Goal: Information Seeking & Learning: Understand process/instructions

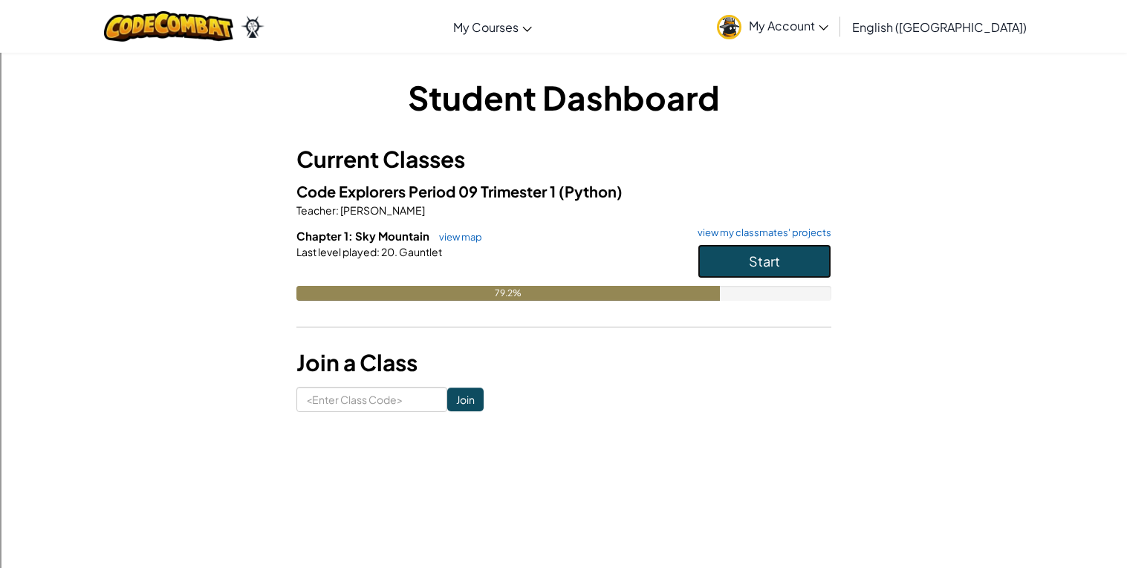
click at [819, 251] on button "Start" at bounding box center [765, 261] width 134 height 34
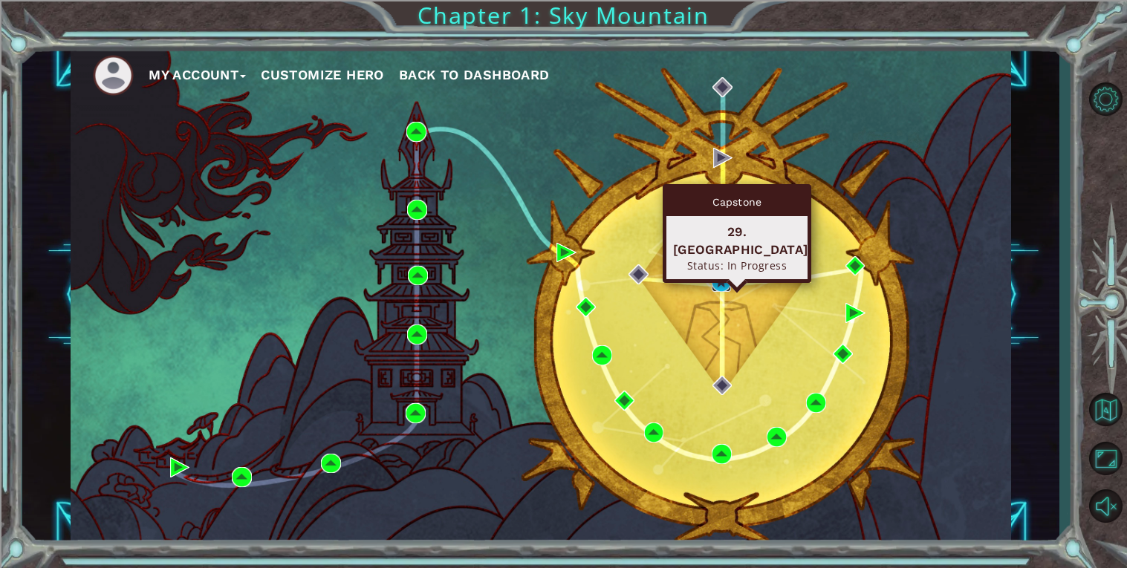
click at [718, 276] on img at bounding box center [722, 282] width 20 height 20
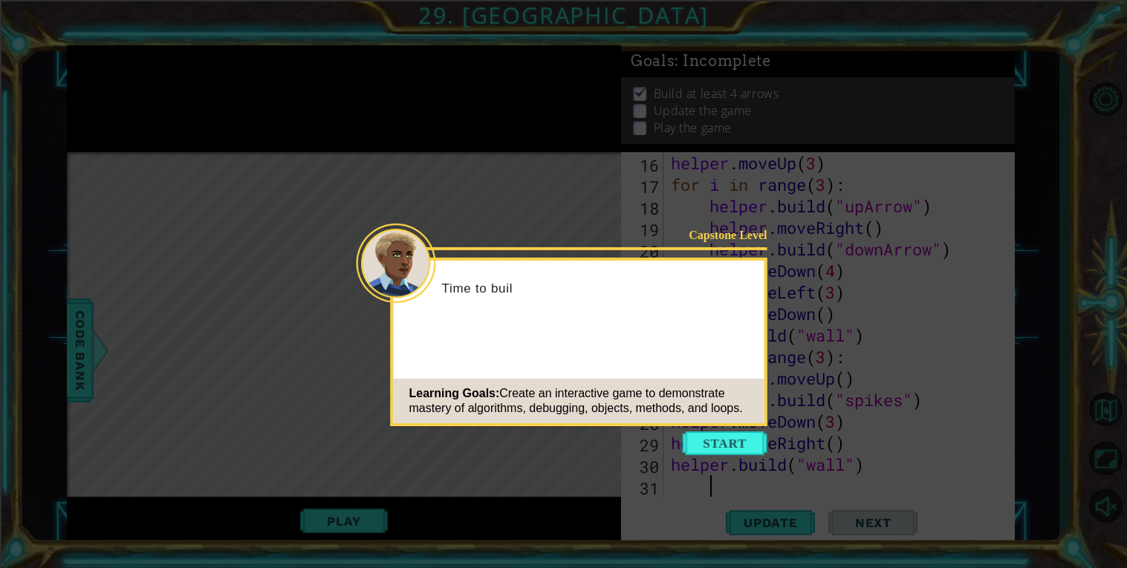
scroll to position [366, 0]
click at [742, 437] on button "Start" at bounding box center [725, 444] width 85 height 24
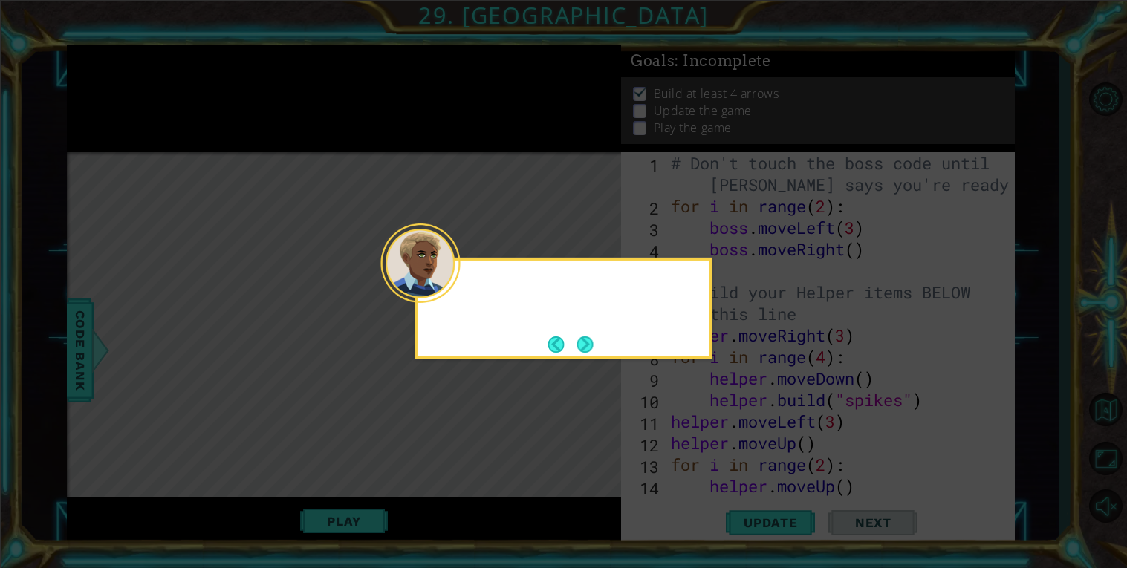
scroll to position [0, 0]
click at [585, 341] on button "Next" at bounding box center [585, 345] width 16 height 16
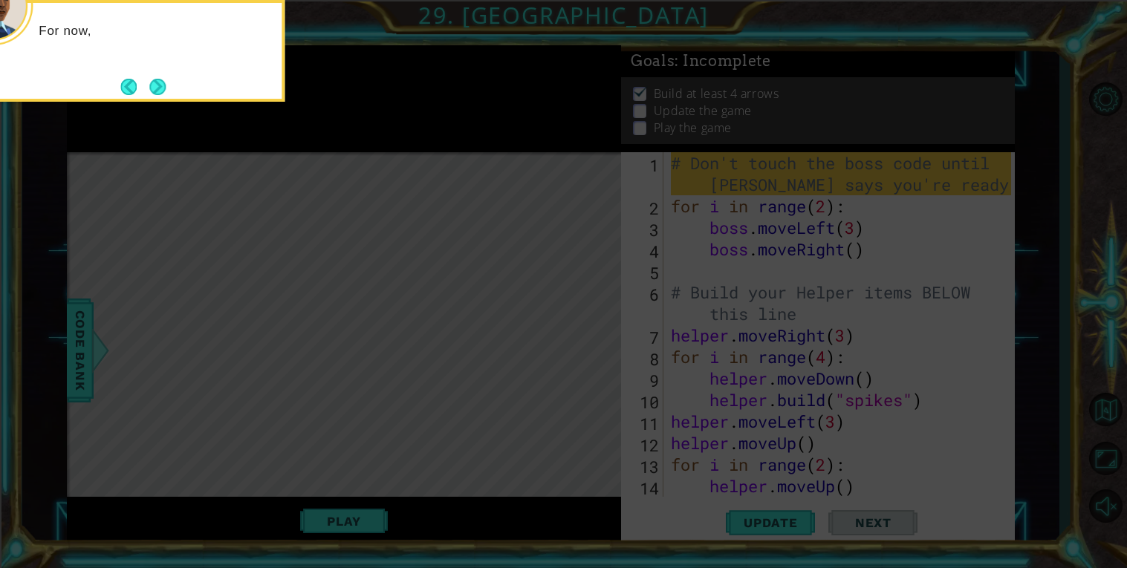
click at [661, 366] on icon at bounding box center [563, 85] width 1127 height 967
click at [155, 79] on button "Next" at bounding box center [157, 87] width 16 height 16
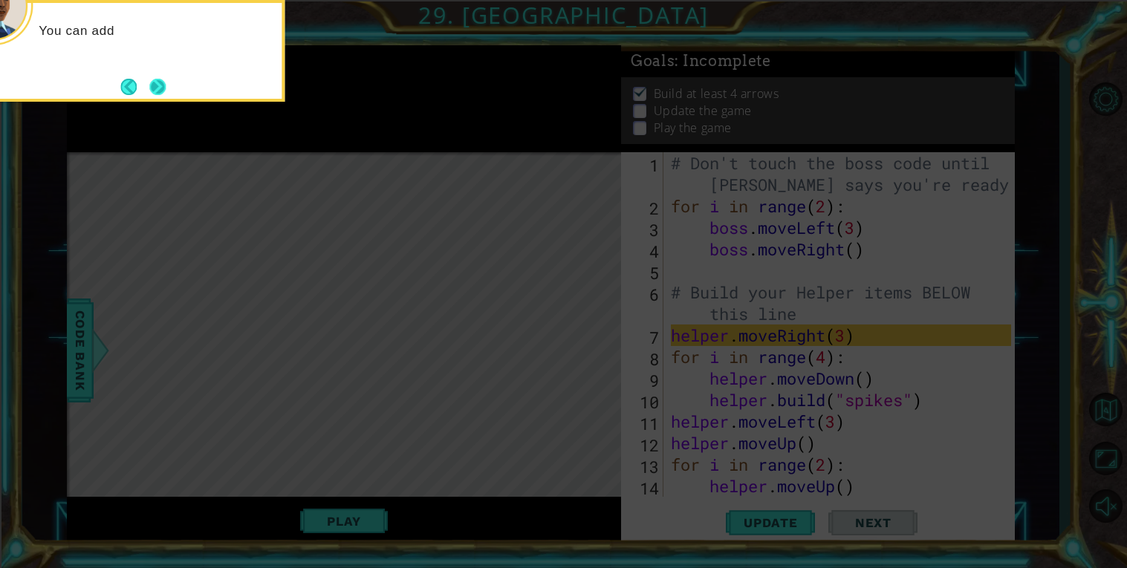
click at [157, 80] on button "Next" at bounding box center [157, 87] width 16 height 16
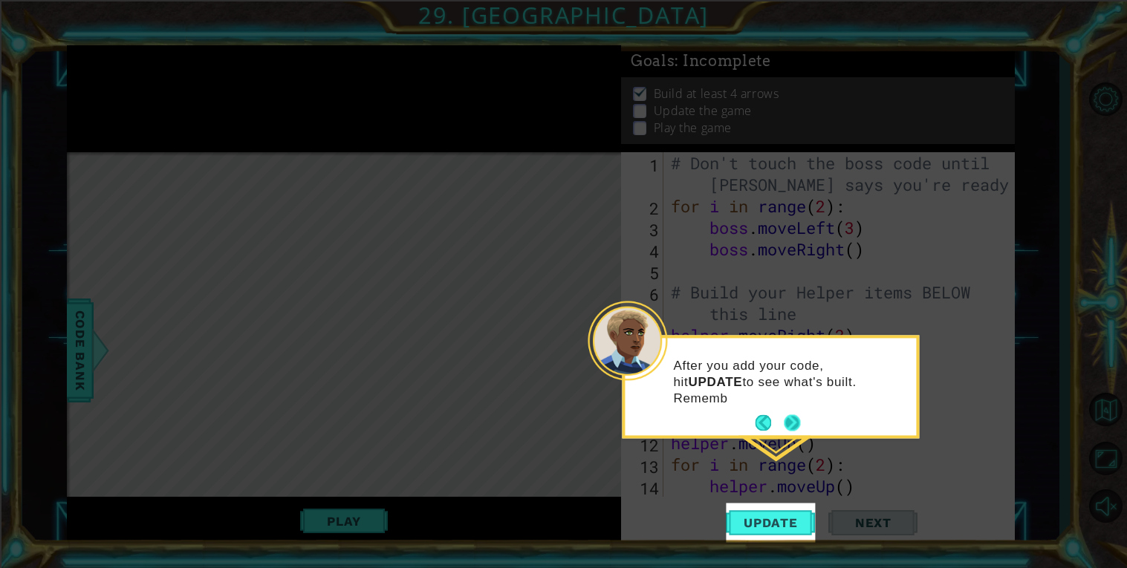
click at [798, 428] on button "Next" at bounding box center [792, 423] width 16 height 16
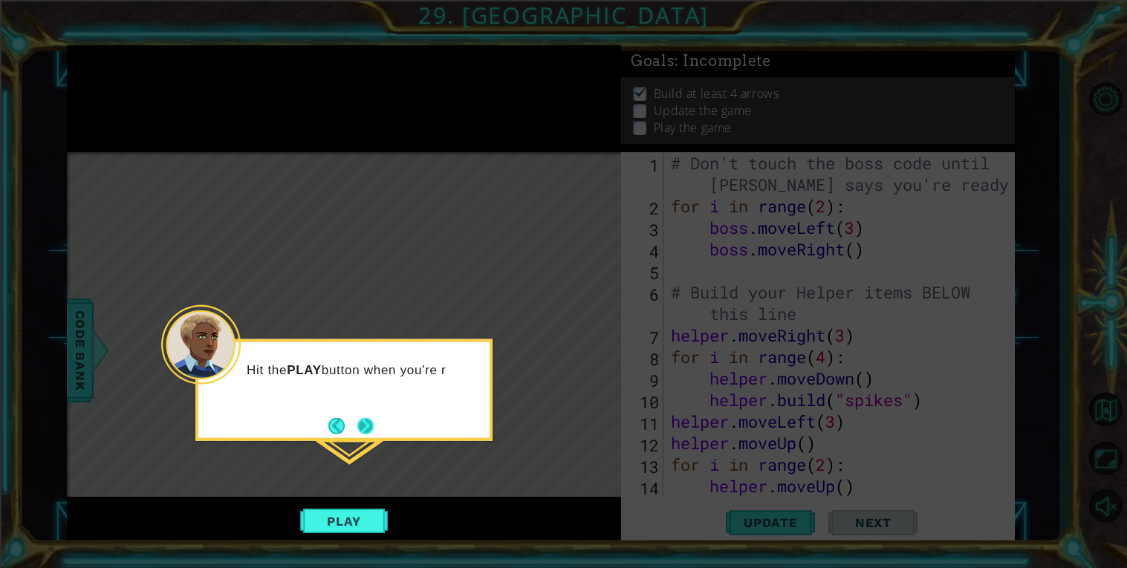
click at [368, 418] on button "Next" at bounding box center [365, 426] width 16 height 16
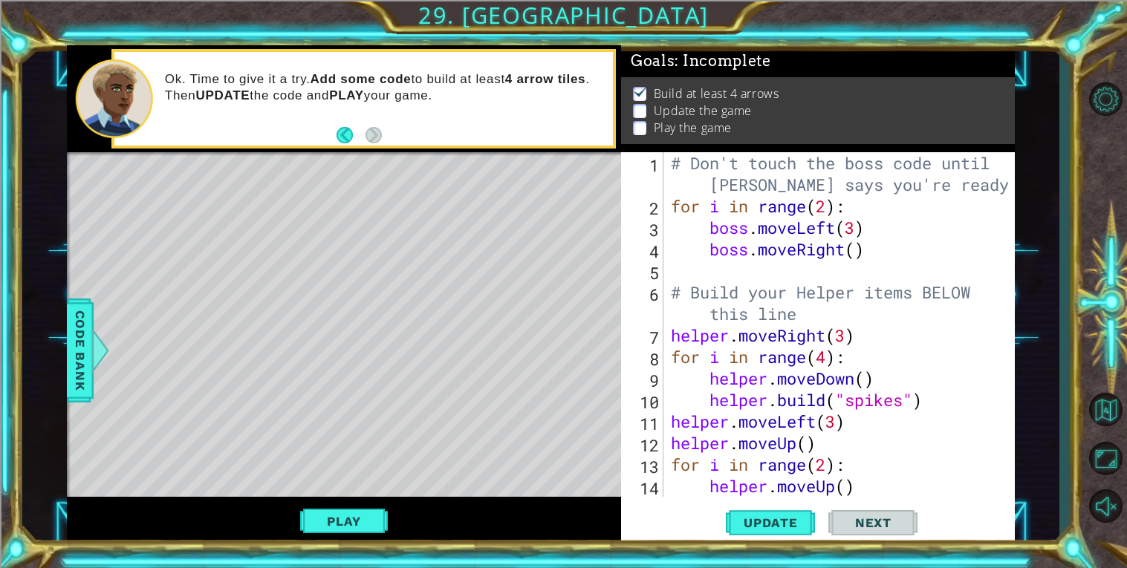
click at [868, 334] on div "# Don't touch the boss code until [PERSON_NAME] says you're ready! for i in ran…" at bounding box center [843, 356] width 351 height 409
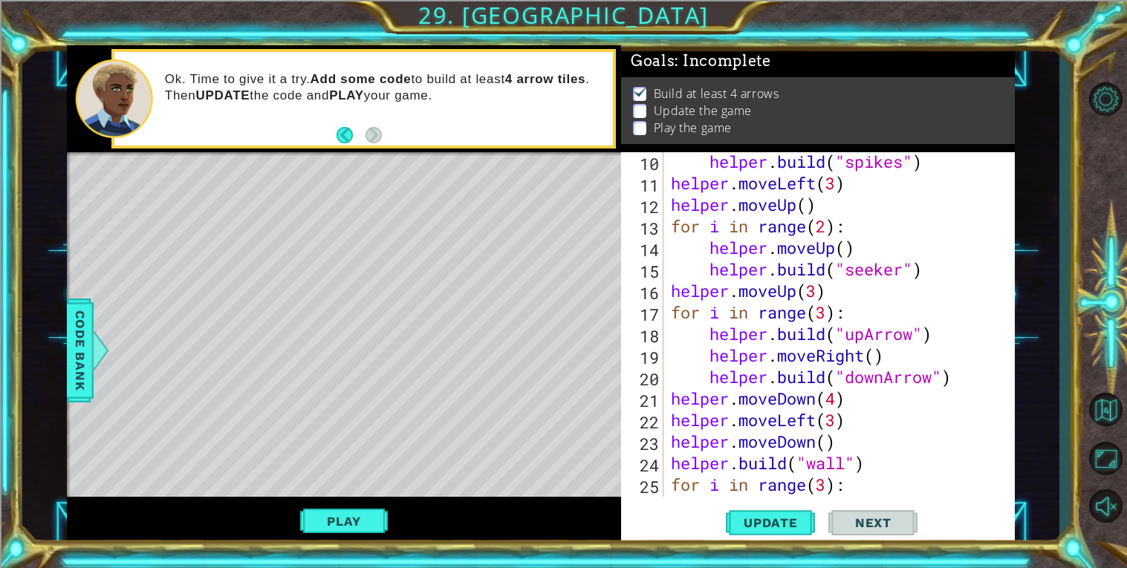
scroll to position [239, 0]
click at [890, 335] on div "helper . build ( "spikes" ) helper . moveLeft ( 3 ) helper . moveUp ( ) for i i…" at bounding box center [843, 344] width 351 height 388
click at [921, 346] on div "helper . build ( "spikes" ) helper . moveLeft ( 3 ) helper . moveUp ( ) for i i…" at bounding box center [843, 344] width 351 height 388
click at [945, 339] on div "helper . build ( "spikes" ) helper . moveLeft ( 3 ) helper . moveUp ( ) for i i…" at bounding box center [843, 344] width 351 height 388
click at [916, 324] on div "helper . build ( "spikes" ) helper . moveLeft ( 3 ) helper . moveUp ( ) for i i…" at bounding box center [843, 344] width 351 height 388
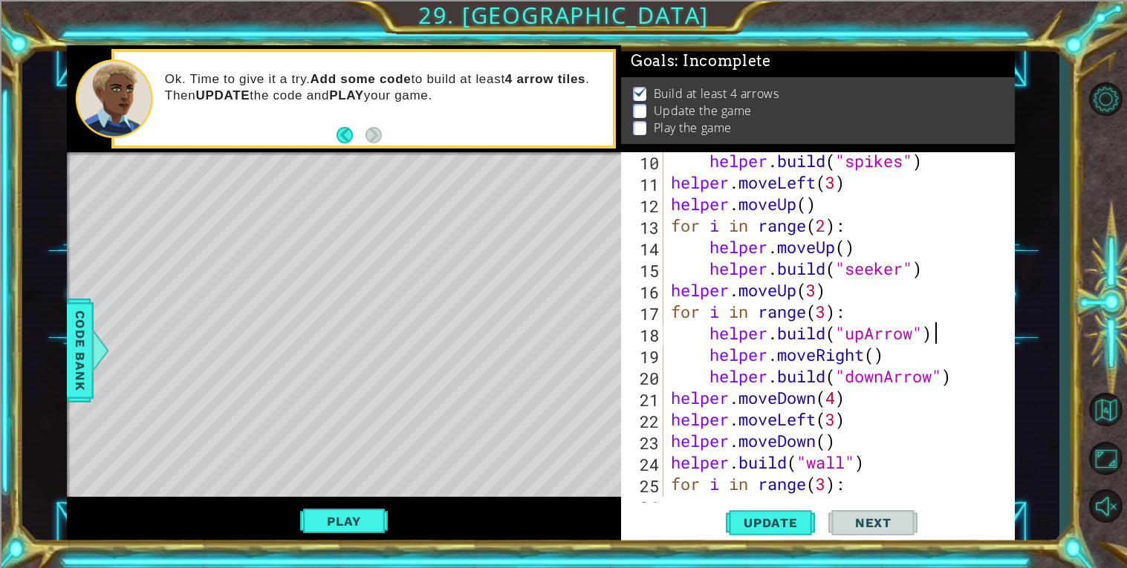
click at [948, 334] on div "helper . build ( "spikes" ) helper . moveLeft ( 3 ) helper . moveUp ( ) for i i…" at bounding box center [843, 344] width 351 height 388
click at [933, 330] on div "helper . build ( "spikes" ) helper . moveLeft ( 3 ) helper . moveUp ( ) for i i…" at bounding box center [843, 344] width 351 height 388
click at [907, 321] on div "helper . build ( "spikes" ) helper . moveLeft ( 3 ) helper . moveUp ( ) for i i…" at bounding box center [843, 344] width 351 height 388
click at [916, 335] on div "helper . build ( "spikes" ) helper . moveLeft ( 3 ) helper . moveUp ( ) for i i…" at bounding box center [843, 344] width 351 height 388
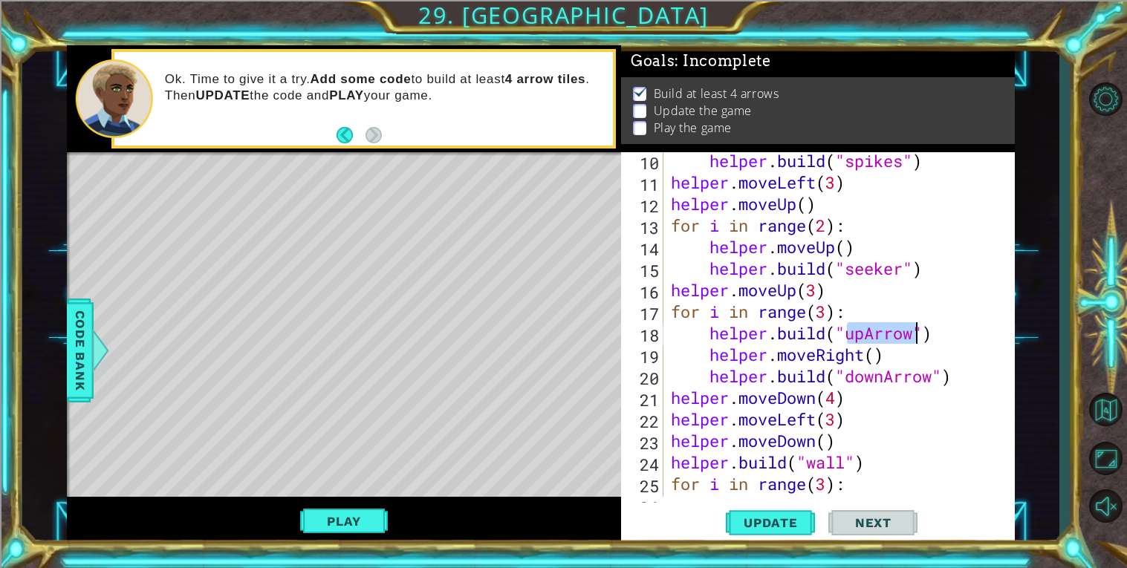
click at [916, 335] on div "helper . build ( "spikes" ) helper . moveLeft ( 3 ) helper . moveUp ( ) for i i…" at bounding box center [843, 344] width 351 height 388
click at [946, 334] on div "helper . build ( "spikes" ) helper . moveLeft ( 3 ) helper . moveUp ( ) for i i…" at bounding box center [843, 344] width 351 height 388
click at [962, 353] on div "helper . build ( "spikes" ) helper . moveLeft ( 3 ) helper . moveUp ( ) for i i…" at bounding box center [843, 344] width 351 height 388
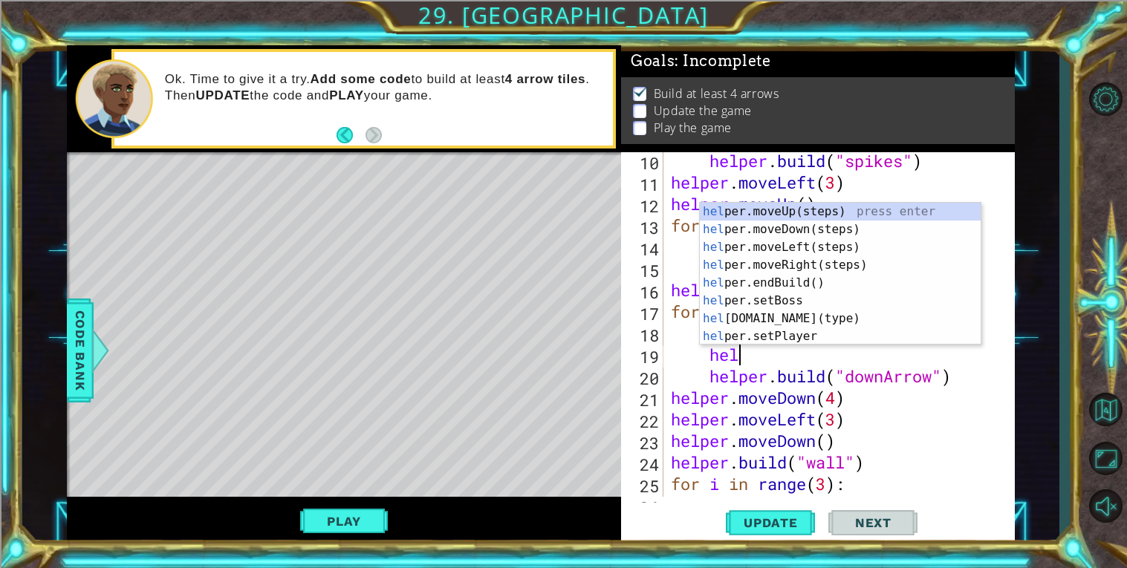
type textarea "h"
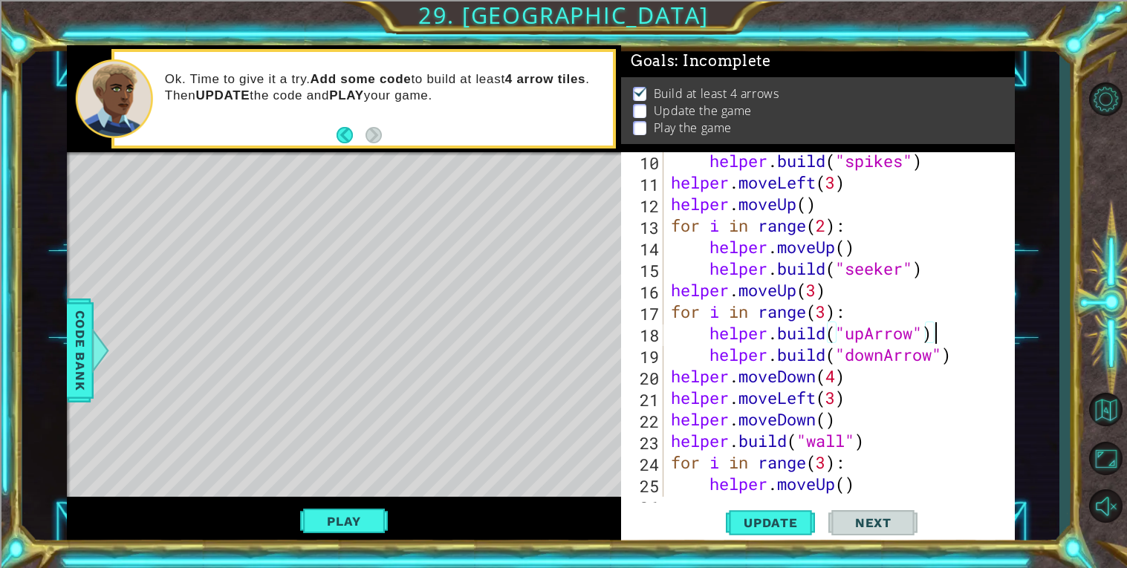
click at [898, 315] on div "helper . build ( "spikes" ) helper . moveLeft ( 3 ) helper . moveUp ( ) for i i…" at bounding box center [843, 344] width 351 height 388
type textarea "for i in range(3):"
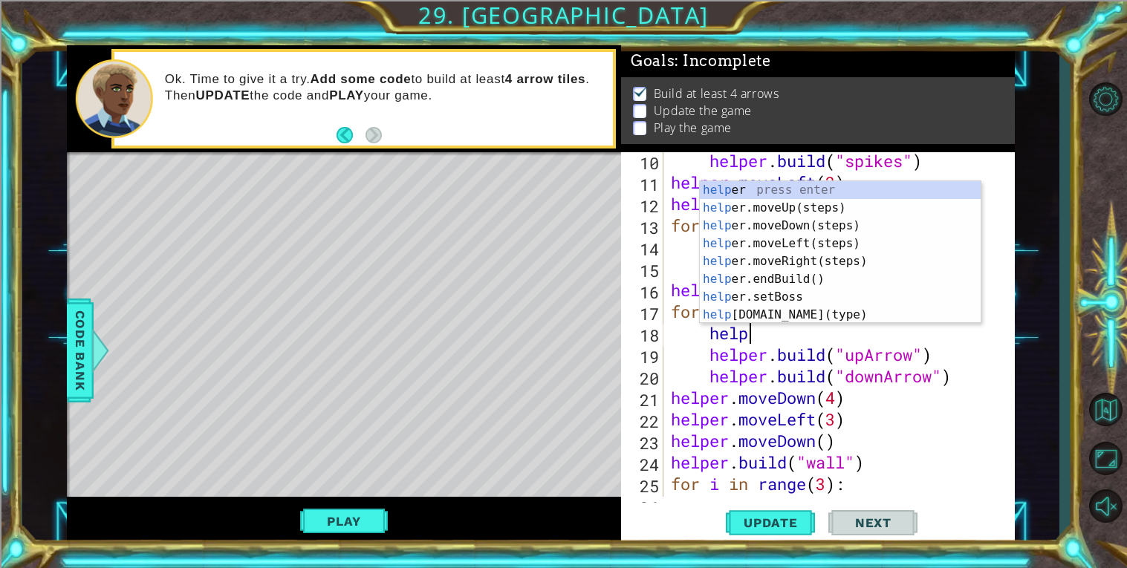
type textarea "helper"
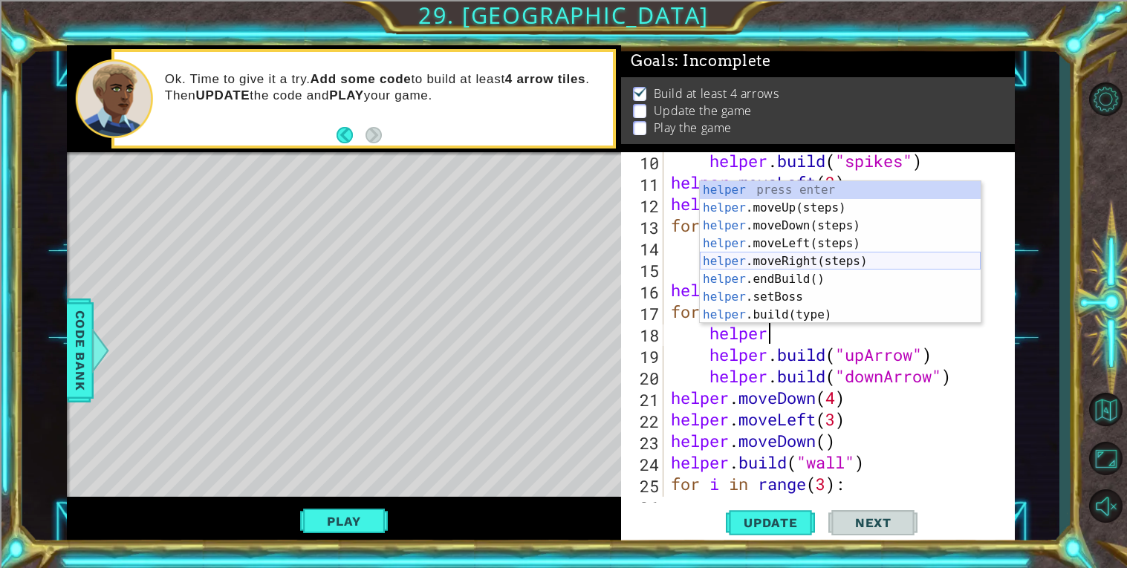
click at [898, 260] on div "helper press enter helper .moveUp(steps) press enter helper .moveDown(steps) pr…" at bounding box center [840, 270] width 281 height 178
click at [898, 260] on div "helper . build ( "spikes" ) helper . moveLeft ( 3 ) helper . moveUp ( ) for i i…" at bounding box center [843, 344] width 351 height 388
type textarea "[DOMAIN_NAME]("seeker")"
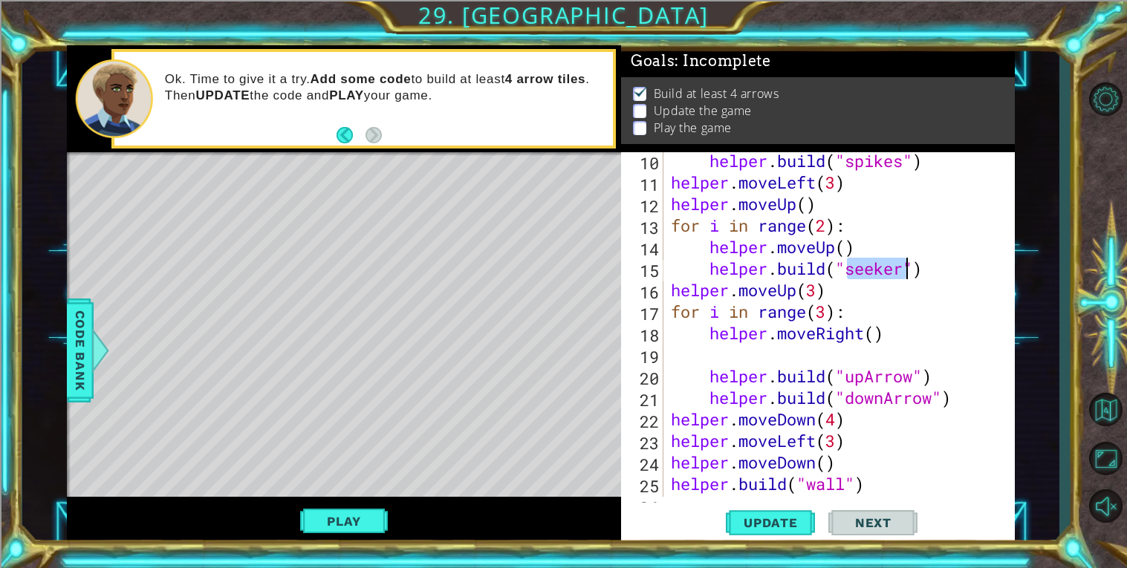
scroll to position [0, 1]
click at [914, 346] on div "helper . build ( "spikes" ) helper . moveLeft ( 3 ) helper . moveUp ( ) for i i…" at bounding box center [843, 344] width 351 height 388
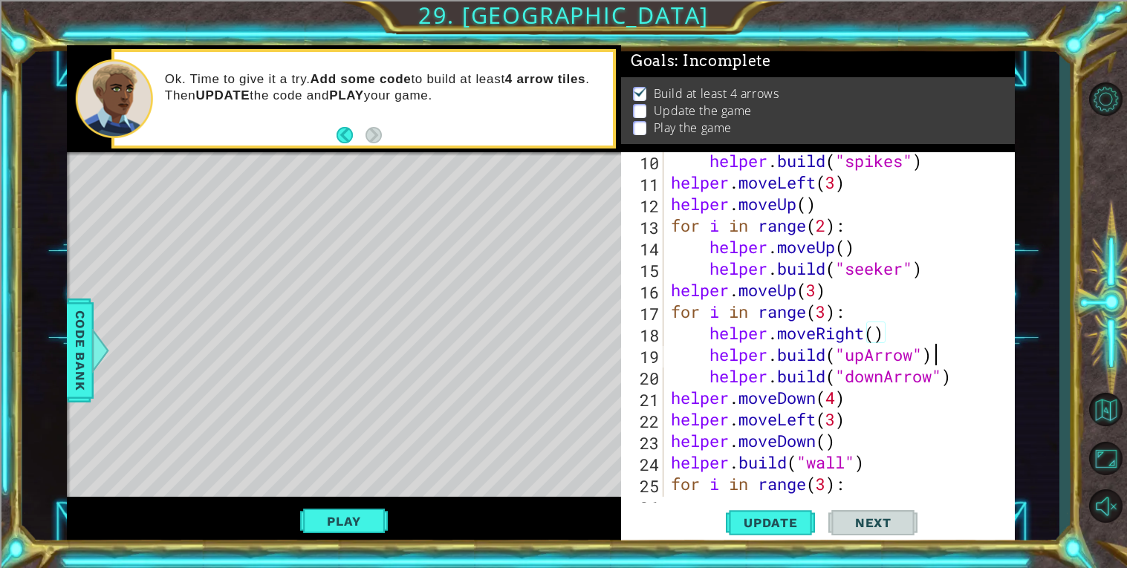
click at [957, 356] on div "helper . build ( "spikes" ) helper . moveLeft ( 3 ) helper . moveUp ( ) for i i…" at bounding box center [843, 344] width 351 height 388
type textarea "[DOMAIN_NAME]("upArrow")"
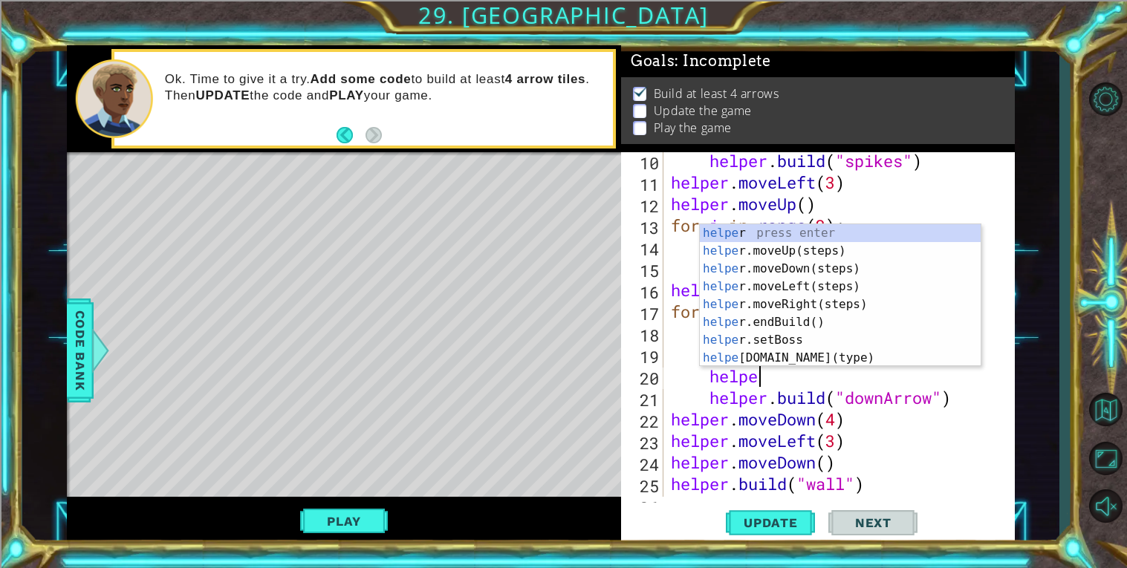
type textarea "helper"
click at [940, 302] on div "helper press enter helper .moveUp(steps) press enter helper .moveDown(steps) pr…" at bounding box center [840, 313] width 281 height 178
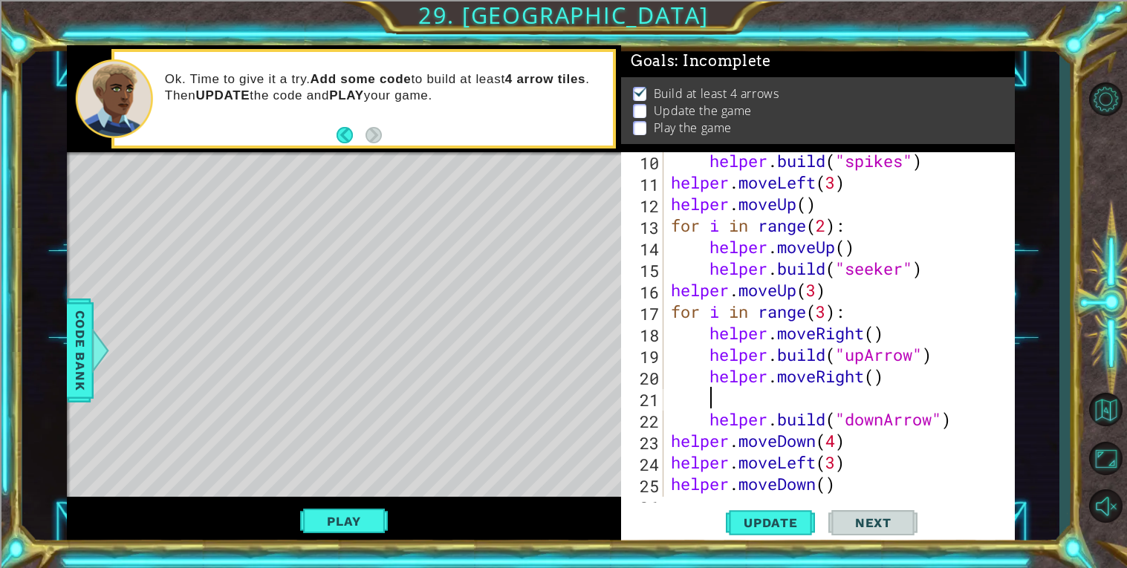
scroll to position [0, 0]
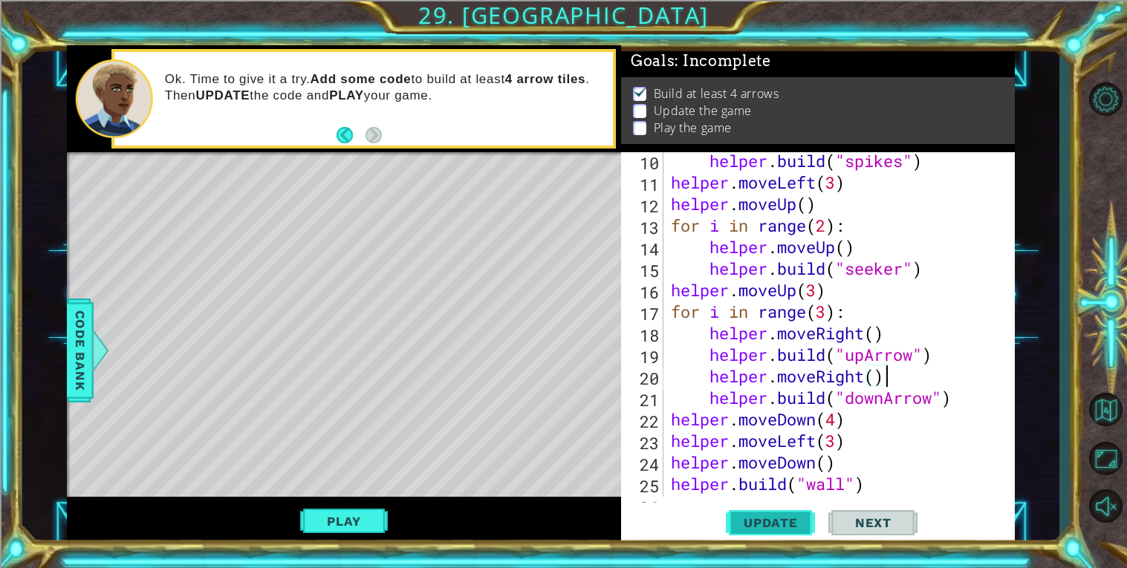
click at [768, 522] on span "Update" at bounding box center [771, 523] width 84 height 15
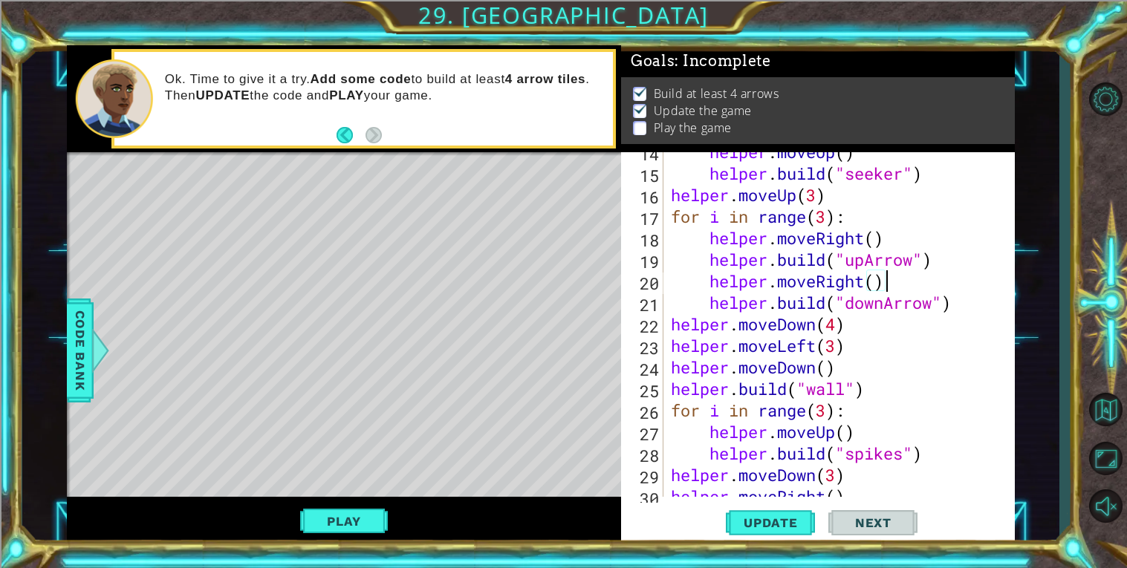
scroll to position [340, 0]
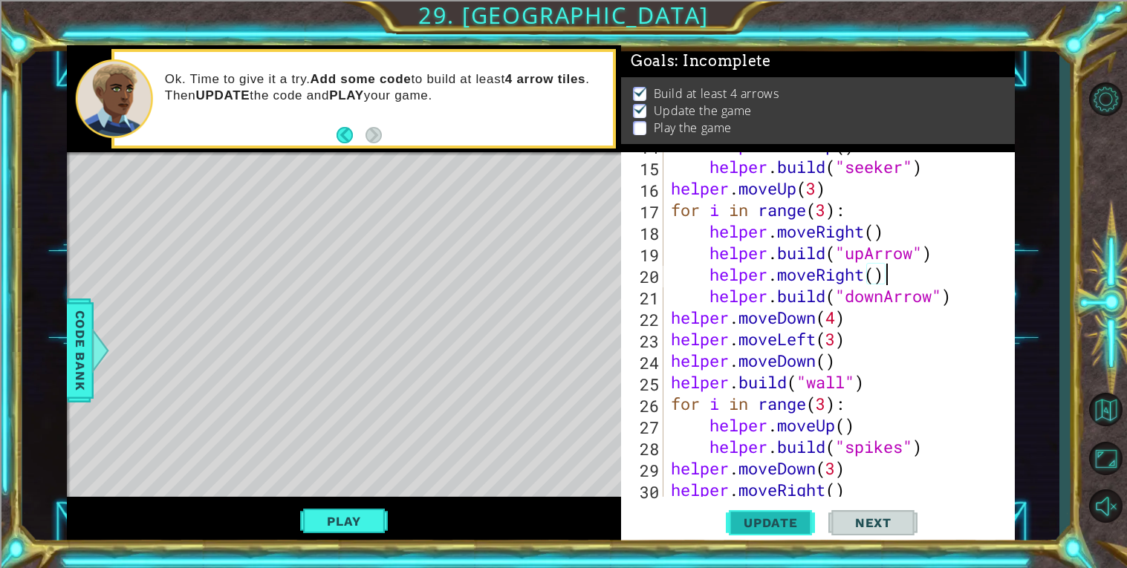
click at [766, 518] on span "Update" at bounding box center [771, 523] width 84 height 15
click at [361, 522] on button "Play" at bounding box center [343, 522] width 87 height 28
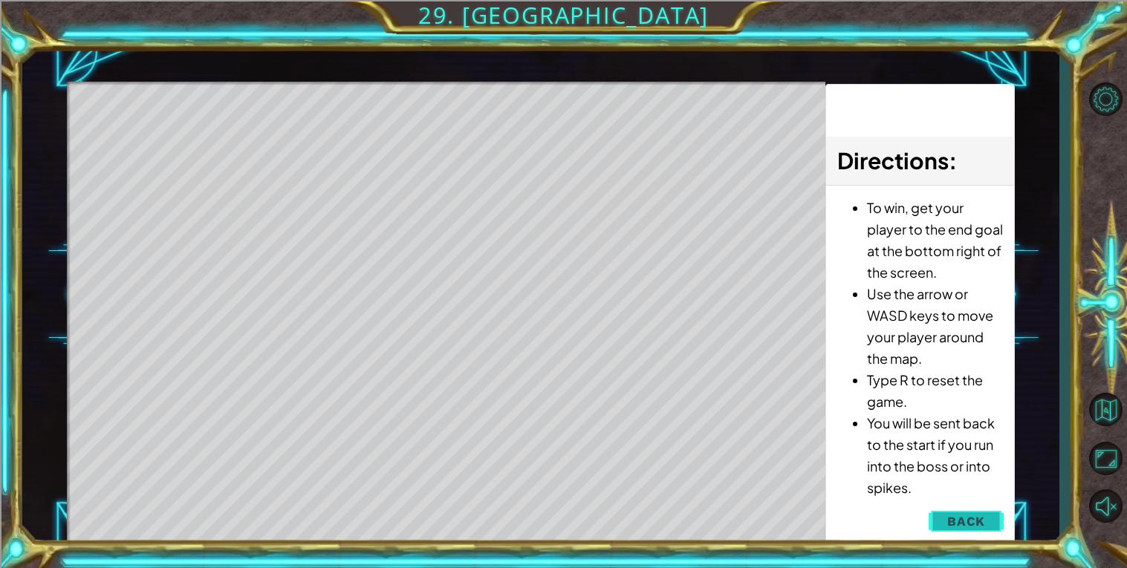
click at [941, 514] on button "Back" at bounding box center [966, 522] width 75 height 30
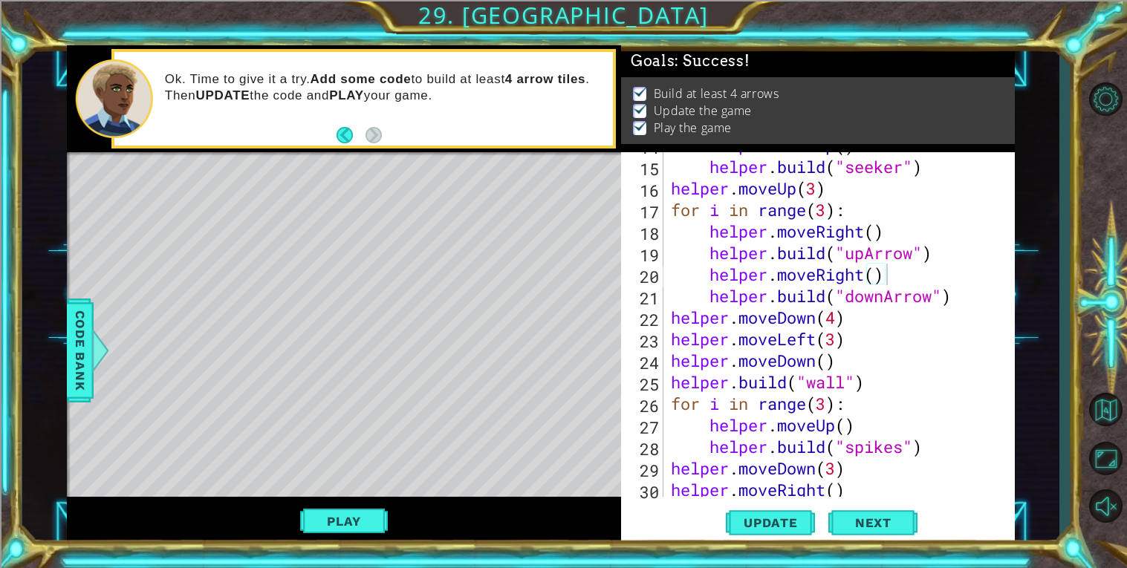
click at [859, 321] on div "helper . moveUp ( ) helper . build ( "seeker" ) helper . moveUp ( 3 ) for i in …" at bounding box center [843, 329] width 351 height 388
click at [799, 513] on button "Update" at bounding box center [770, 522] width 89 height 39
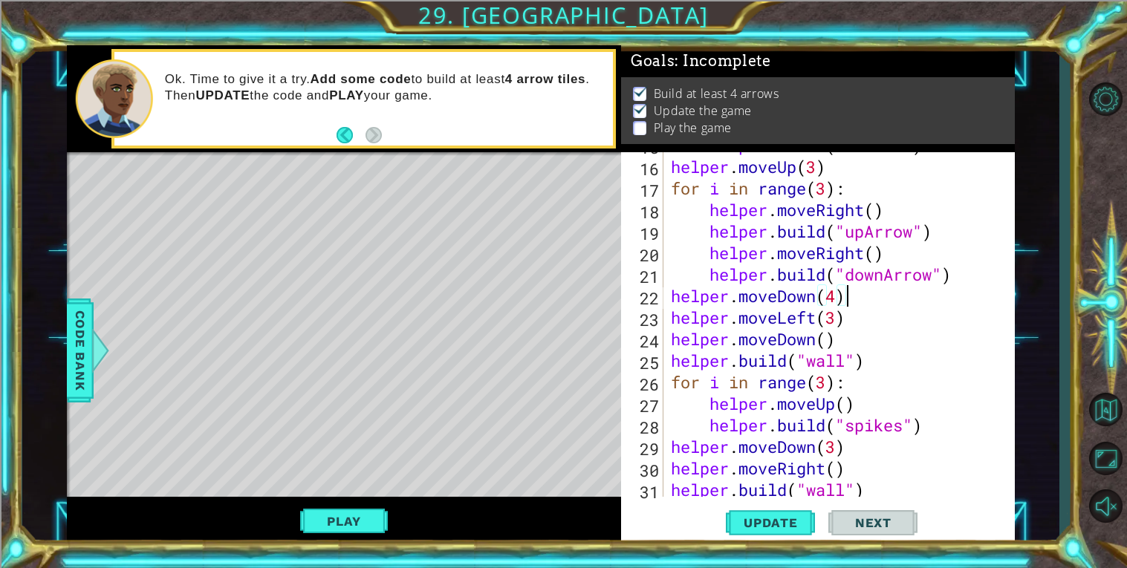
scroll to position [387, 0]
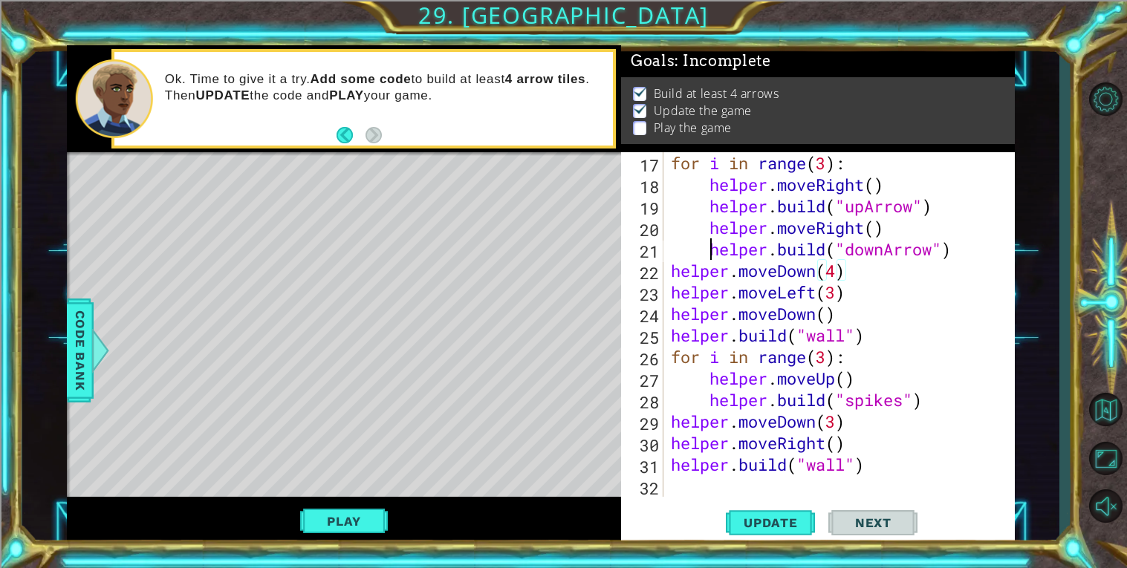
click at [711, 252] on div "for i in range ( 3 ) : helper . moveRight ( ) helper . build ( "upArrow" ) help…" at bounding box center [843, 346] width 351 height 388
click at [672, 261] on div "for i in range ( 3 ) : helper . moveRight ( ) helper . build ( "upArrow" ) help…" at bounding box center [843, 346] width 351 height 388
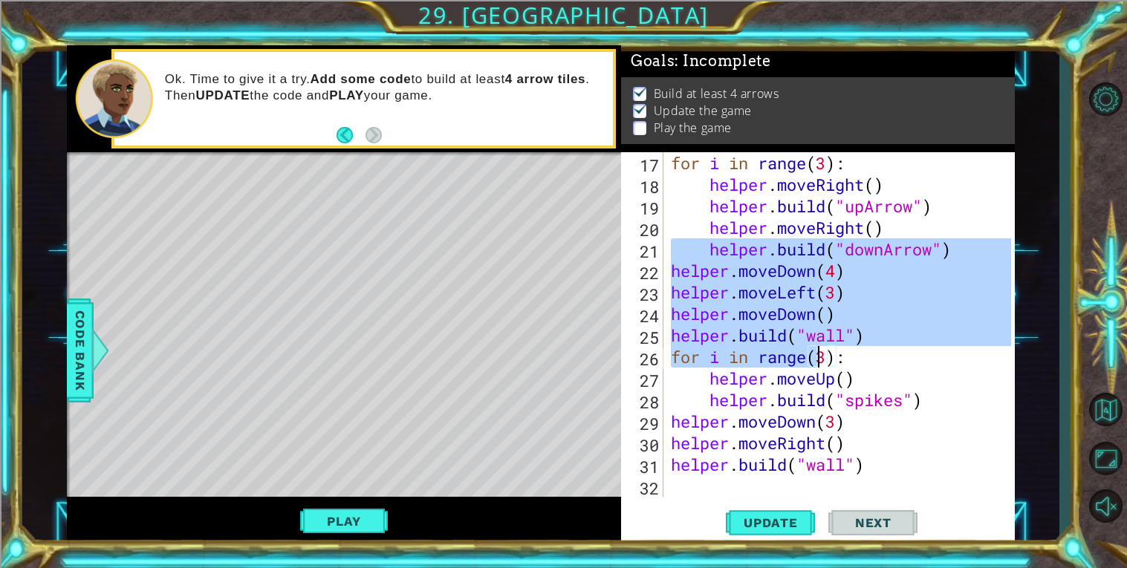
drag, startPoint x: 668, startPoint y: 258, endPoint x: 821, endPoint y: 353, distance: 180.2
click at [821, 353] on div "for i in range ( 3 ) : helper . moveRight ( ) helper . build ( "upArrow" ) help…" at bounding box center [843, 346] width 351 height 388
click at [795, 323] on div "for i in range ( 3 ) : helper . moveRight ( ) helper . build ( "upArrow" ) help…" at bounding box center [839, 324] width 343 height 345
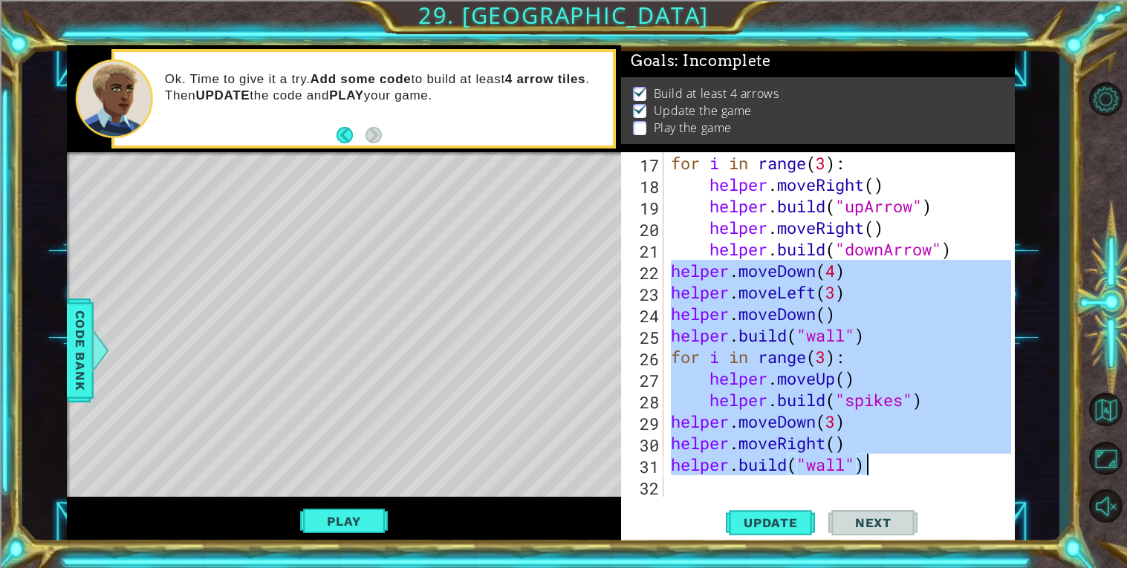
drag, startPoint x: 667, startPoint y: 273, endPoint x: 908, endPoint y: 471, distance: 311.5
click at [908, 471] on div "for i in range ( 3 ) : helper . moveRight ( ) helper . build ( "upArrow" ) help…" at bounding box center [843, 346] width 351 height 388
type textarea "helper.moveRight() [DOMAIN_NAME]("wall")"
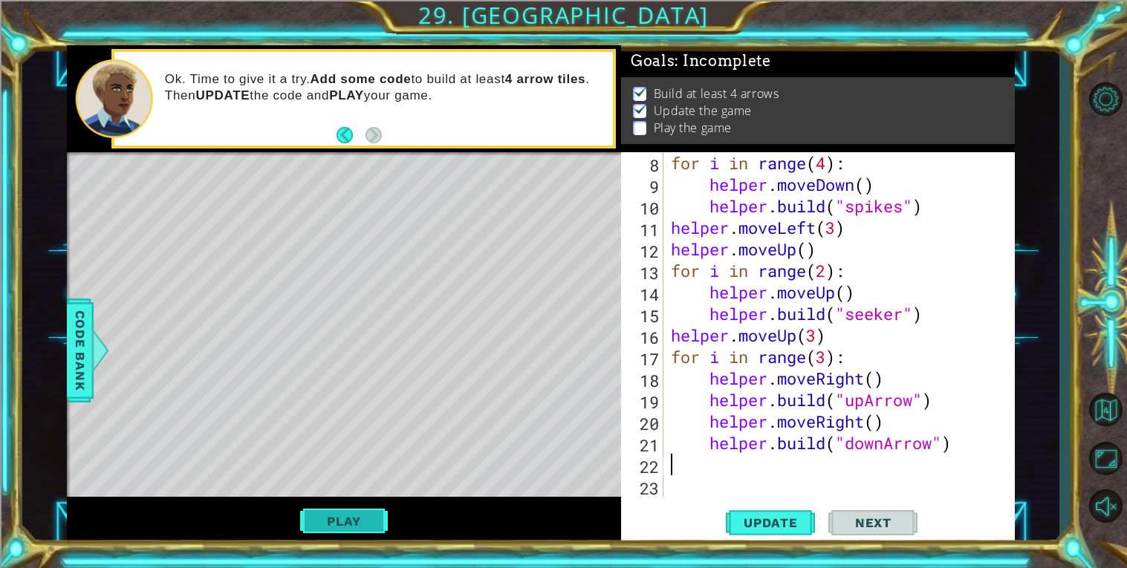
click at [363, 516] on button "Play" at bounding box center [343, 522] width 87 height 28
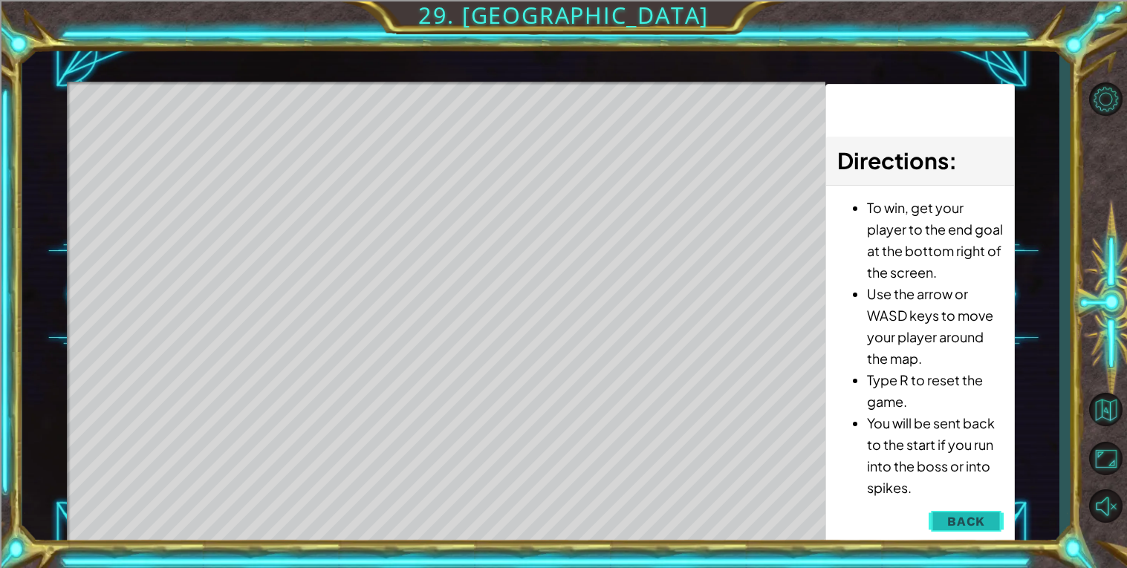
click at [947, 514] on button "Back" at bounding box center [966, 522] width 75 height 30
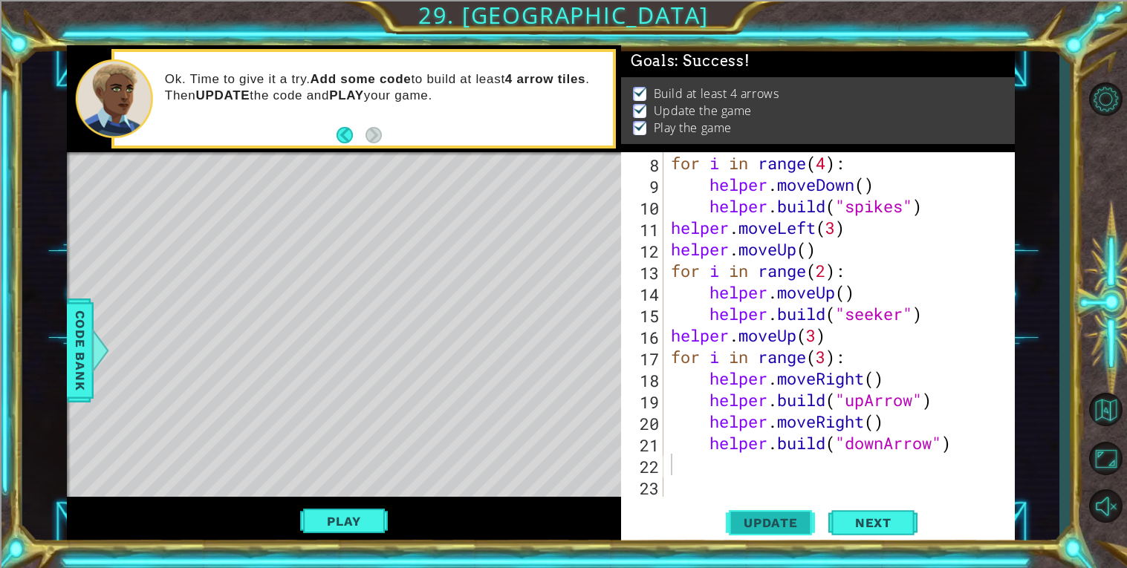
click at [777, 521] on span "Update" at bounding box center [771, 523] width 84 height 15
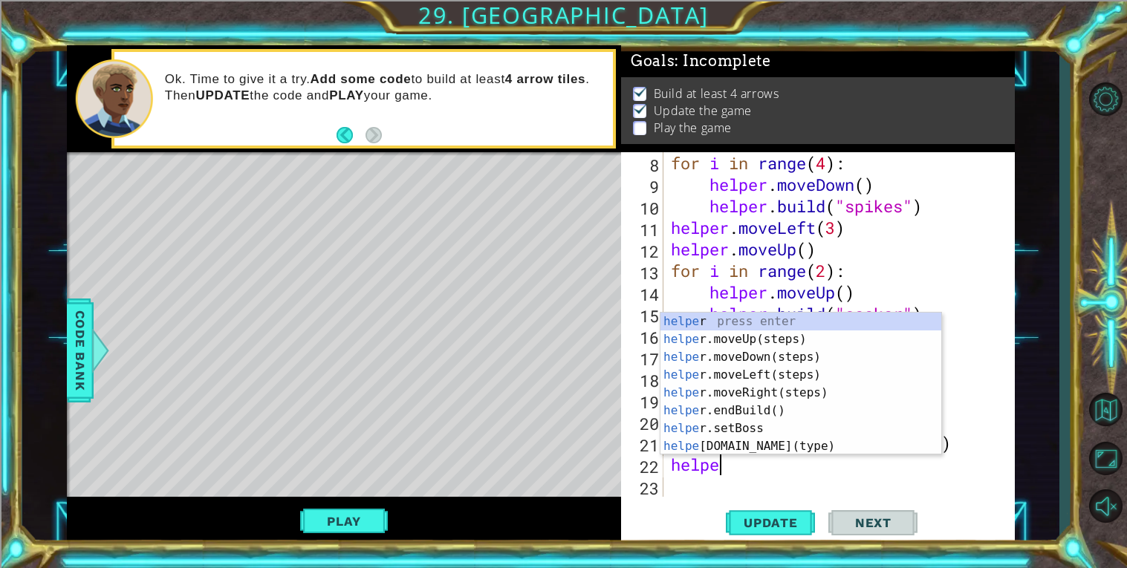
scroll to position [0, 1]
type textarea "helper"
click at [797, 373] on div "helper press enter helper .moveUp(steps) press enter helper .moveDown(steps) pr…" at bounding box center [801, 402] width 281 height 178
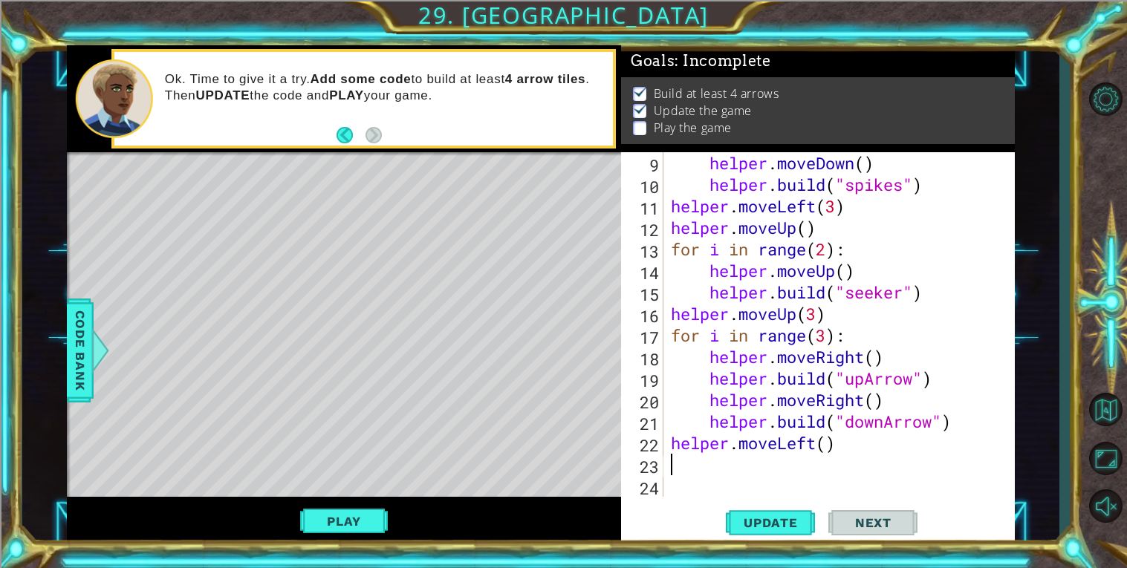
scroll to position [215, 0]
click at [826, 444] on div "helper . moveDown ( ) helper . build ( "spikes" ) helper . moveLeft ( 3 ) helpe…" at bounding box center [843, 346] width 351 height 388
type textarea "helper.moveLeft(5)"
click at [815, 462] on div "helper . moveDown ( ) helper . build ( "spikes" ) helper . moveLeft ( 3 ) helpe…" at bounding box center [843, 346] width 351 height 388
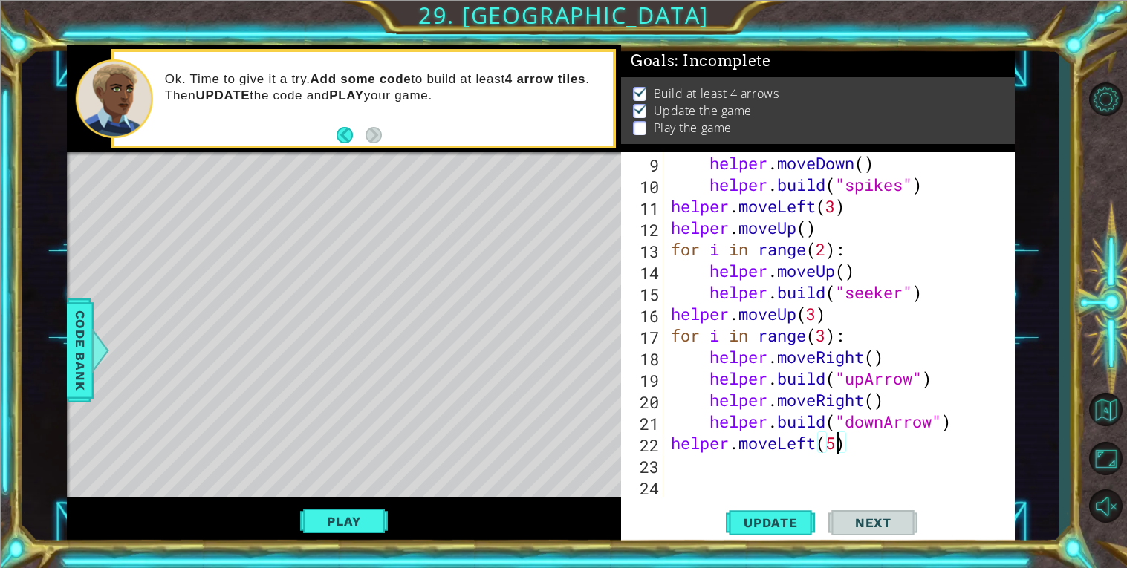
scroll to position [0, 0]
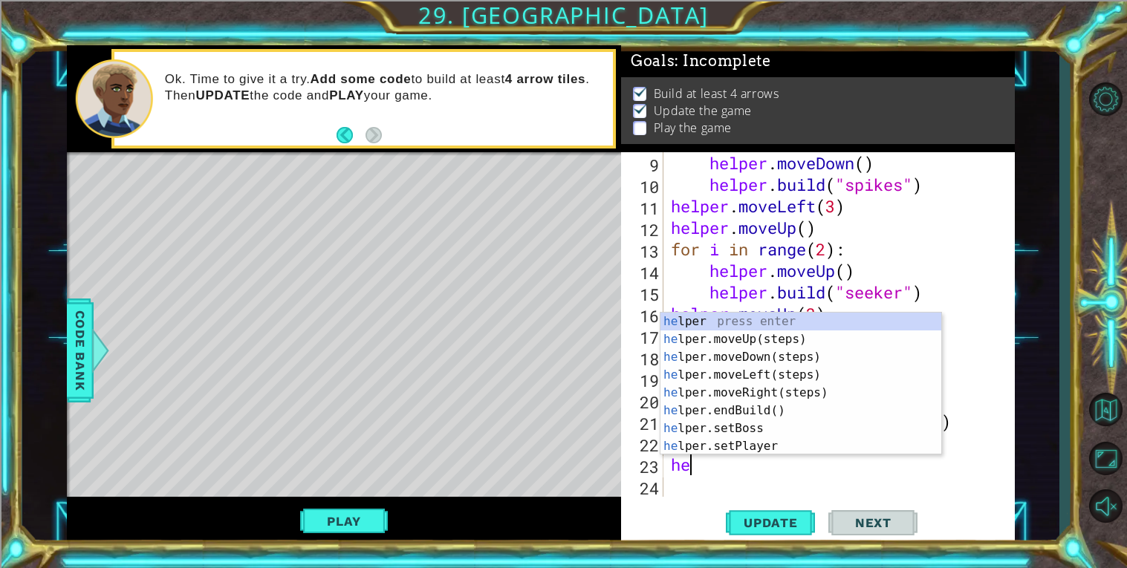
type textarea "helper"
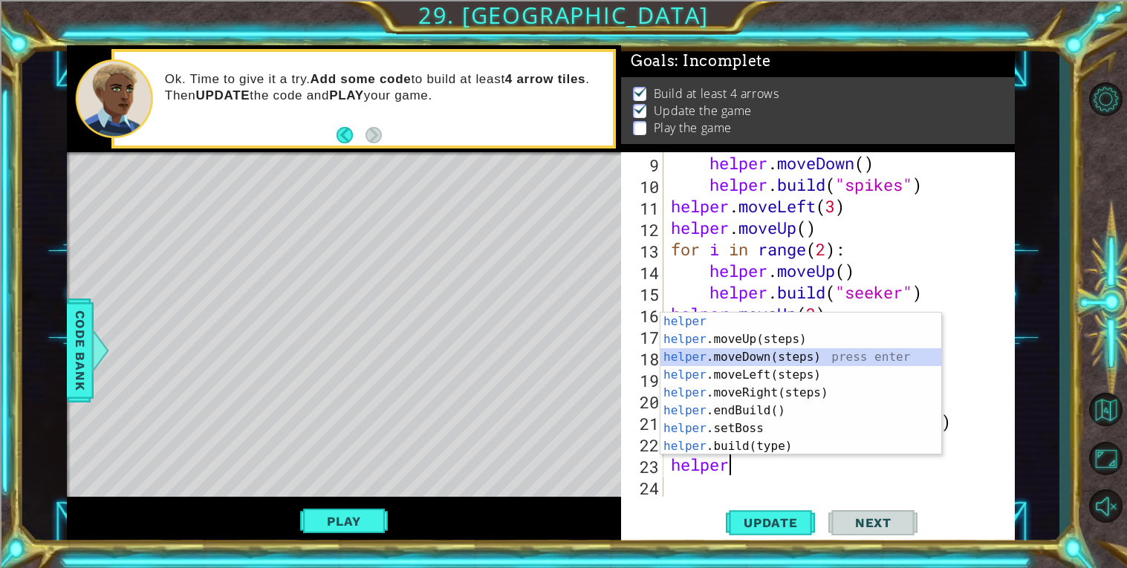
click at [837, 356] on div "helper press enter helper .moveUp(steps) press enter helper .moveDown(steps) pr…" at bounding box center [801, 402] width 281 height 178
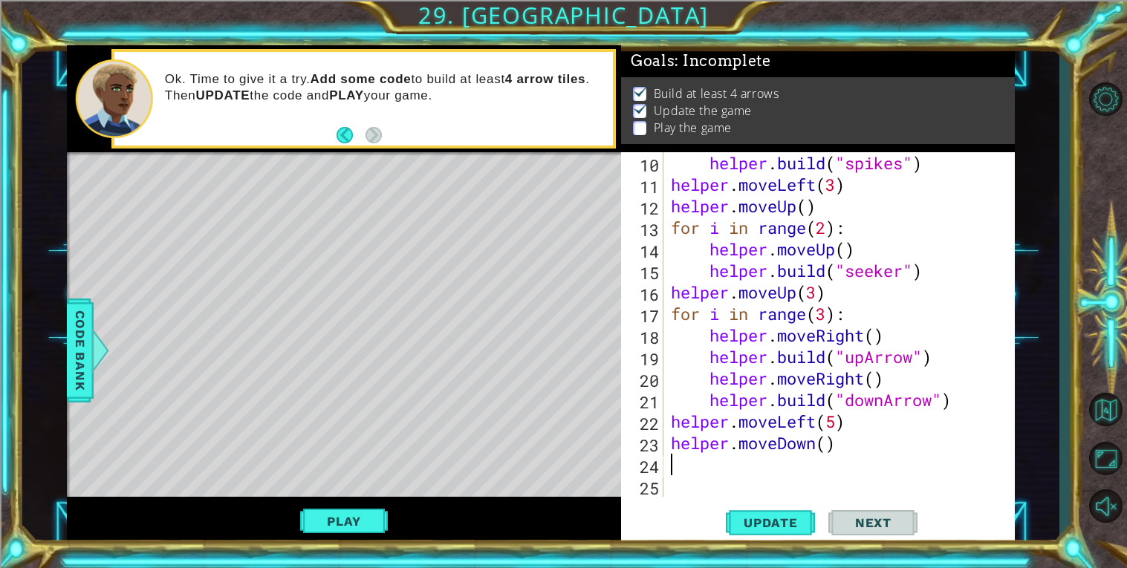
click at [826, 437] on div "helper . build ( "spikes" ) helper . moveLeft ( 3 ) helper . moveUp ( ) for i i…" at bounding box center [843, 346] width 351 height 388
type textarea "helper.moveDown(6)"
click at [816, 463] on div "helper . build ( "spikes" ) helper . moveLeft ( 3 ) helper . moveUp ( ) for i i…" at bounding box center [843, 346] width 351 height 388
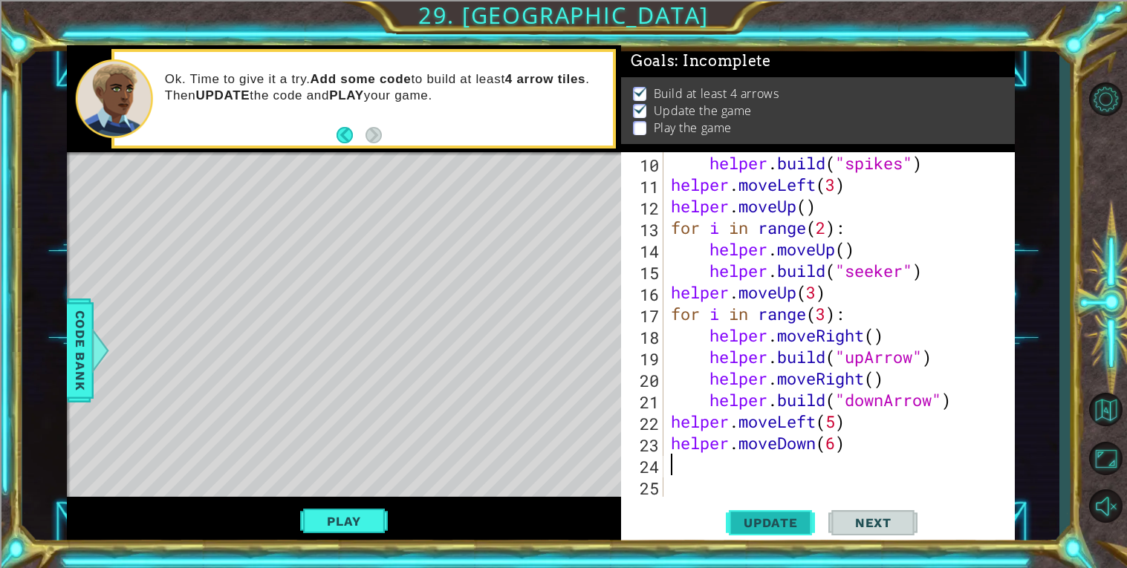
click at [779, 522] on span "Update" at bounding box center [771, 523] width 84 height 15
click at [840, 423] on div "helper . build ( "spikes" ) helper . moveLeft ( 3 ) helper . moveUp ( ) for i i…" at bounding box center [843, 346] width 351 height 388
type textarea "helper.moveLeft(6)"
click at [783, 531] on button "Update" at bounding box center [770, 522] width 89 height 39
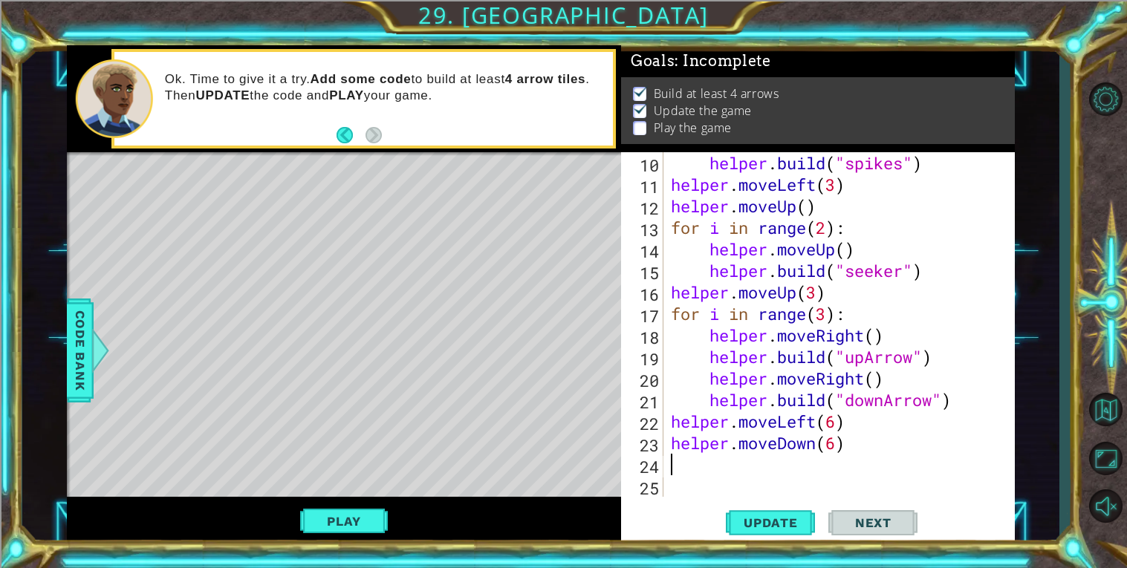
click at [816, 473] on div "helper . build ( "spikes" ) helper . moveLeft ( 3 ) helper . moveUp ( ) for i i…" at bounding box center [843, 346] width 351 height 388
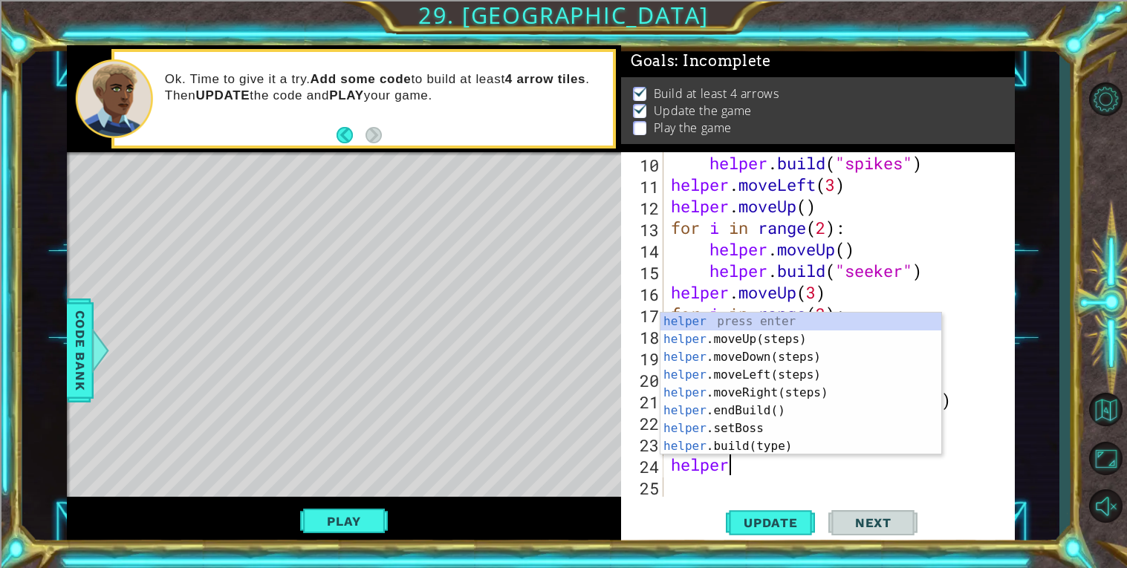
scroll to position [0, 1]
click at [859, 445] on div "helper press enter helper .moveUp(steps) press enter helper .moveDown(steps) pr…" at bounding box center [801, 402] width 281 height 178
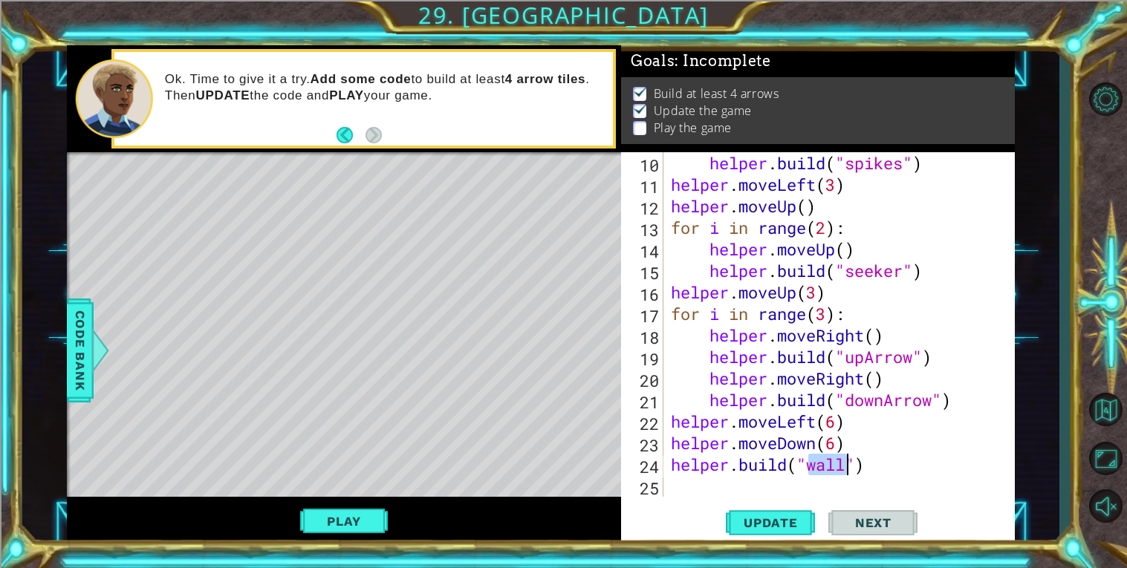
click at [864, 446] on div "helper . build ( "spikes" ) helper . moveLeft ( 3 ) helper . moveUp ( ) for i i…" at bounding box center [843, 346] width 351 height 388
type textarea "helper.moveDown(6)"
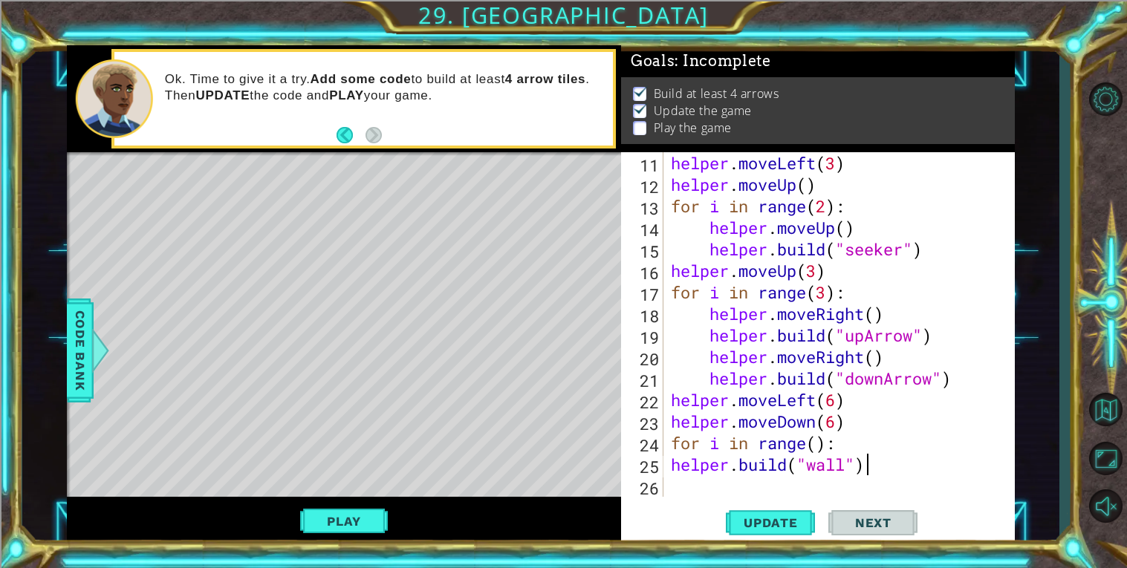
click at [952, 463] on div "helper . moveLeft ( 3 ) helper . moveUp ( ) for i in range ( 2 ) : helper . mov…" at bounding box center [843, 346] width 351 height 388
type textarea "[DOMAIN_NAME]("wall")"
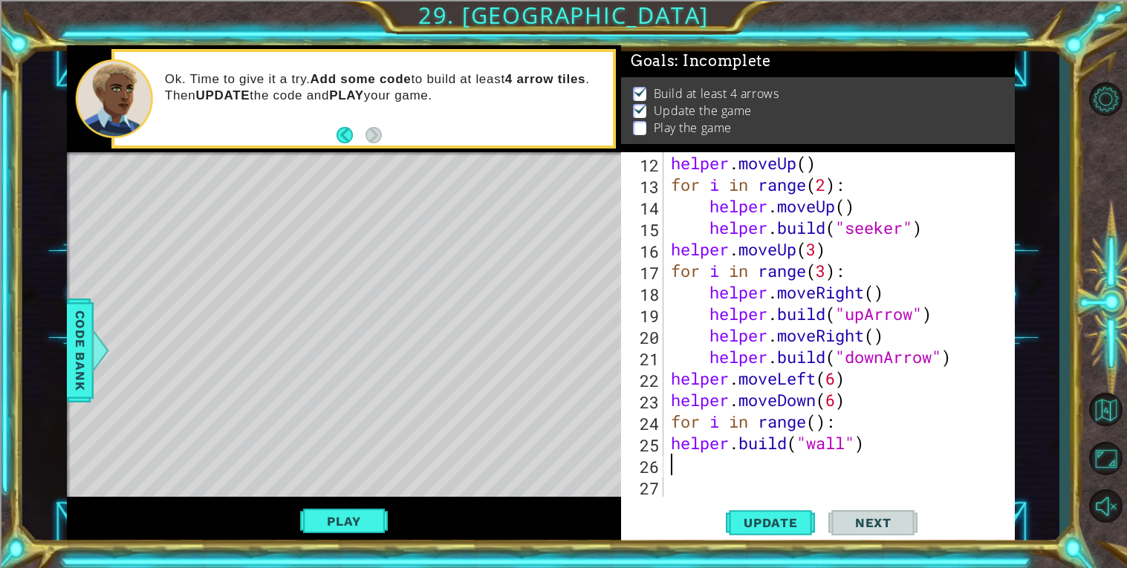
type textarea "d"
click at [672, 447] on div "helper . moveUp ( ) for i in range ( 2 ) : helper . moveUp ( ) helper . build (…" at bounding box center [843, 346] width 351 height 388
click at [668, 442] on div "helper . moveUp ( ) for i in range ( 2 ) : helper . moveUp ( ) helper . build (…" at bounding box center [843, 346] width 351 height 388
type textarea "[DOMAIN_NAME]("wall")"
click at [675, 458] on div "helper . moveUp ( ) for i in range ( 2 ) : helper . moveUp ( ) helper . build (…" at bounding box center [843, 346] width 351 height 388
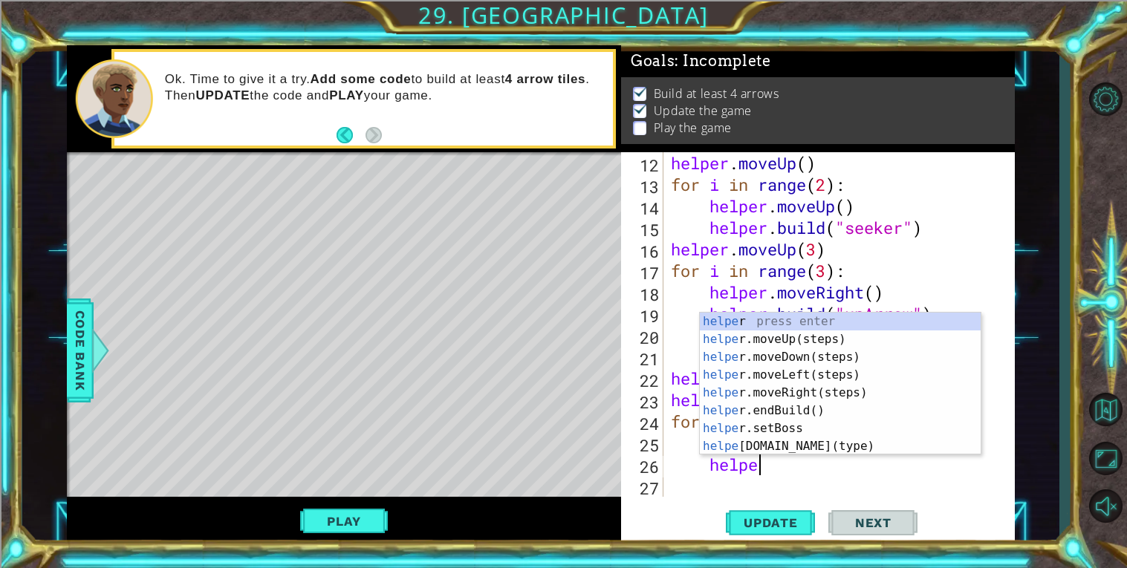
type textarea "helper"
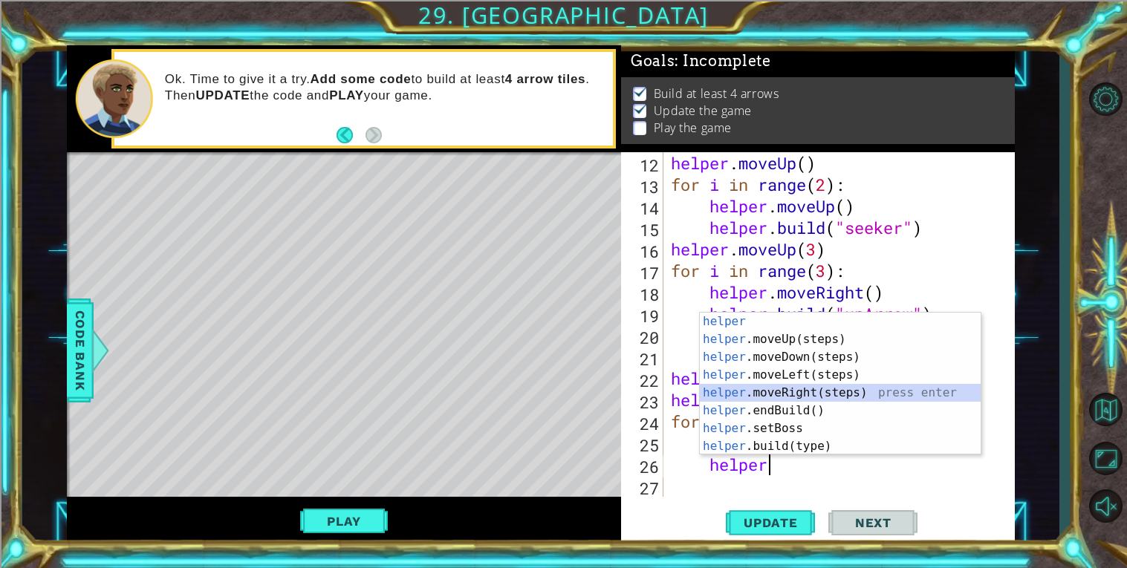
click at [790, 395] on div "helper press enter helper .moveUp(steps) press enter helper .moveDown(steps) pr…" at bounding box center [840, 402] width 281 height 178
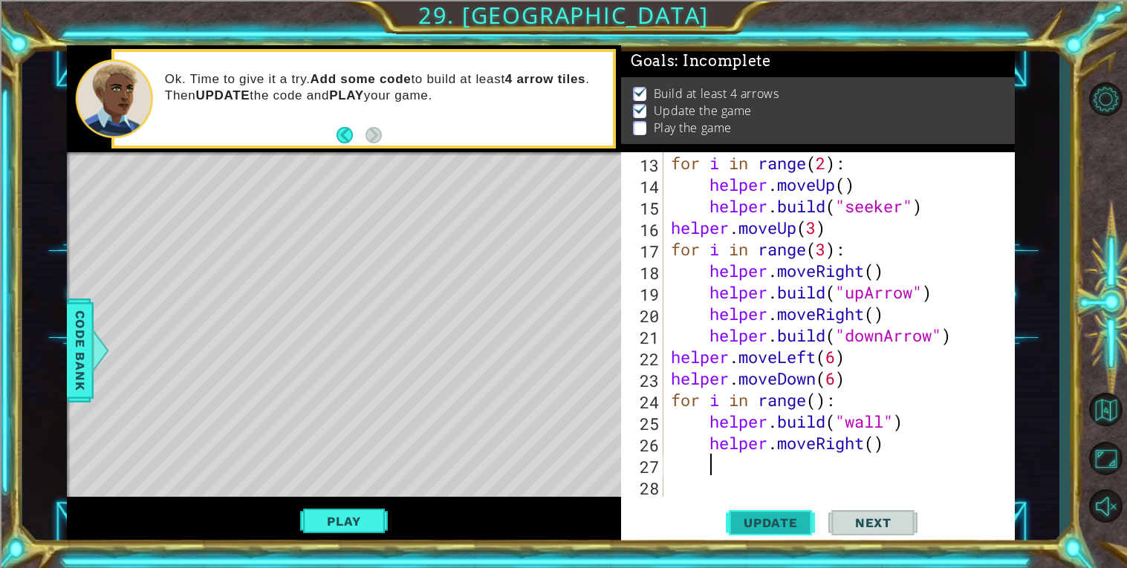
click at [792, 527] on span "Update" at bounding box center [771, 523] width 84 height 15
click at [818, 402] on div "for i in range ( 2 ) : helper . moveUp ( ) helper . build ( "seeker" ) helper .…" at bounding box center [843, 346] width 351 height 388
click at [793, 517] on span "Update" at bounding box center [771, 523] width 84 height 15
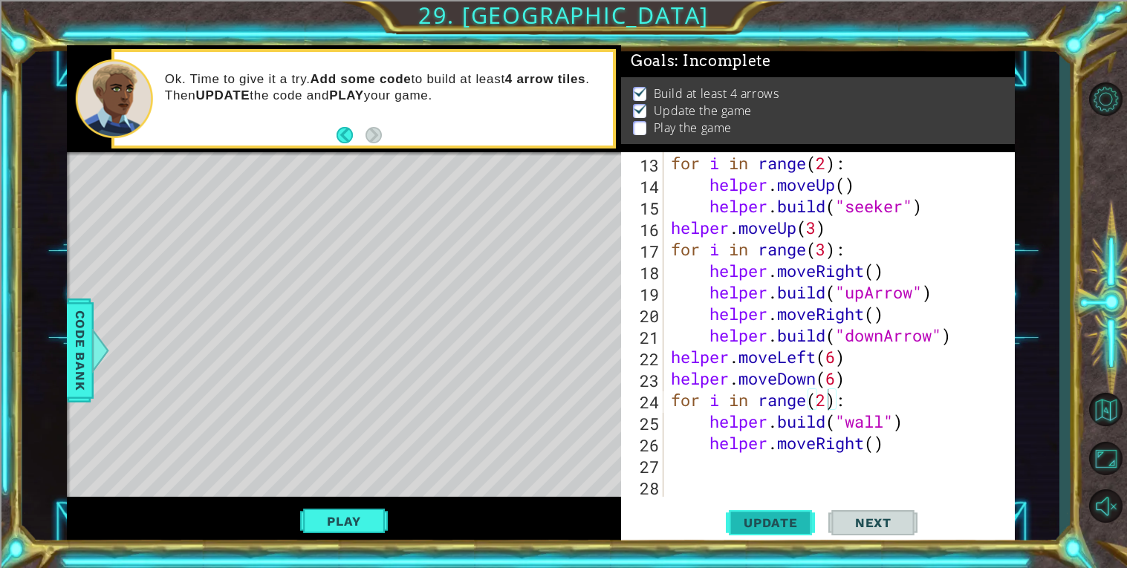
click at [778, 510] on button "Update" at bounding box center [770, 522] width 89 height 39
click at [904, 387] on div "for i in range ( 2 ) : helper . moveUp ( ) helper . build ( "seeker" ) helper .…" at bounding box center [843, 346] width 351 height 388
click at [934, 440] on div "for i in range ( 2 ) : helper . moveUp ( ) helper . build ( "seeker" ) helper .…" at bounding box center [843, 346] width 351 height 388
type textarea "helper.moveRight()"
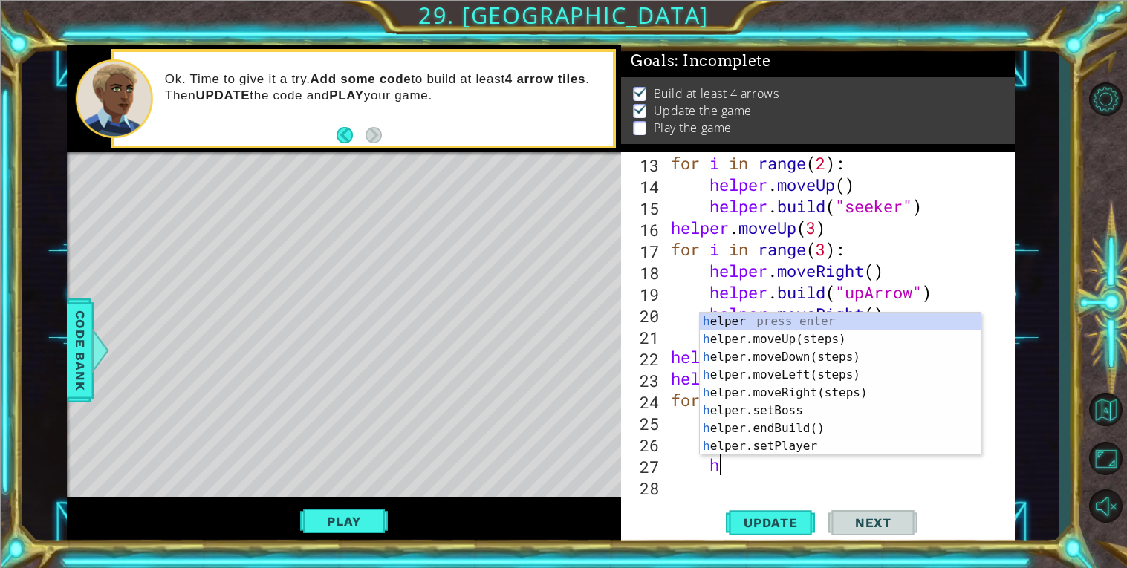
scroll to position [0, 1]
type textarea "h"
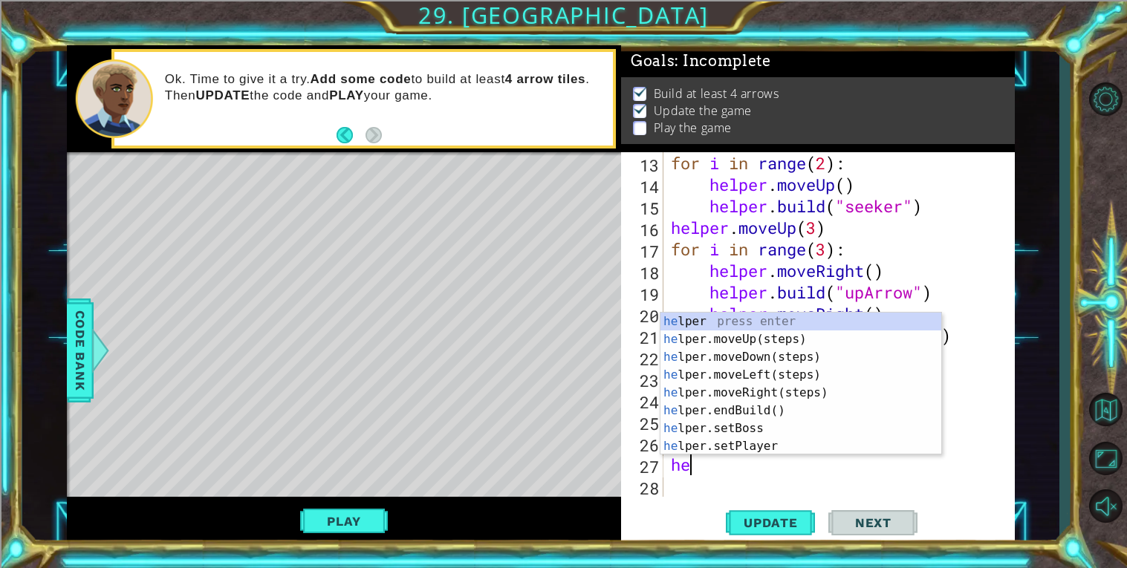
scroll to position [0, 0]
type textarea "helper"
click at [780, 334] on div "helper press enter helper .moveUp(steps) press enter helper .moveDown(steps) pr…" at bounding box center [801, 402] width 281 height 178
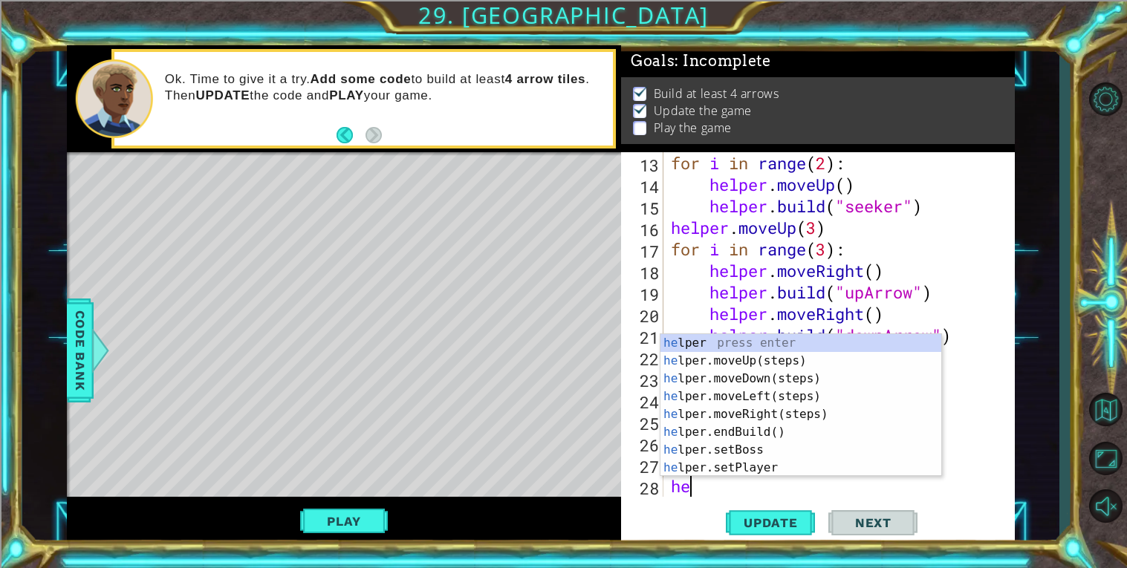
type textarea "helper"
click at [774, 391] on div "helper press enter helper .moveUp(steps) press enter helper .moveDown(steps) pr…" at bounding box center [801, 423] width 281 height 178
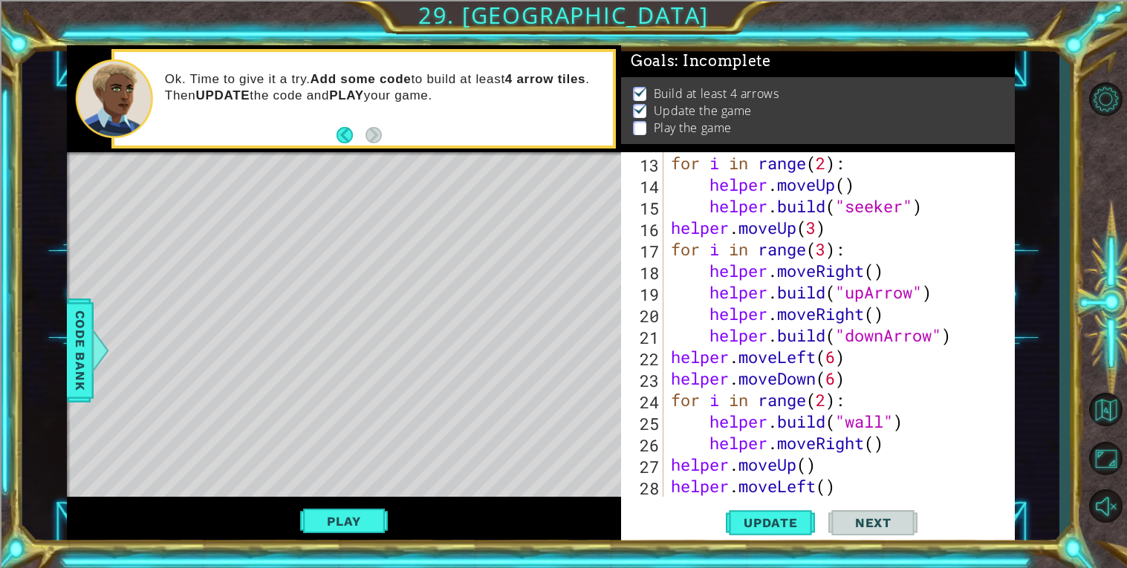
click at [830, 487] on div "for i in range ( 2 ) : helper . moveUp ( ) helper . build ( "seeker" ) helper .…" at bounding box center [843, 346] width 351 height 388
type textarea "helper.moveLeft(2)"
click at [892, 482] on div "for i in range ( 2 ) : helper . moveUp ( ) helper . build ( "seeker" ) helper .…" at bounding box center [843, 346] width 351 height 388
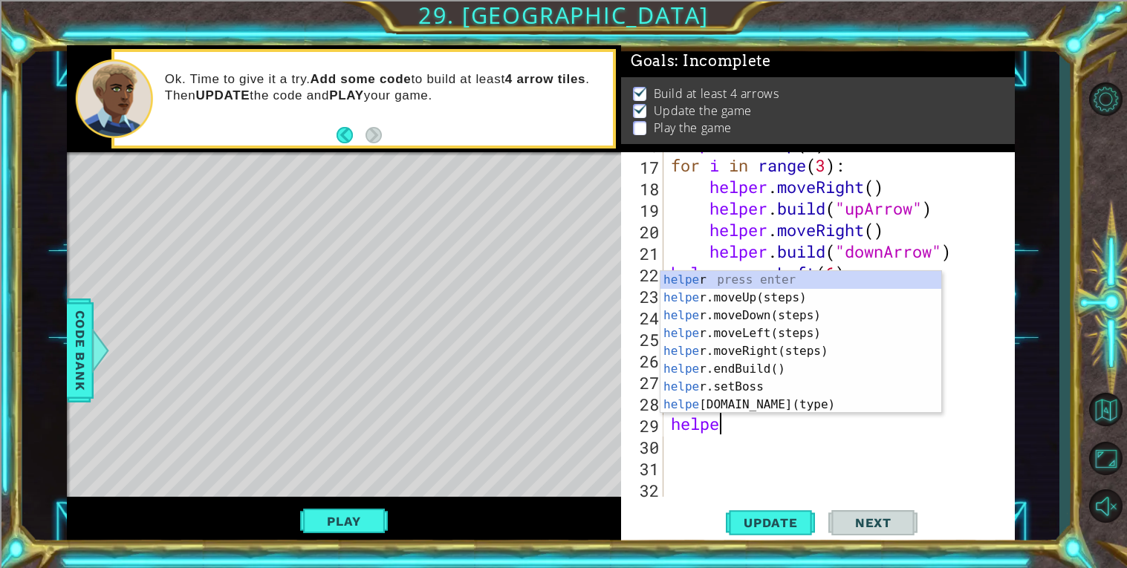
scroll to position [0, 1]
click at [843, 404] on div "helper press enter helper .moveUp(steps) press enter helper .moveDown(steps) pr…" at bounding box center [801, 360] width 281 height 178
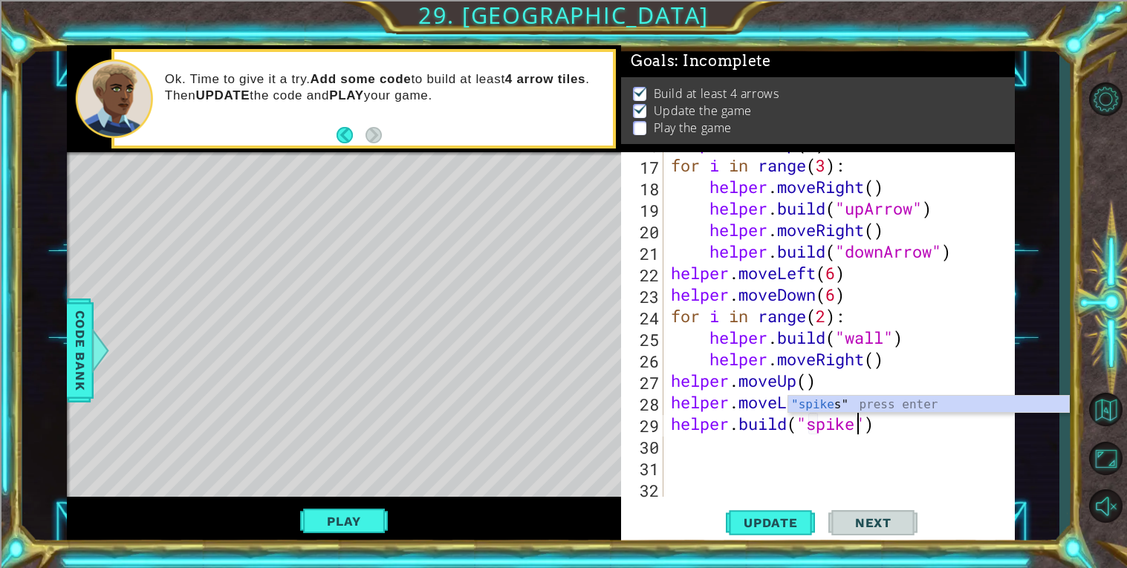
scroll to position [0, 9]
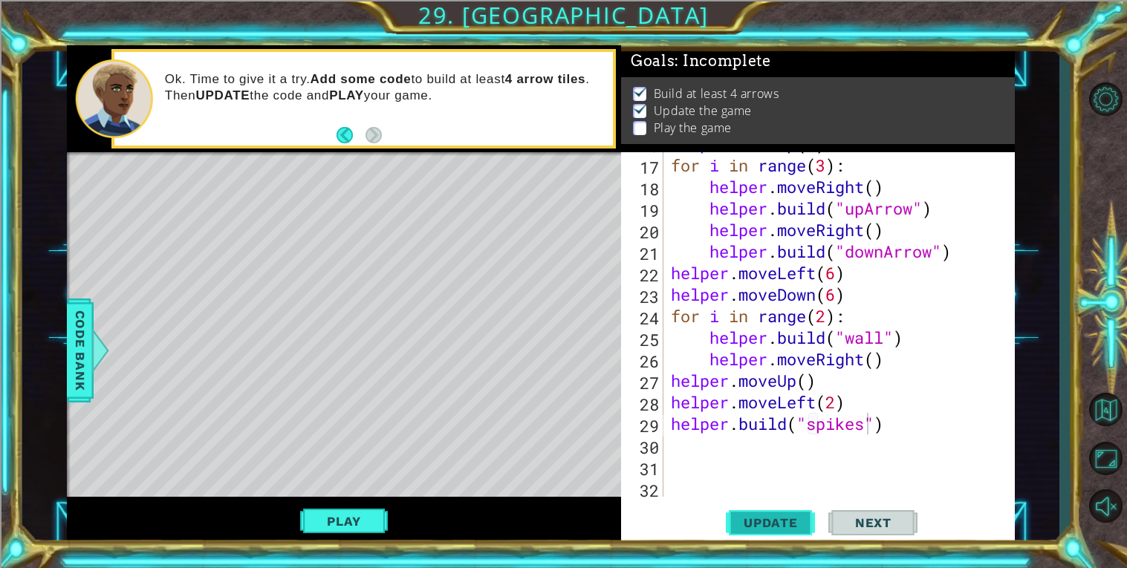
click at [745, 534] on button "Update" at bounding box center [770, 522] width 89 height 39
click at [875, 412] on div "helper . moveUp ( 3 ) for i in range ( 3 ) : helper . moveRight ( ) helper . bu…" at bounding box center [843, 327] width 351 height 388
type textarea "helper.moveLeft(2)"
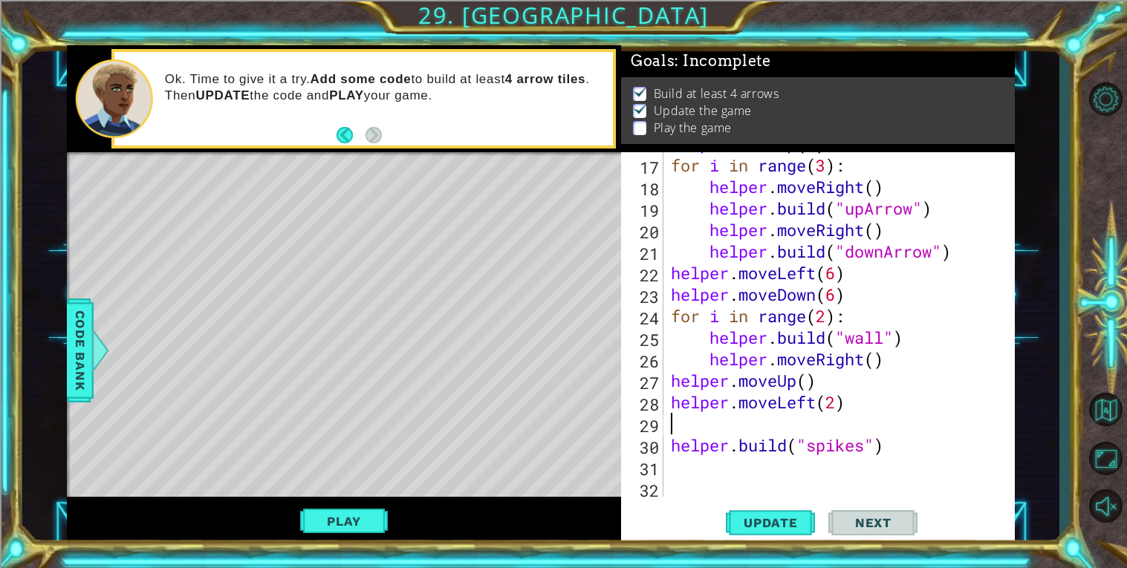
scroll to position [0, 0]
type textarea "i"
type textarea "for i in range():"
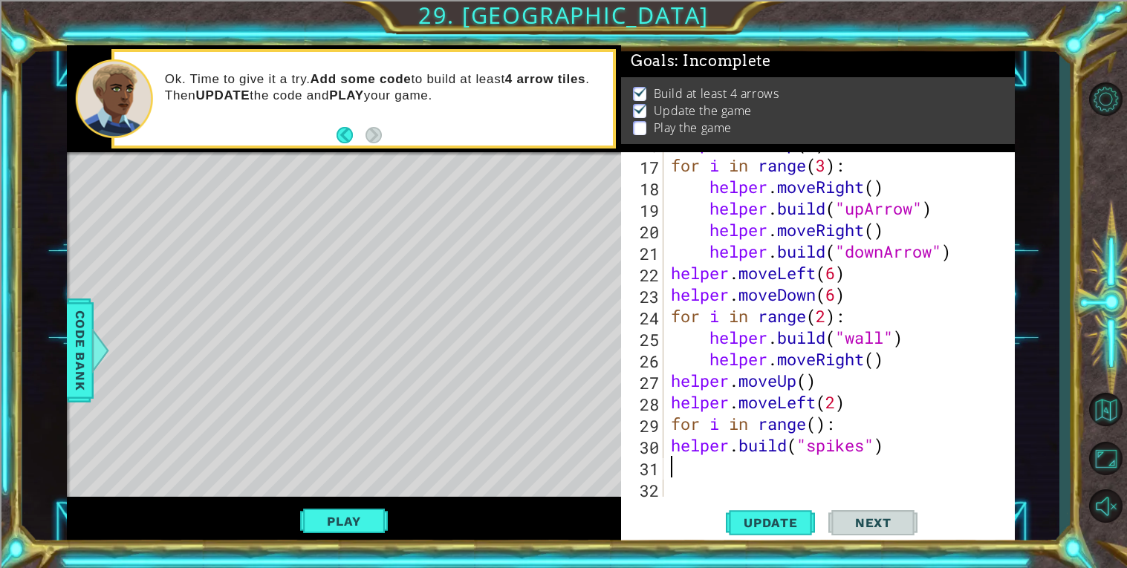
click at [919, 470] on div "helper . moveUp ( 3 ) for i in range ( 3 ) : helper . moveRight ( ) helper . bu…" at bounding box center [843, 327] width 351 height 388
click at [663, 441] on div "16 17 18 19 20 21 22 23 24 25 26 27 28 29 30 31 32 33 helper . moveUp ( 3 ) for…" at bounding box center [816, 324] width 390 height 345
click at [670, 441] on div "helper . moveUp ( 3 ) for i in range ( 3 ) : helper . moveRight ( ) helper . bu…" at bounding box center [843, 327] width 351 height 388
type textarea "[DOMAIN_NAME]("spikes")"
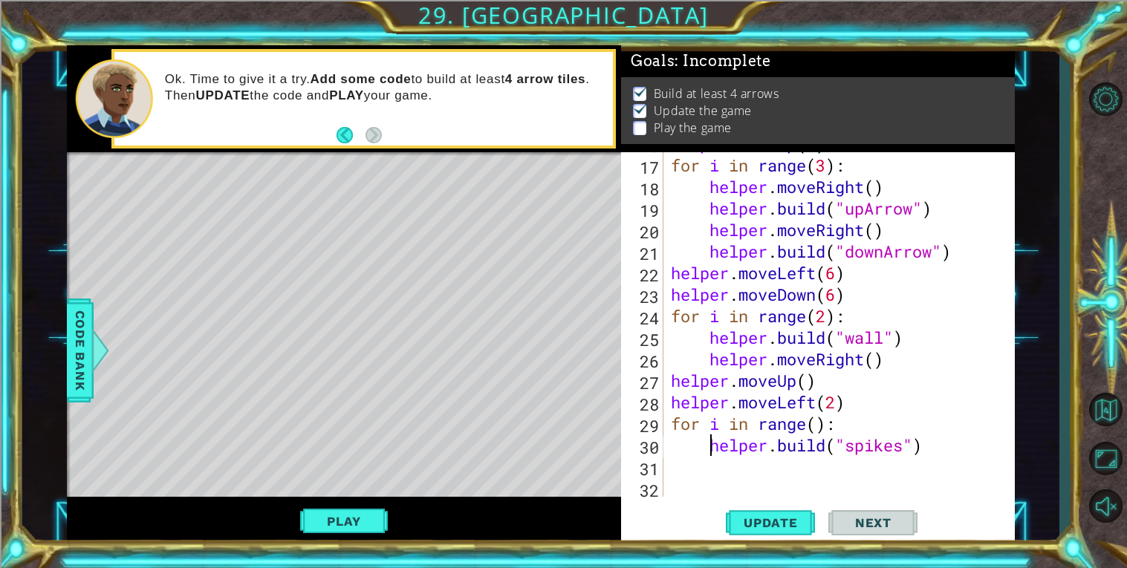
click at [759, 466] on div "helper . moveUp ( 3 ) for i in range ( 3 ) : helper . moveRight ( ) helper . bu…" at bounding box center [843, 327] width 351 height 388
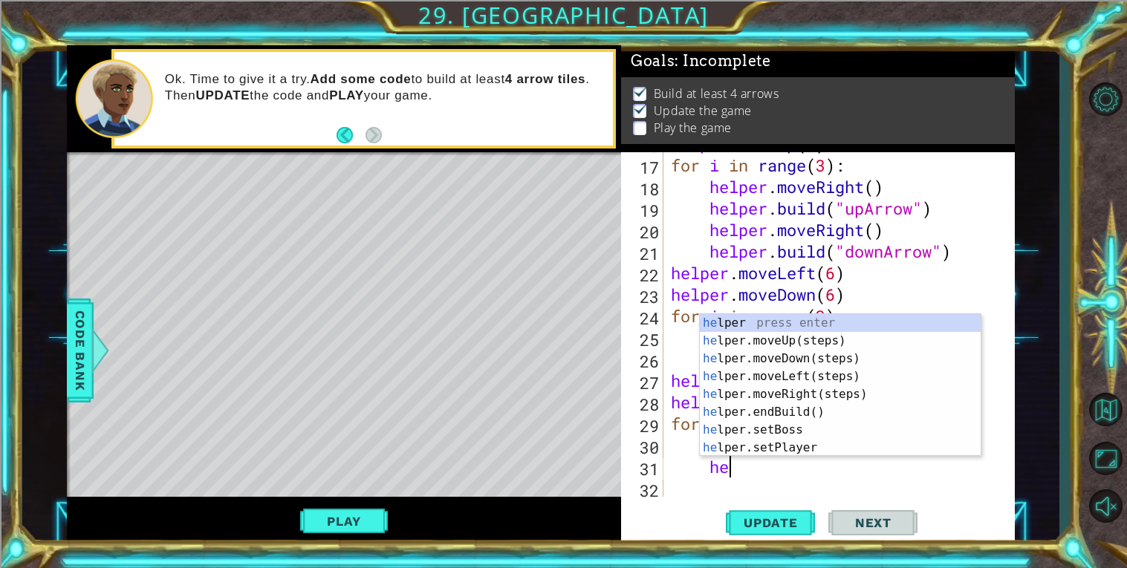
scroll to position [0, 1]
type textarea "h"
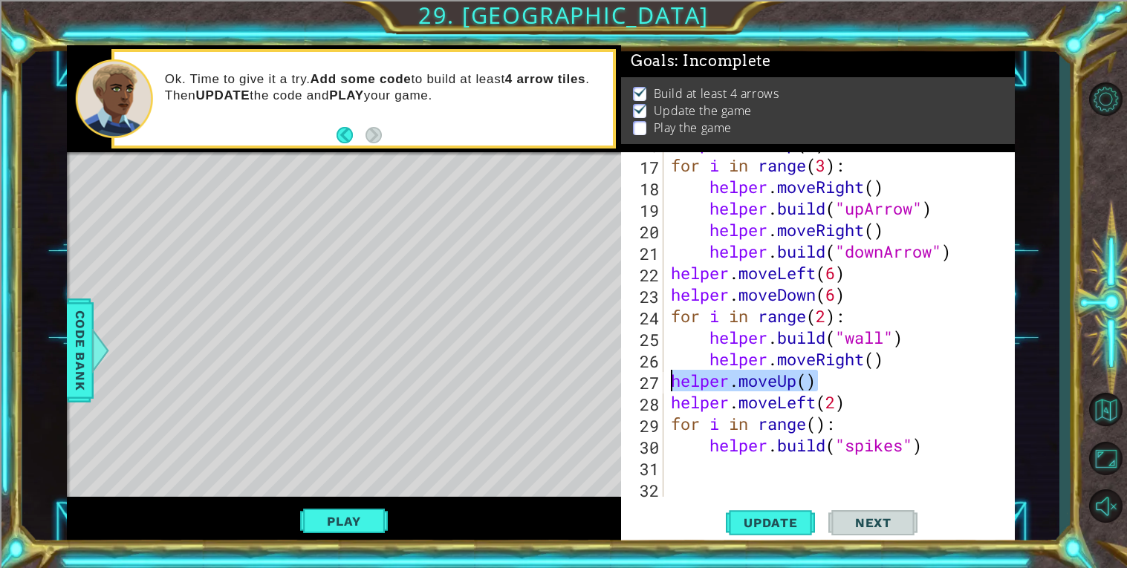
drag, startPoint x: 848, startPoint y: 378, endPoint x: 664, endPoint y: 372, distance: 183.6
click at [664, 372] on div "16 17 18 19 20 21 22 23 24 25 26 27 28 29 30 31 32 33 helper . moveUp ( 3 ) for…" at bounding box center [816, 324] width 390 height 345
type textarea "helper.moveUp()"
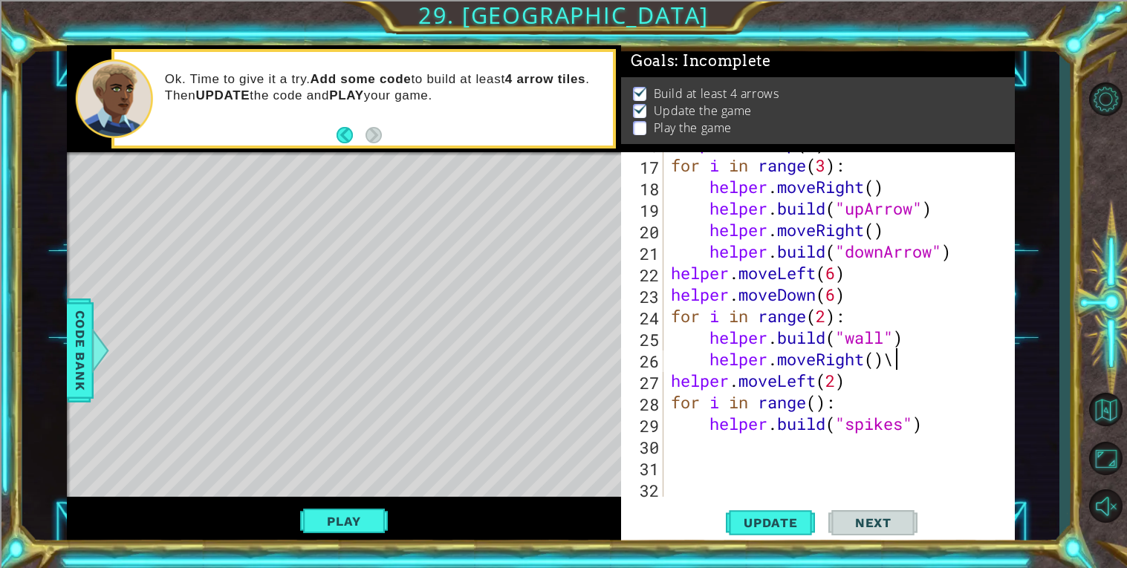
scroll to position [0, 9]
click at [874, 398] on div "helper . moveUp ( 3 ) for i in range ( 3 ) : helper . moveRight ( ) helper . bu…" at bounding box center [843, 327] width 351 height 388
type textarea "for i in range():"
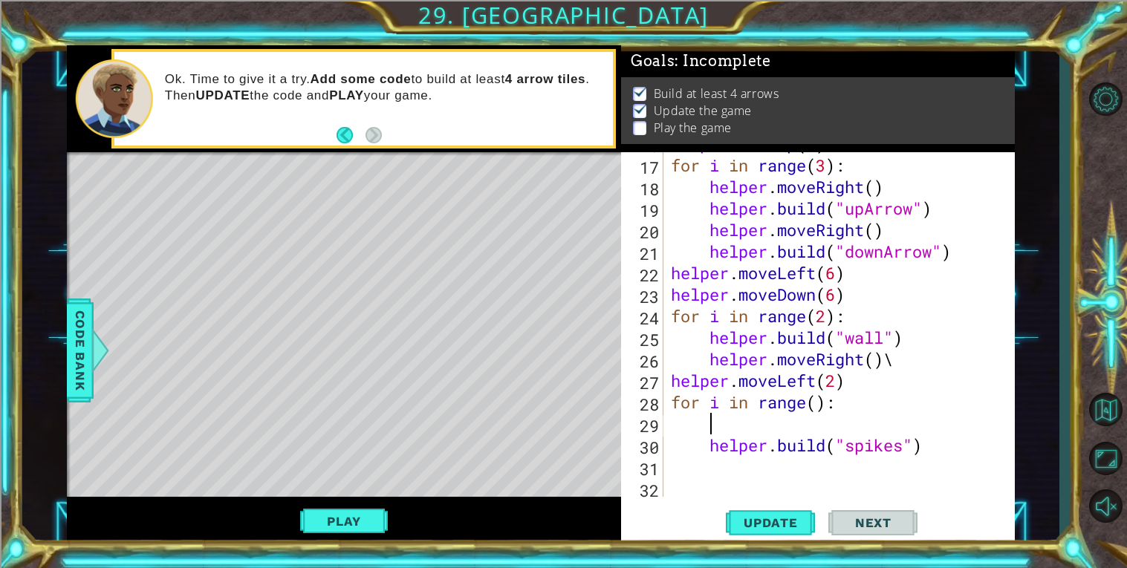
scroll to position [0, 1]
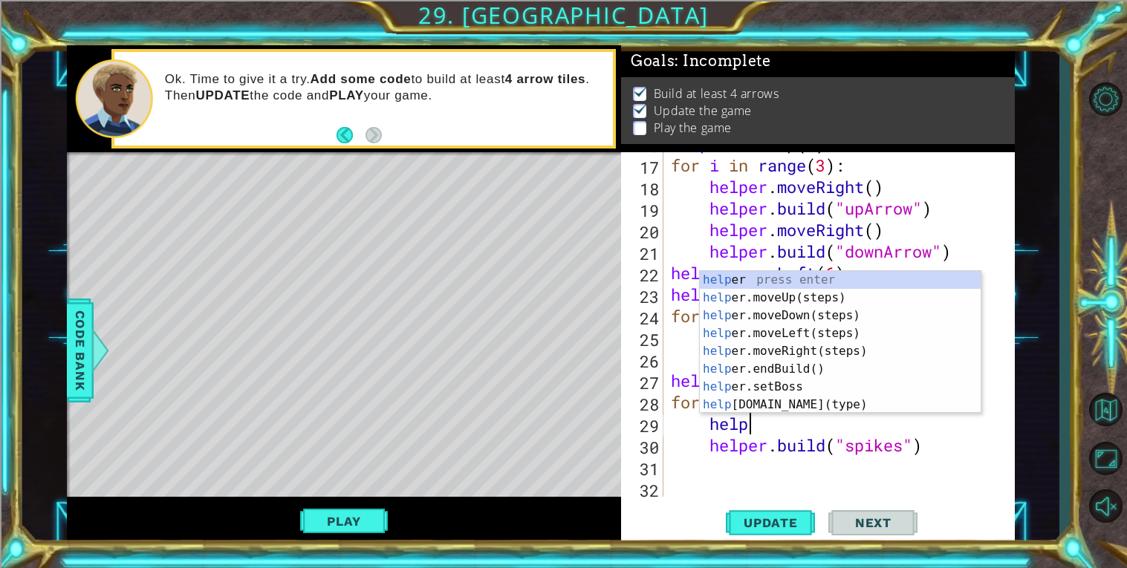
type textarea "helper"
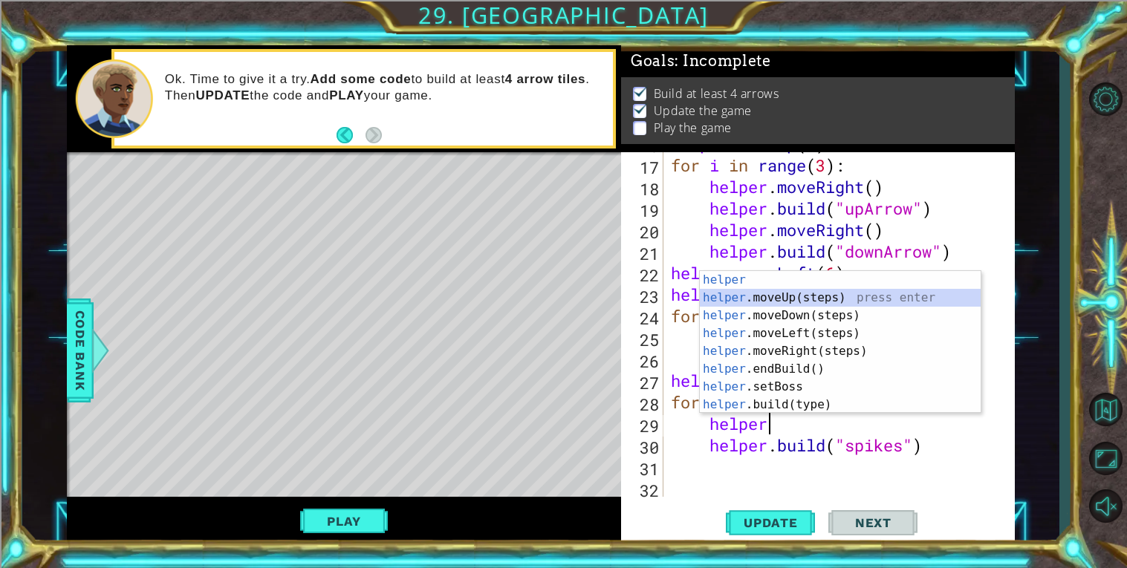
click at [872, 295] on div "helper press enter helper .moveUp(steps) press enter helper .moveDown(steps) pr…" at bounding box center [840, 360] width 281 height 178
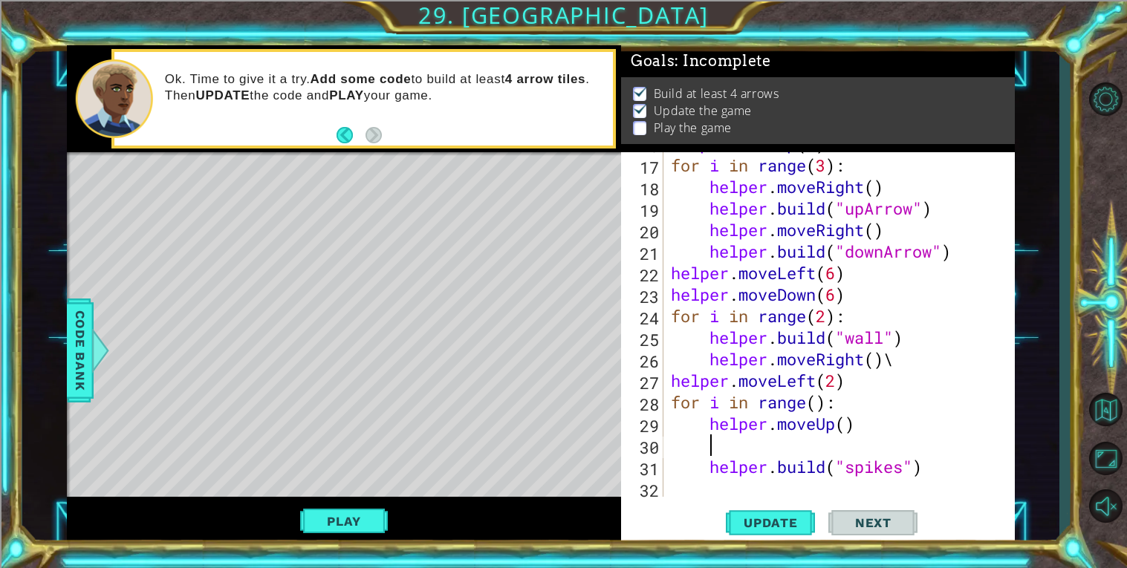
type textarea "\"
click at [815, 402] on div "helper . moveUp ( 3 ) for i in range ( 3 ) : helper . moveRight ( ) helper . bu…" at bounding box center [843, 327] width 351 height 388
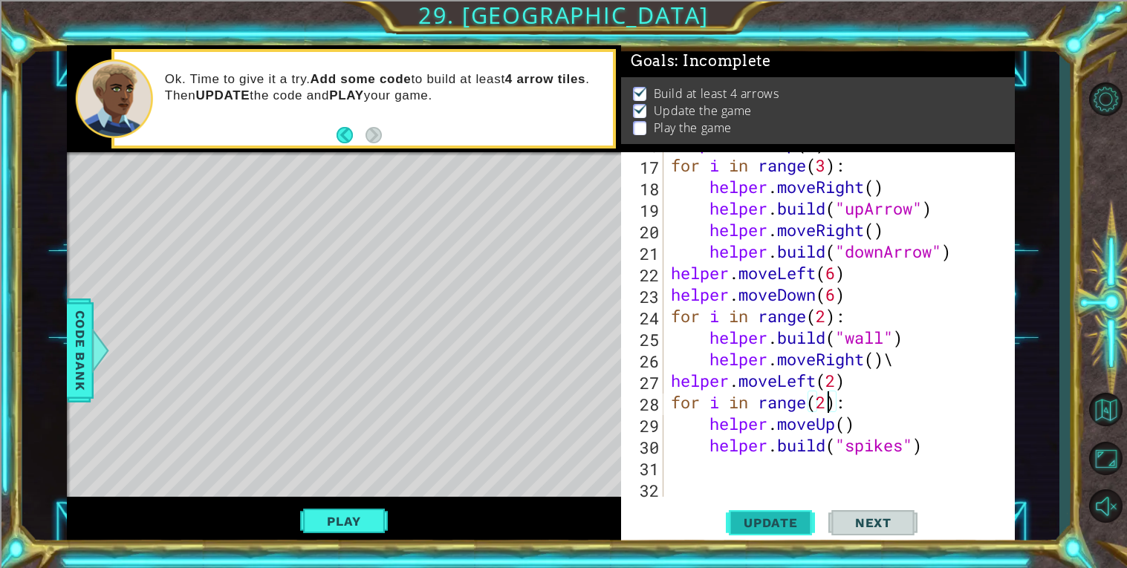
click at [762, 519] on span "Update" at bounding box center [771, 523] width 84 height 15
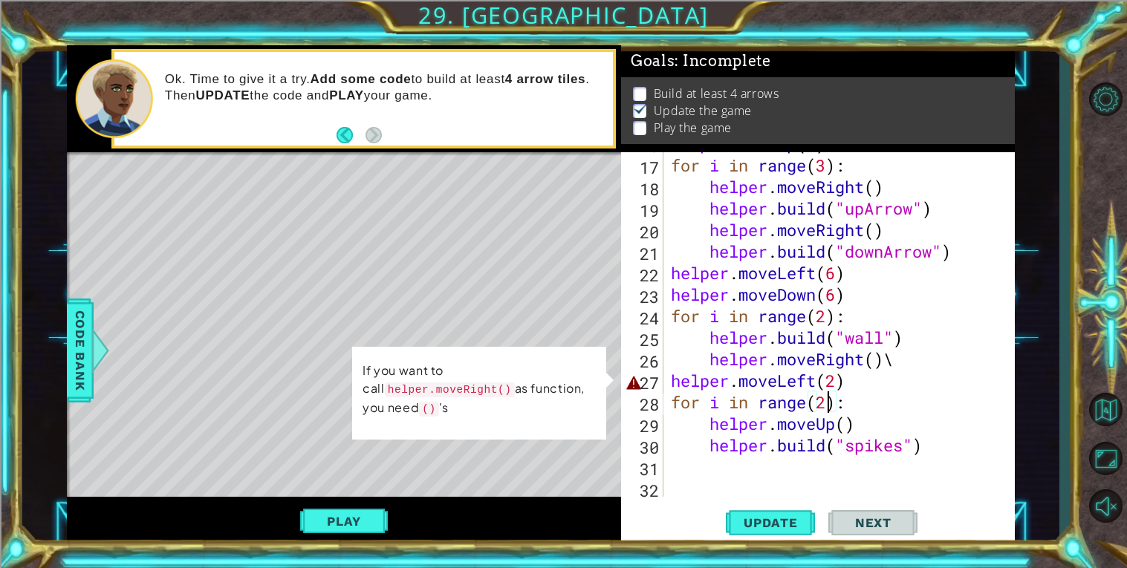
click at [865, 381] on div "helper . moveUp ( 3 ) for i in range ( 3 ) : helper . moveRight ( ) helper . bu…" at bounding box center [843, 327] width 351 height 388
click at [899, 380] on div "helper . moveUp ( 3 ) for i in range ( 3 ) : helper . moveRight ( ) helper . bu…" at bounding box center [843, 327] width 351 height 388
drag, startPoint x: 899, startPoint y: 380, endPoint x: 869, endPoint y: 375, distance: 30.2
click at [869, 375] on div "helper . moveUp ( 3 ) for i in range ( 3 ) : helper . moveRight ( ) helper . bu…" at bounding box center [843, 327] width 351 height 388
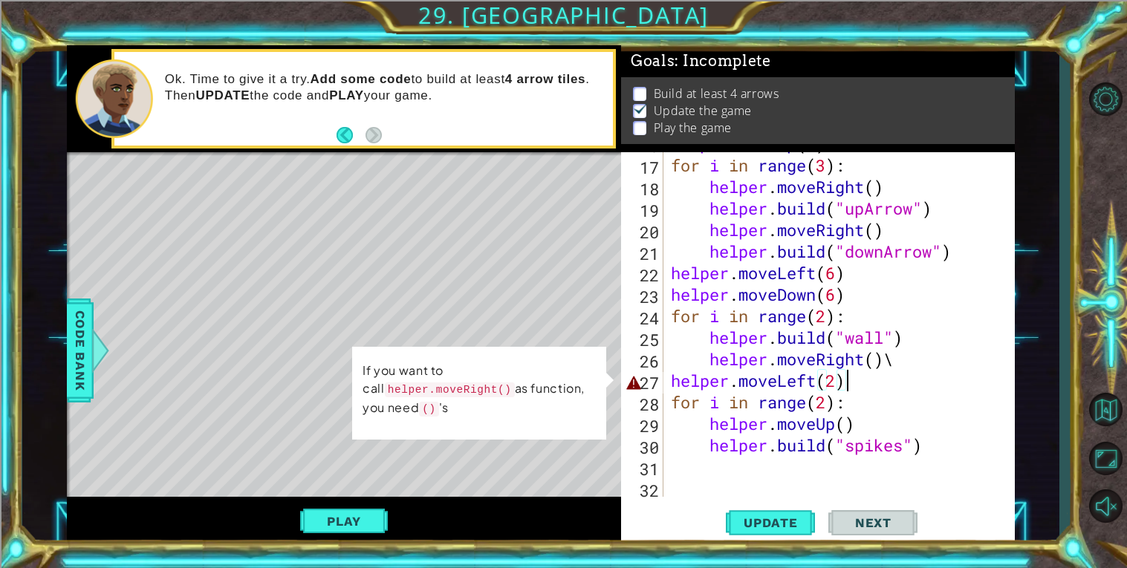
click at [920, 381] on div "helper . moveUp ( 3 ) for i in range ( 3 ) : helper . moveRight ( ) helper . bu…" at bounding box center [843, 327] width 351 height 388
drag, startPoint x: 902, startPoint y: 421, endPoint x: 702, endPoint y: 426, distance: 200.0
click at [702, 426] on div "helper . moveUp ( 3 ) for i in range ( 3 ) : helper . moveRight ( ) helper . bu…" at bounding box center [843, 327] width 351 height 388
type textarea "\"
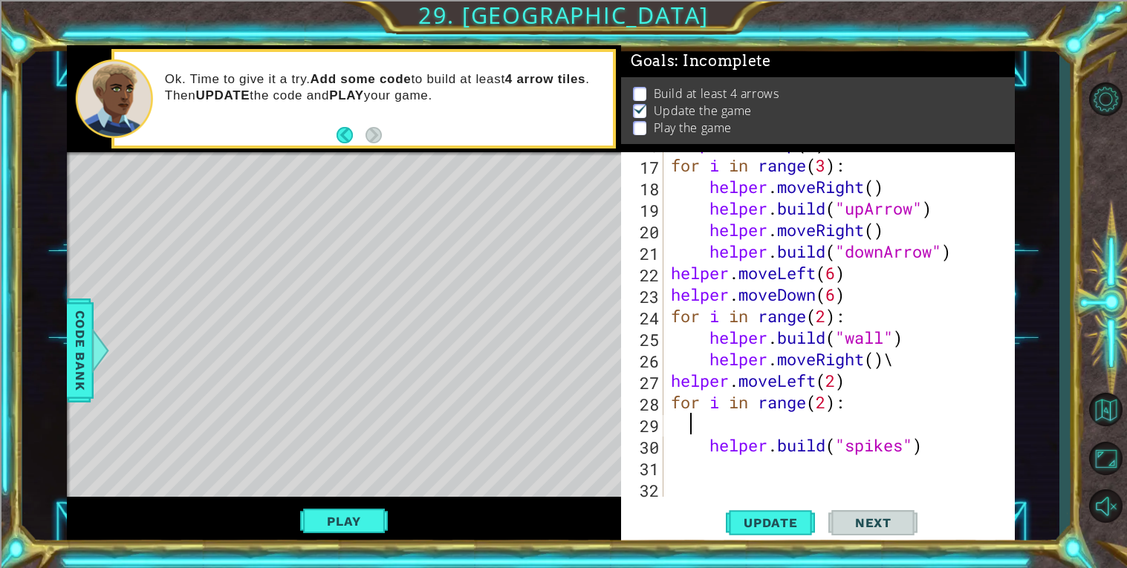
scroll to position [0, 0]
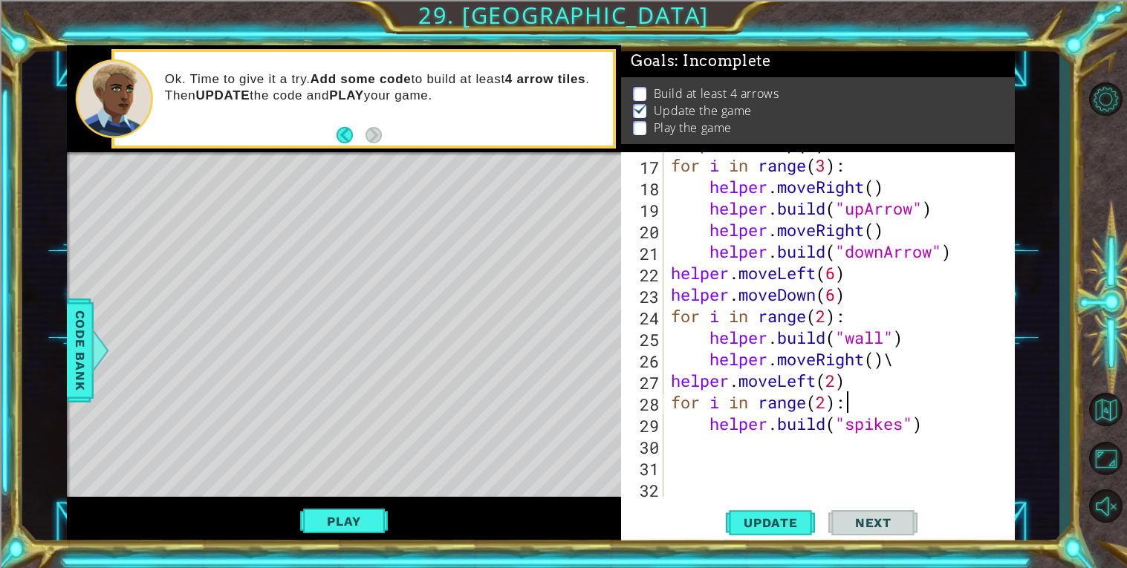
click at [931, 366] on div "helper . moveUp ( 3 ) for i in range ( 3 ) : helper . moveRight ( ) helper . bu…" at bounding box center [843, 327] width 351 height 388
type textarea "helper.moveRight()\"
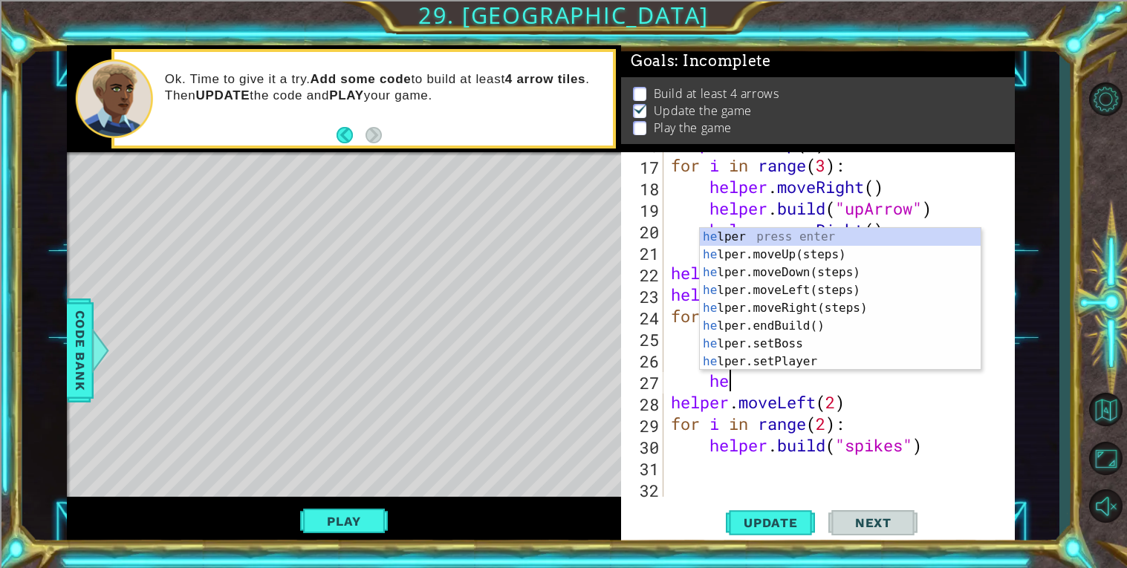
type textarea "h"
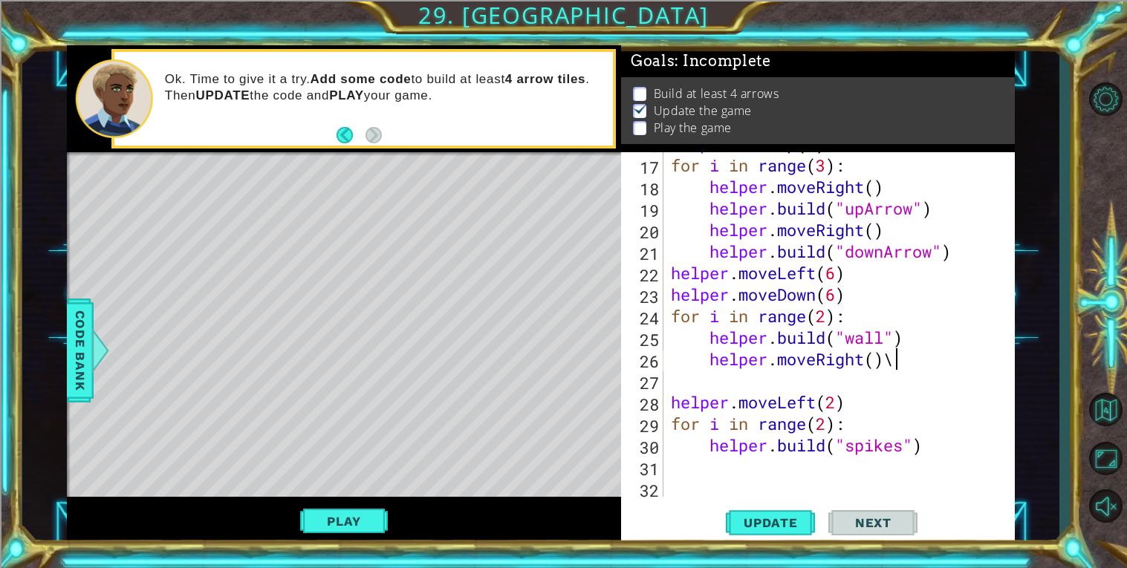
click at [919, 349] on div "helper . moveUp ( 3 ) for i in range ( 3 ) : helper . moveRight ( ) helper . bu…" at bounding box center [843, 327] width 351 height 388
type textarea "helper.moveRight()"
click at [886, 368] on div "helper . moveUp ( 3 ) for i in range ( 3 ) : helper . moveRight ( ) helper . bu…" at bounding box center [843, 327] width 351 height 388
click at [891, 384] on div "helper . moveUp ( 3 ) for i in range ( 3 ) : helper . moveRight ( ) helper . bu…" at bounding box center [843, 327] width 351 height 388
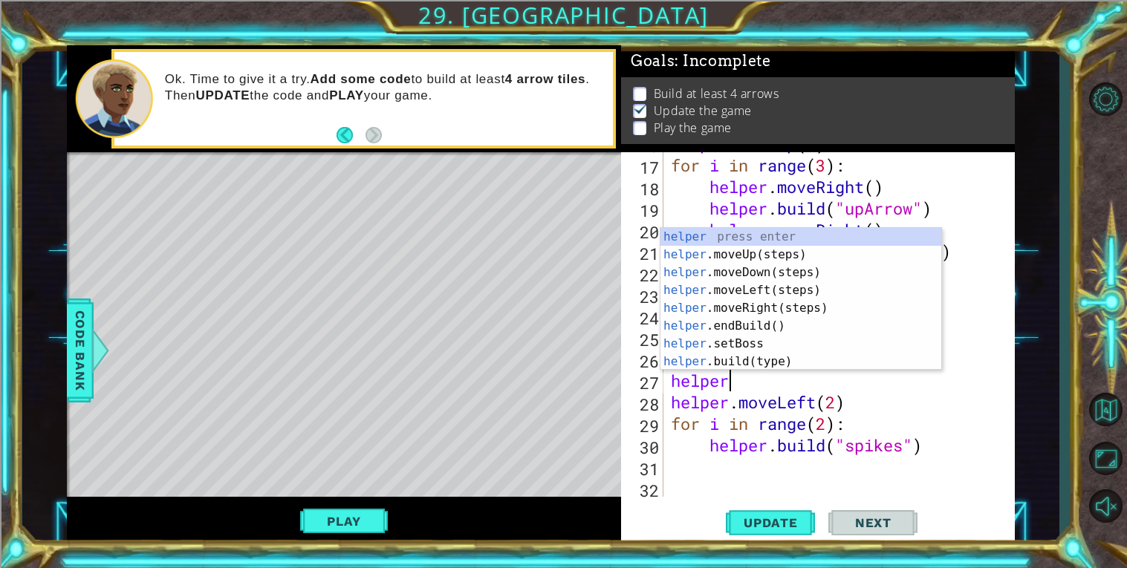
type textarea "helper"
click at [788, 253] on div "helper press enter helper .moveUp(steps) press enter helper .moveDown(steps) pr…" at bounding box center [801, 317] width 281 height 178
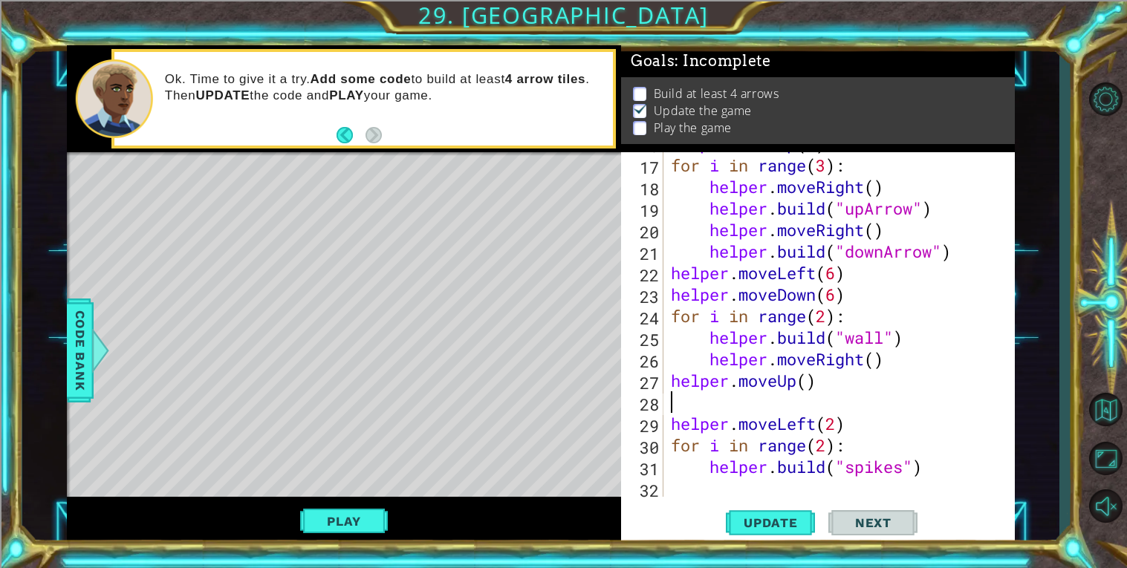
scroll to position [0, 0]
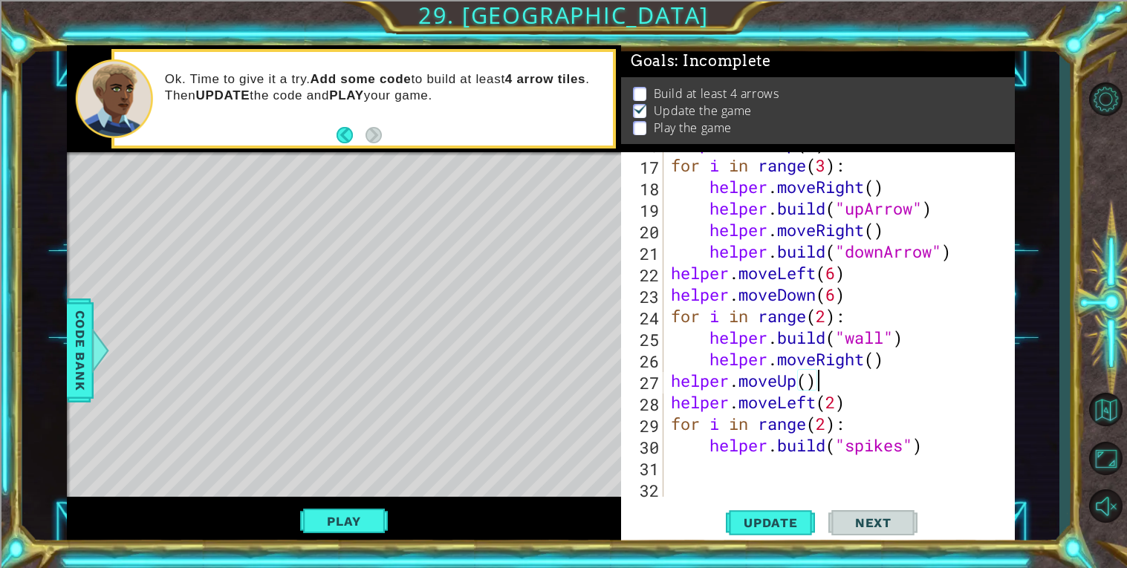
click at [792, 502] on div "helper.moveUp() 16 17 18 19 20 21 22 23 24 25 26 27 28 29 30 31 32 33 helper . …" at bounding box center [818, 349] width 394 height 394
click at [793, 508] on button "Update" at bounding box center [770, 522] width 89 height 39
click at [928, 447] on div "helper . moveUp ( 3 ) for i in range ( 3 ) : helper . moveRight ( ) helper . bu…" at bounding box center [843, 327] width 351 height 388
click at [908, 430] on div "helper . moveUp ( 3 ) for i in range ( 3 ) : helper . moveRight ( ) helper . bu…" at bounding box center [843, 327] width 351 height 388
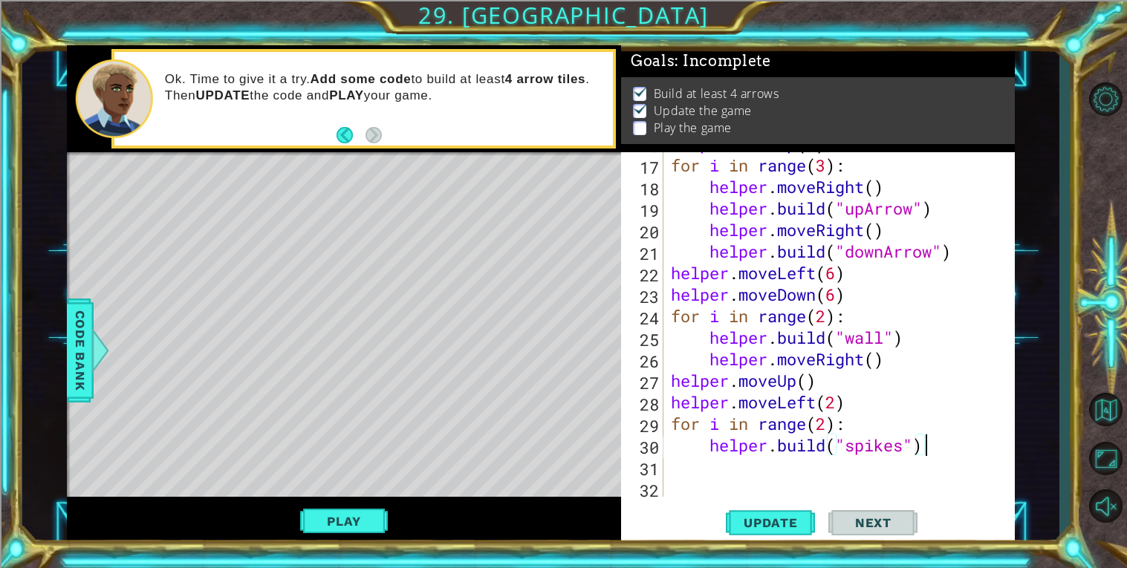
type textarea "for i in range(2):"
drag, startPoint x: 907, startPoint y: 430, endPoint x: 648, endPoint y: 424, distance: 259.4
click at [648, 424] on div "for i in range(2): 16 17 18 19 20 21 22 23 24 25 26 27 28 29 30 31 32 33 helper…" at bounding box center [816, 324] width 390 height 345
click at [696, 440] on div "helper . moveUp ( 3 ) for i in range ( 3 ) : helper . moveRight ( ) helper . bu…" at bounding box center [843, 327] width 351 height 388
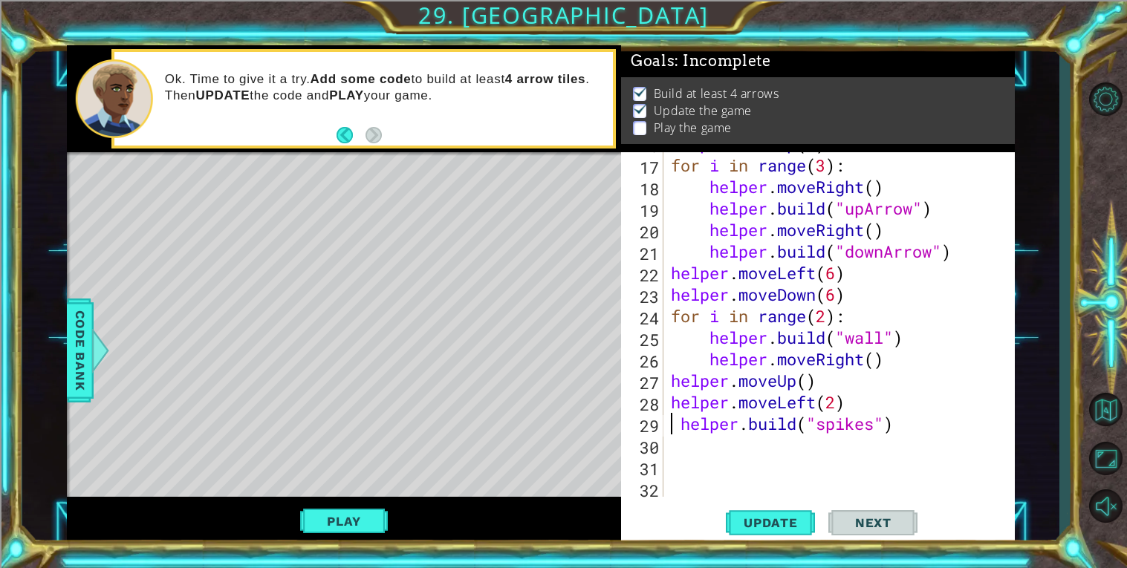
click at [683, 424] on div "helper . moveUp ( 3 ) for i in range ( 3 ) : helper . moveRight ( ) helper . bu…" at bounding box center [843, 327] width 351 height 388
type textarea "[DOMAIN_NAME]("spikes")"
click at [701, 448] on div "helper . moveUp ( 3 ) for i in range ( 3 ) : helper . moveRight ( ) helper . bu…" at bounding box center [843, 327] width 351 height 388
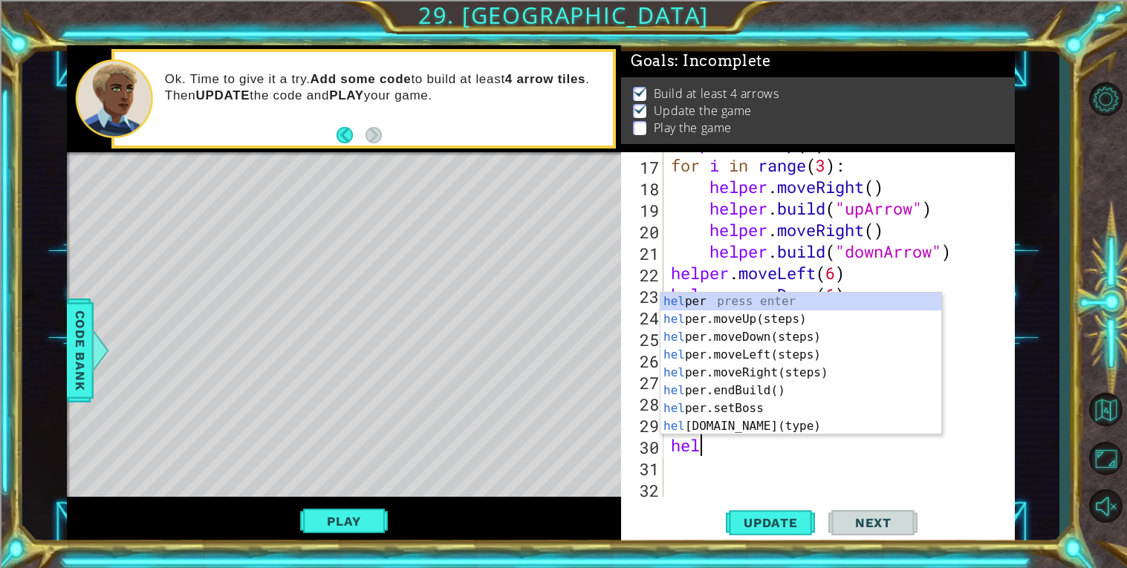
scroll to position [0, 1]
type textarea "helper"
click at [838, 322] on div "helper press enter helper .moveUp(steps) press enter helper .moveDown(steps) pr…" at bounding box center [801, 382] width 281 height 178
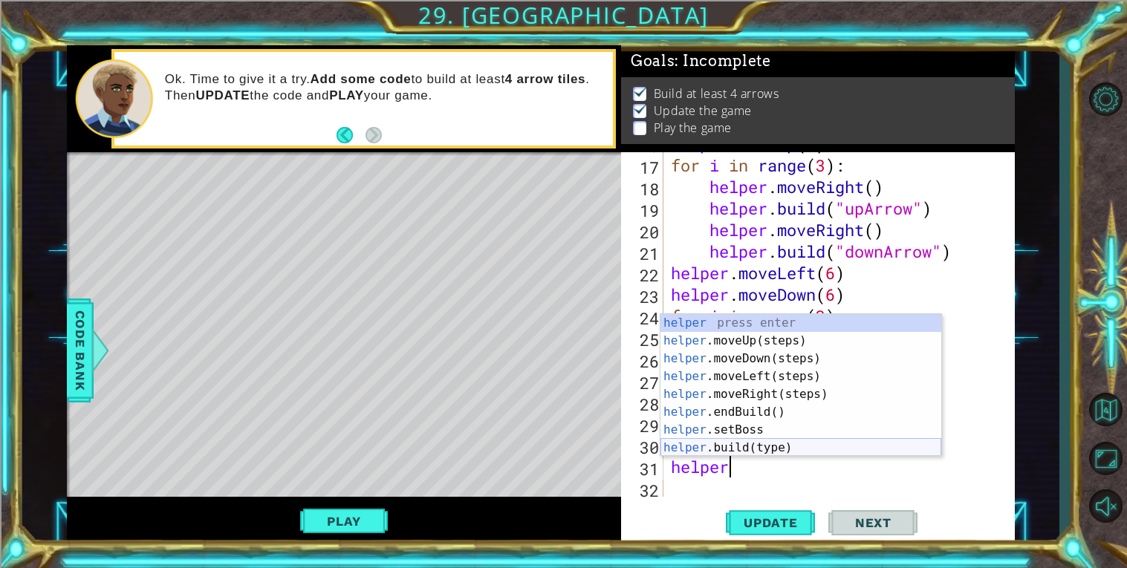
click at [801, 450] on div "helper press enter helper .moveUp(steps) press enter helper .moveDown(steps) pr…" at bounding box center [801, 403] width 281 height 178
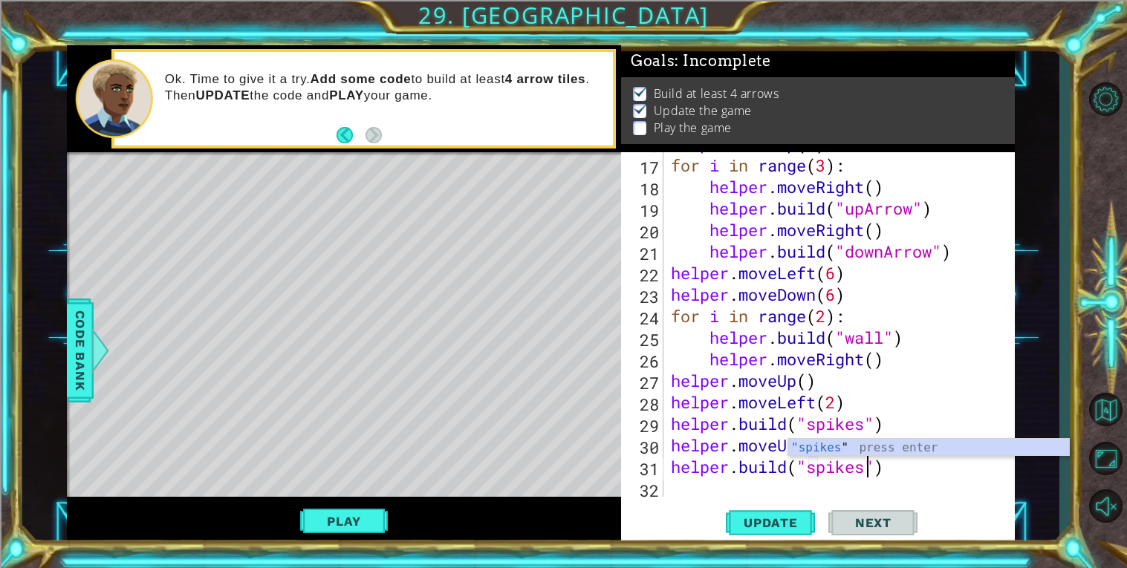
scroll to position [0, 9]
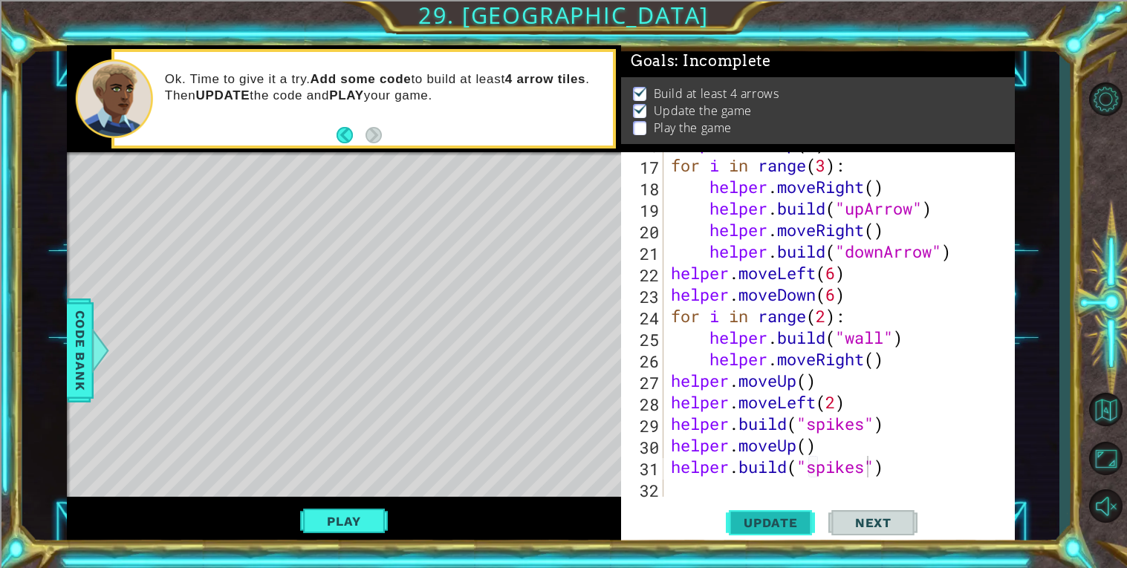
click at [761, 526] on span "Update" at bounding box center [771, 523] width 84 height 15
click at [361, 528] on button "Play" at bounding box center [343, 522] width 87 height 28
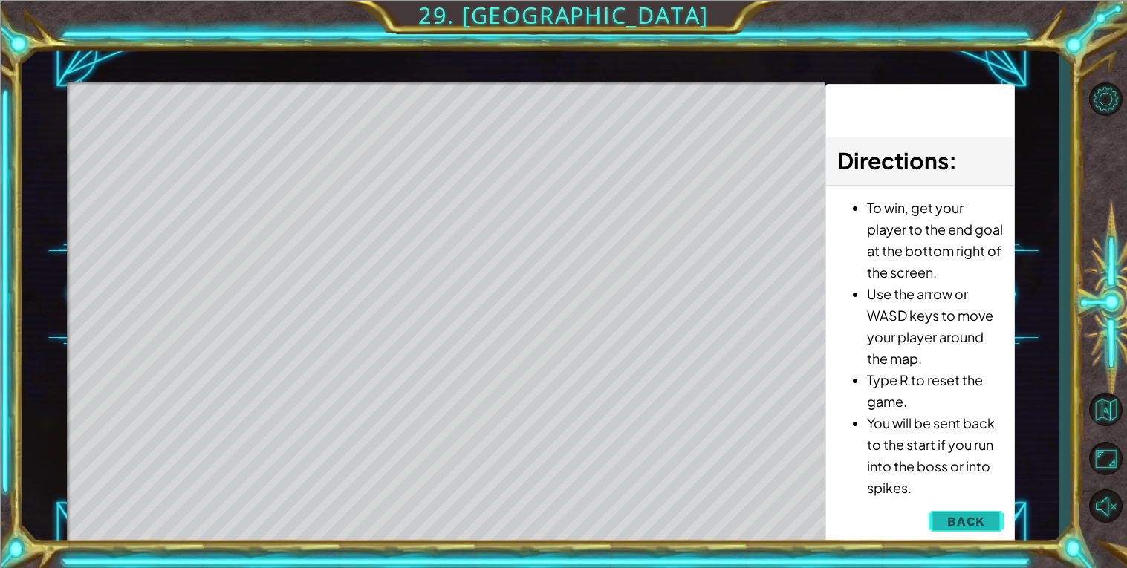
click at [947, 518] on button "Back" at bounding box center [966, 522] width 75 height 30
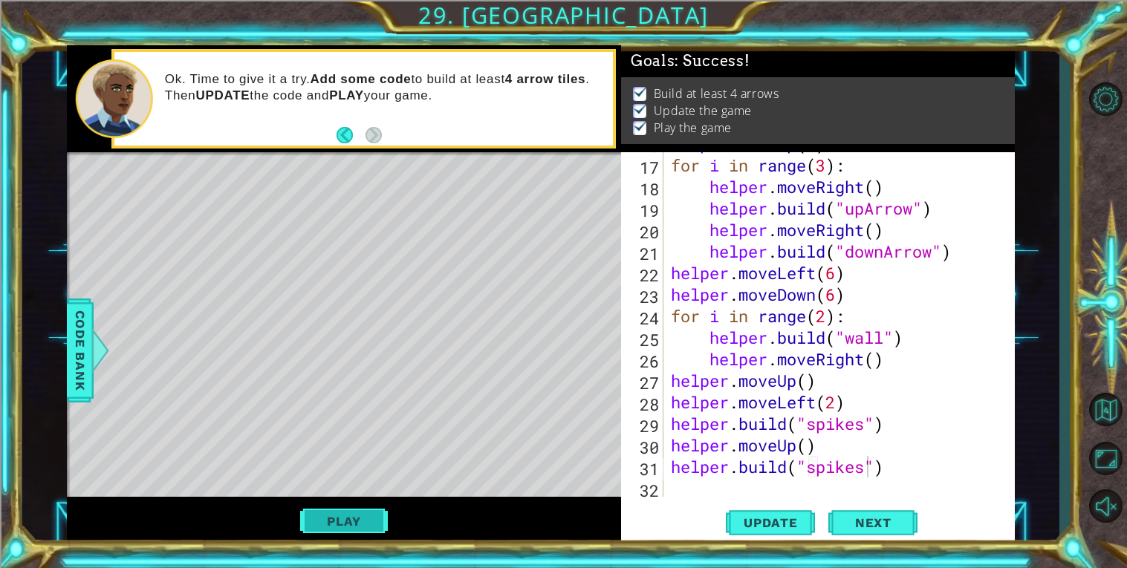
click at [368, 519] on button "Play" at bounding box center [343, 522] width 87 height 28
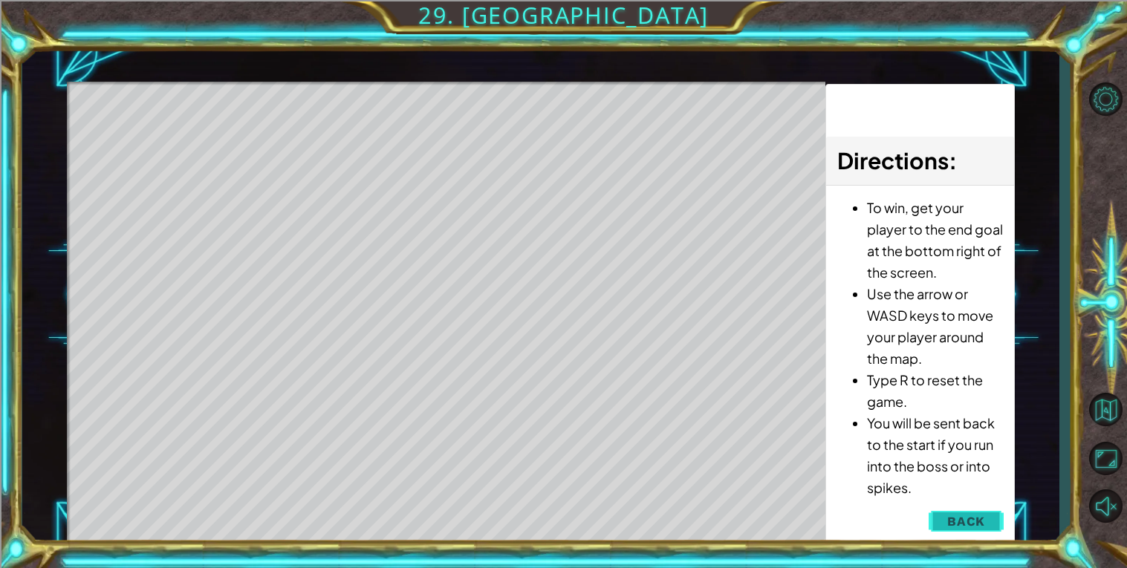
click at [960, 527] on span "Back" at bounding box center [966, 521] width 38 height 15
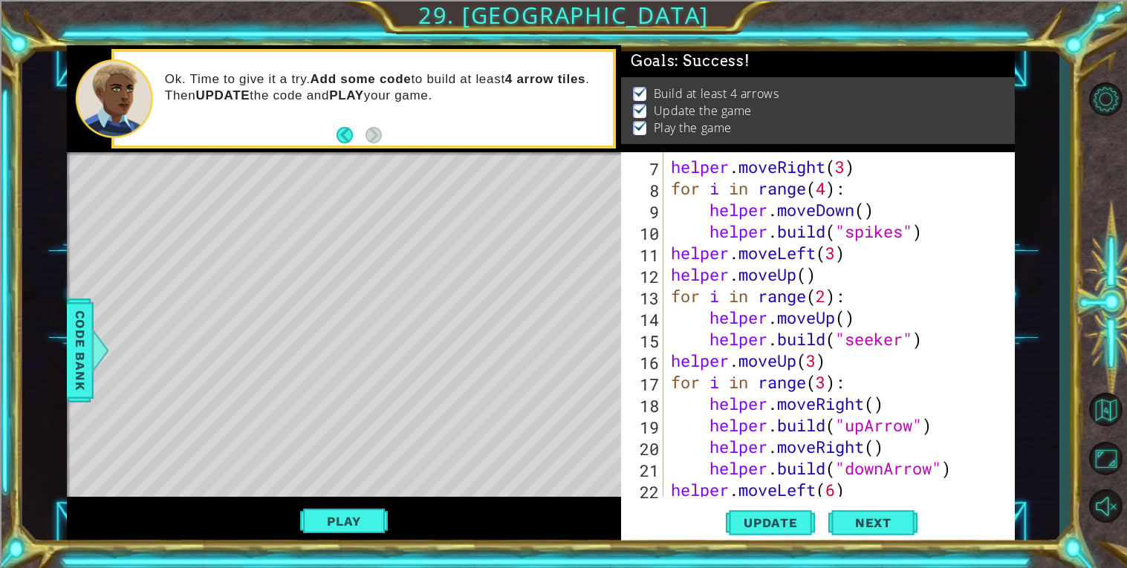
scroll to position [0, 0]
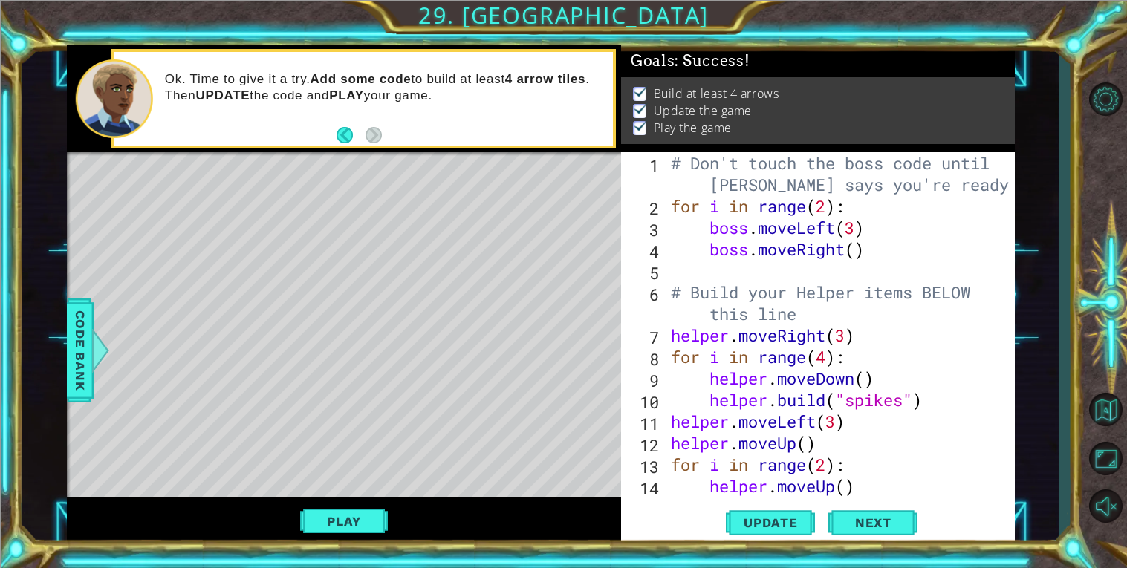
click at [829, 209] on div "# Don't touch the boss code until [PERSON_NAME] says you're ready! for i in ran…" at bounding box center [843, 356] width 351 height 409
click at [777, 532] on button "Update" at bounding box center [770, 522] width 89 height 39
click at [775, 524] on span "Update" at bounding box center [771, 523] width 84 height 15
click at [352, 512] on button "Play" at bounding box center [343, 522] width 87 height 28
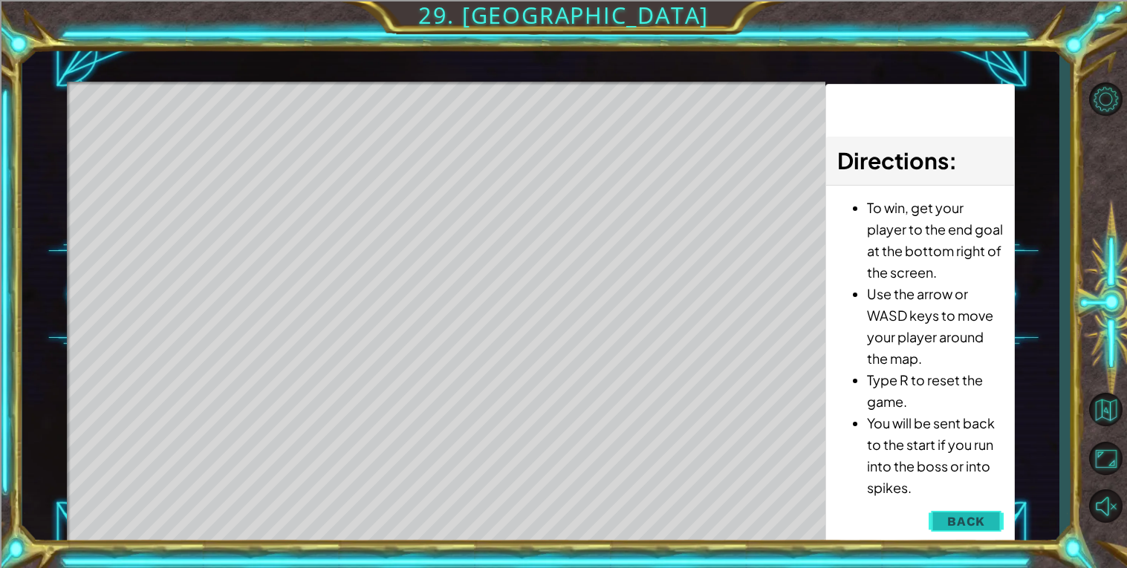
click at [956, 524] on span "Back" at bounding box center [966, 521] width 38 height 15
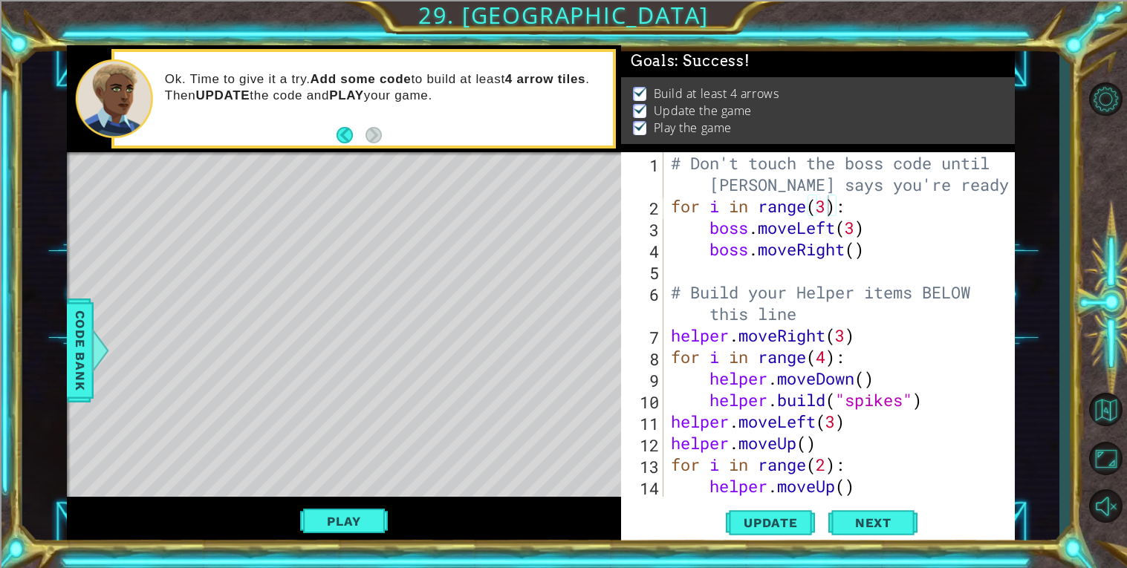
click at [828, 201] on div "# Don't touch the boss code until [PERSON_NAME] says you're ready! for i in ran…" at bounding box center [843, 356] width 351 height 409
click at [330, 529] on button "Play" at bounding box center [343, 522] width 87 height 28
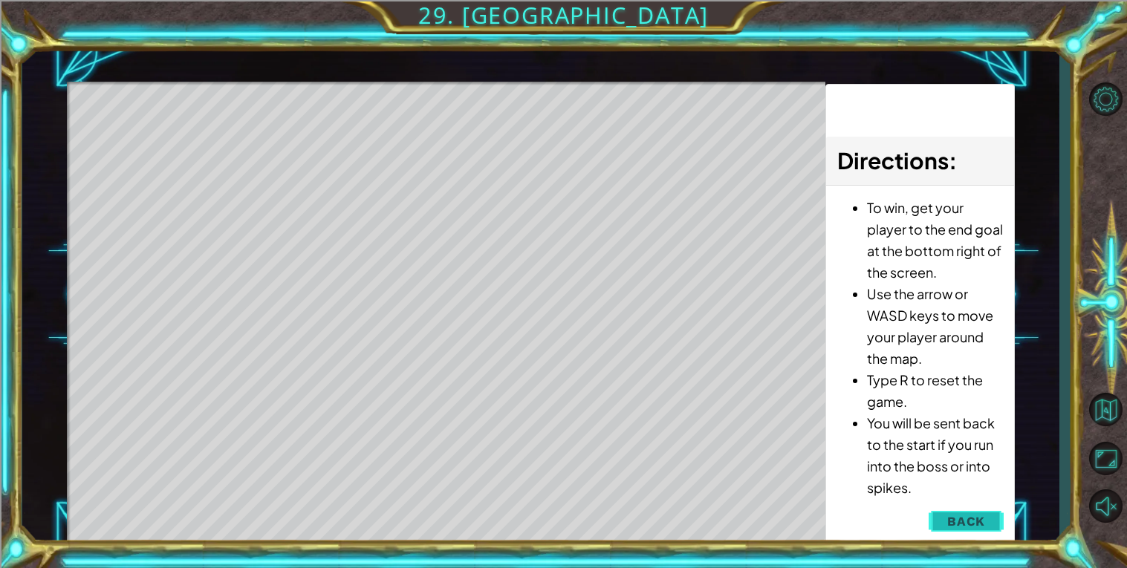
click at [990, 516] on button "Back" at bounding box center [966, 522] width 75 height 30
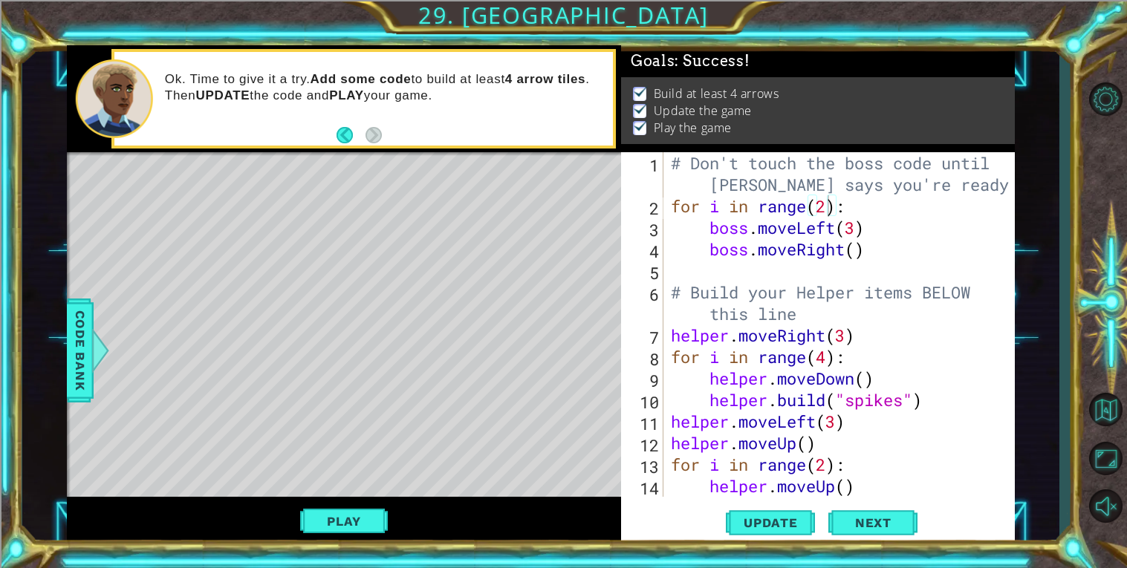
type textarea "boss.moveRight()"
click at [920, 254] on div "# Don't touch the boss code until [PERSON_NAME] says you're ready! for i in ran…" at bounding box center [843, 356] width 351 height 409
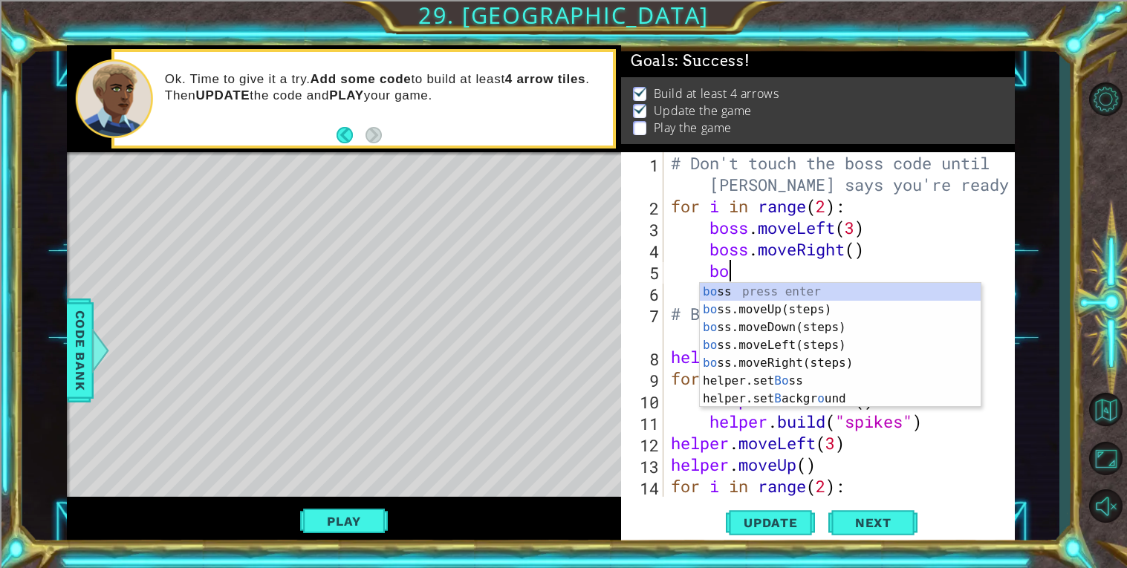
scroll to position [0, 2]
type textarea "boss"
click at [848, 314] on div "boss press enter boss .moveUp(steps) press enter boss .moveDown(steps) press en…" at bounding box center [840, 354] width 281 height 143
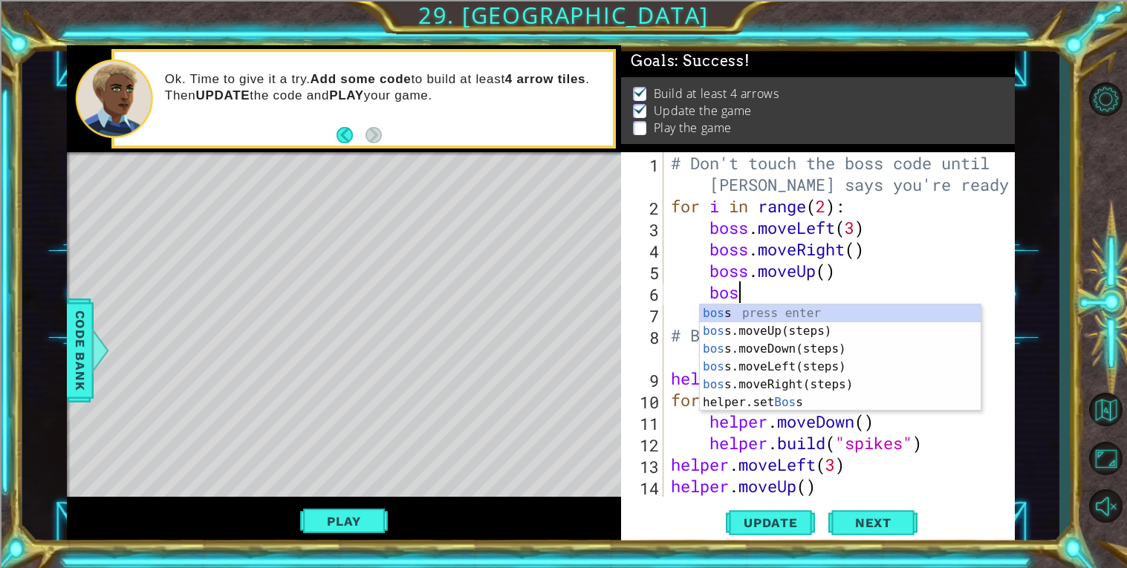
type textarea "boss"
click at [866, 344] on div "boss press enter boss .moveUp(steps) press enter boss .moveDown(steps) press en…" at bounding box center [840, 376] width 281 height 143
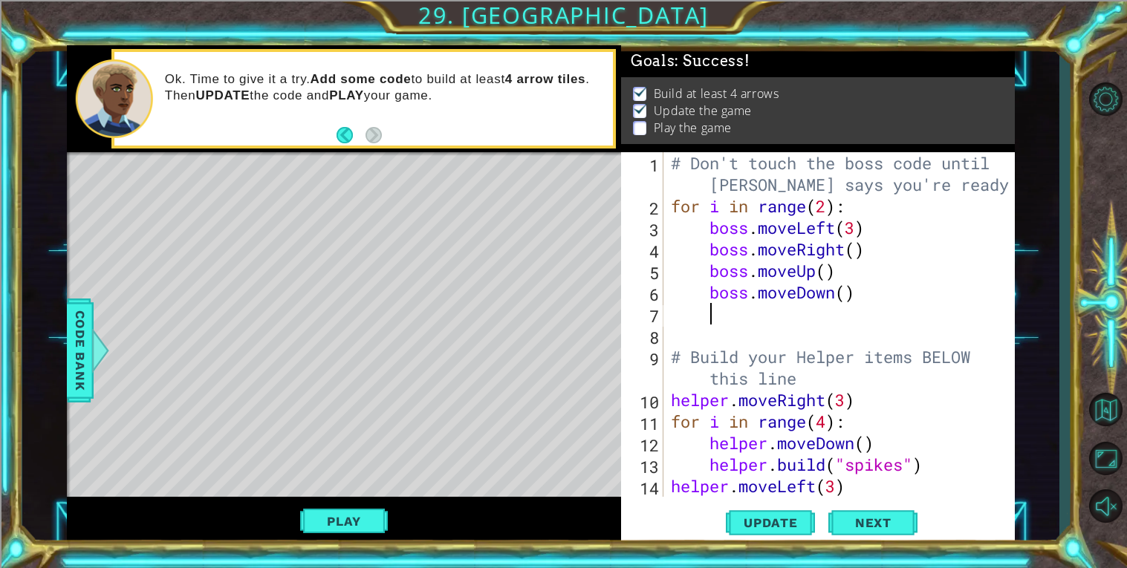
scroll to position [0, 0]
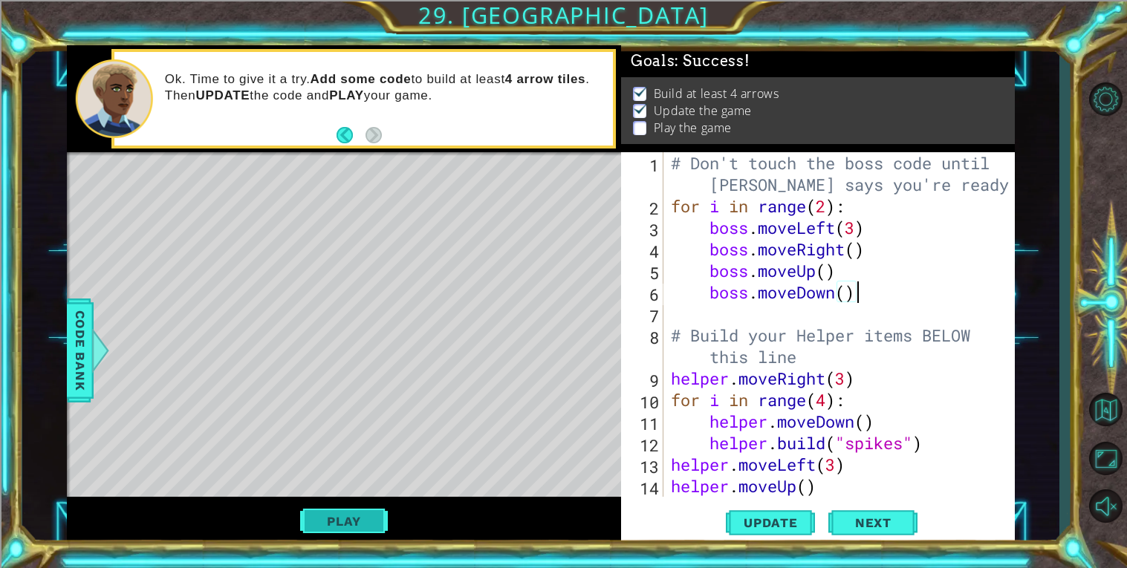
click at [336, 531] on button "Play" at bounding box center [343, 522] width 87 height 28
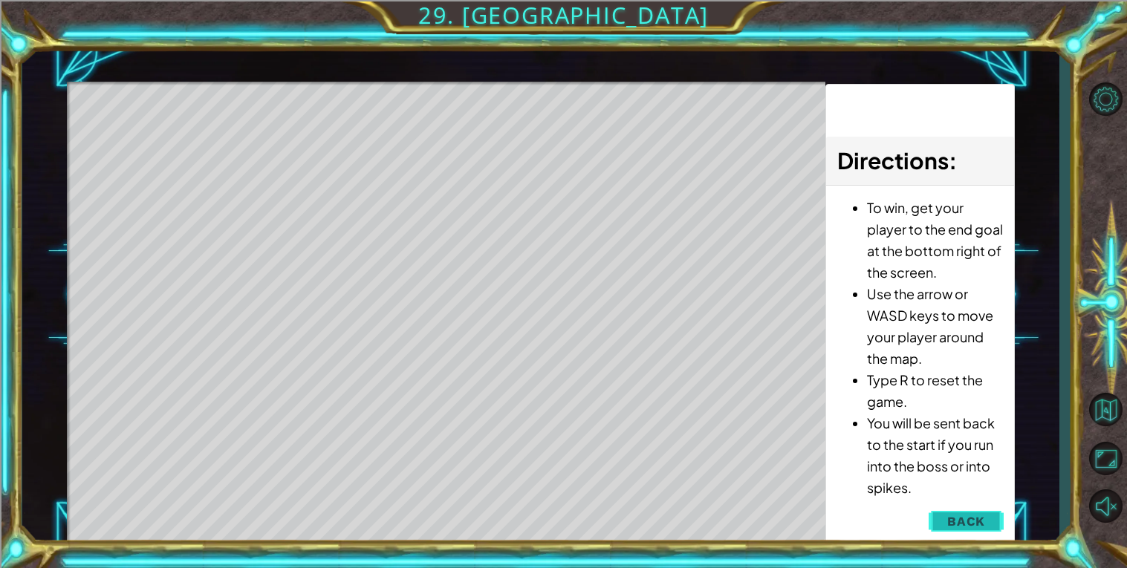
click at [943, 507] on button "Back" at bounding box center [966, 522] width 75 height 30
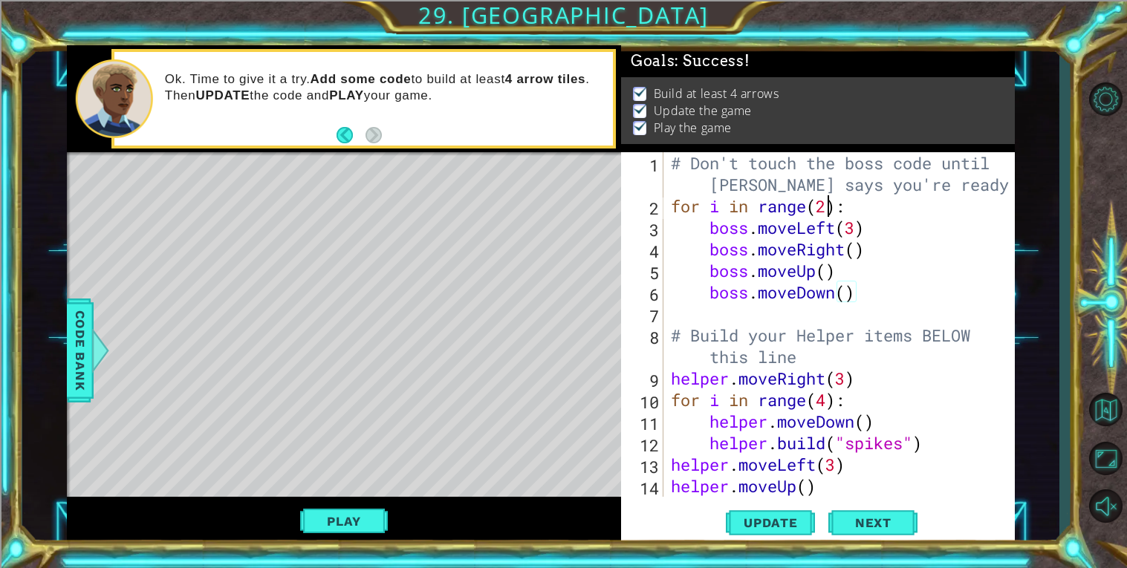
click at [826, 206] on div "# Don't touch the boss code until [PERSON_NAME] says you're ready! for i in ran…" at bounding box center [843, 356] width 351 height 409
click at [822, 202] on div "# Don't touch the boss code until [PERSON_NAME] says you're ready! for i in ran…" at bounding box center [843, 356] width 351 height 409
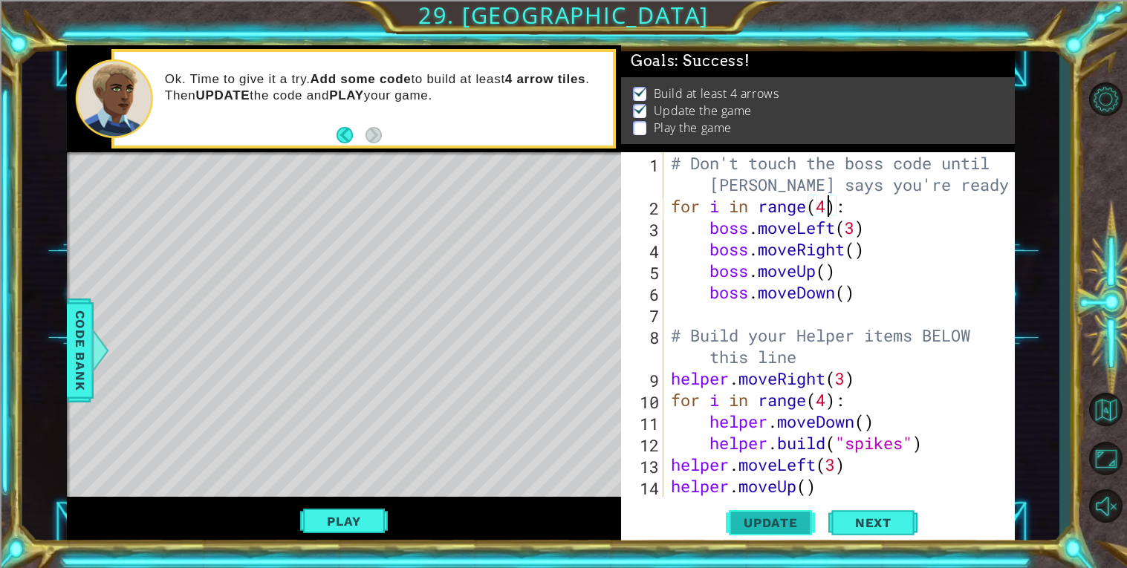
click at [805, 514] on button "Update" at bounding box center [770, 522] width 89 height 39
click at [380, 516] on button "Play" at bounding box center [343, 522] width 87 height 28
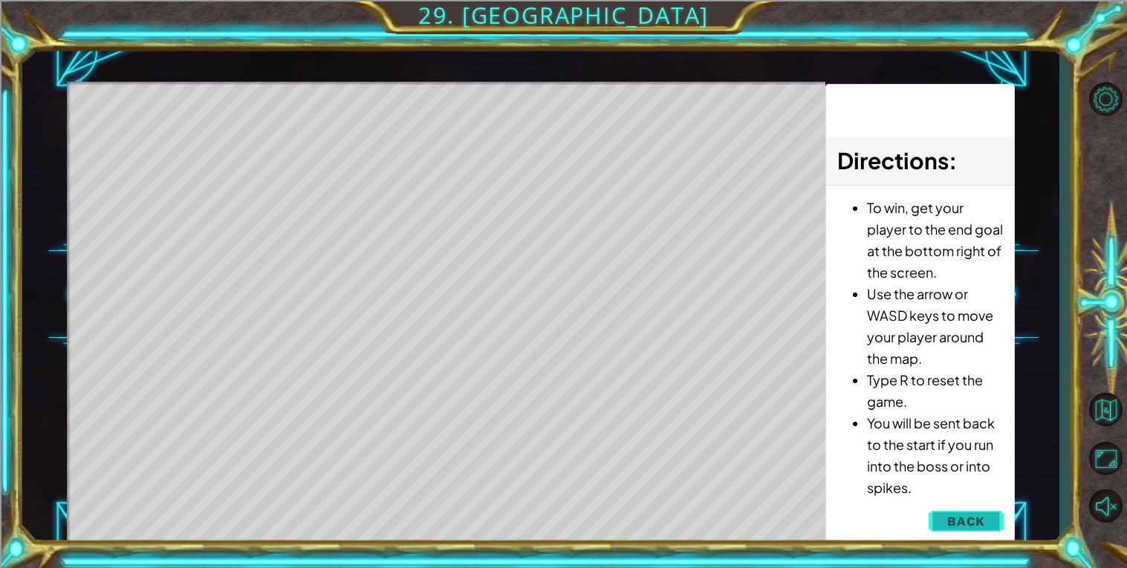
click at [980, 529] on button "Back" at bounding box center [966, 522] width 75 height 30
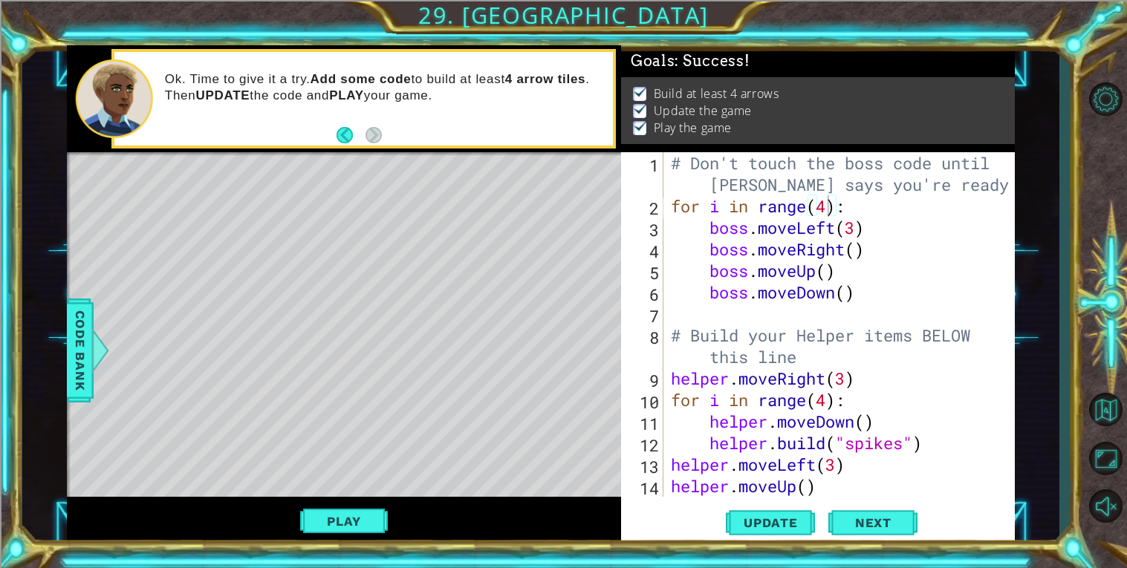
type textarea "boss.moveRight()"
click at [886, 259] on div "# Don't touch the boss code until [PERSON_NAME] says you're ready! for i in ran…" at bounding box center [843, 356] width 351 height 409
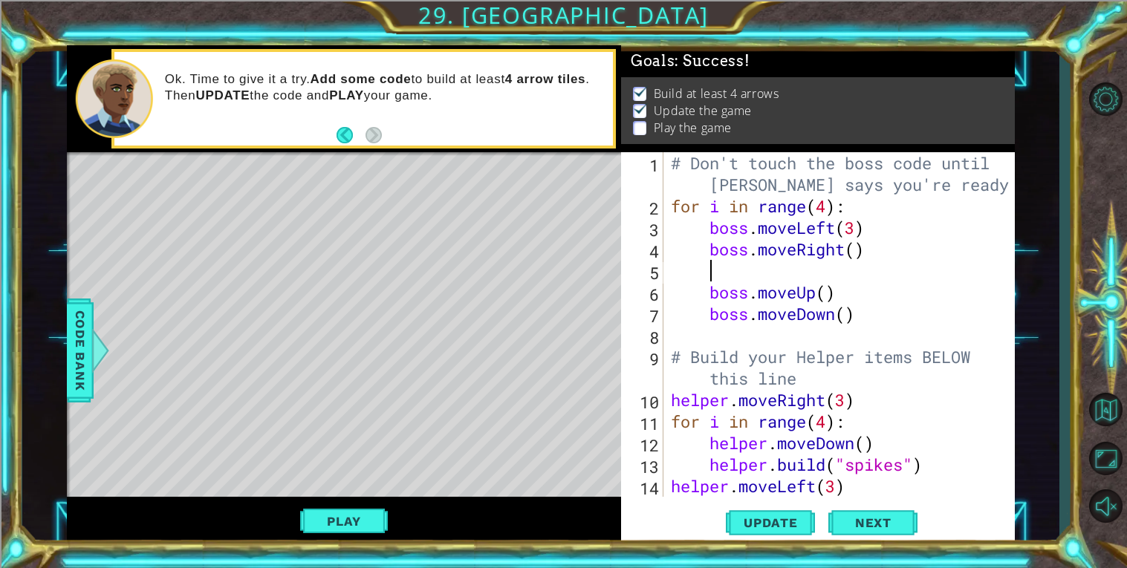
scroll to position [0, 2]
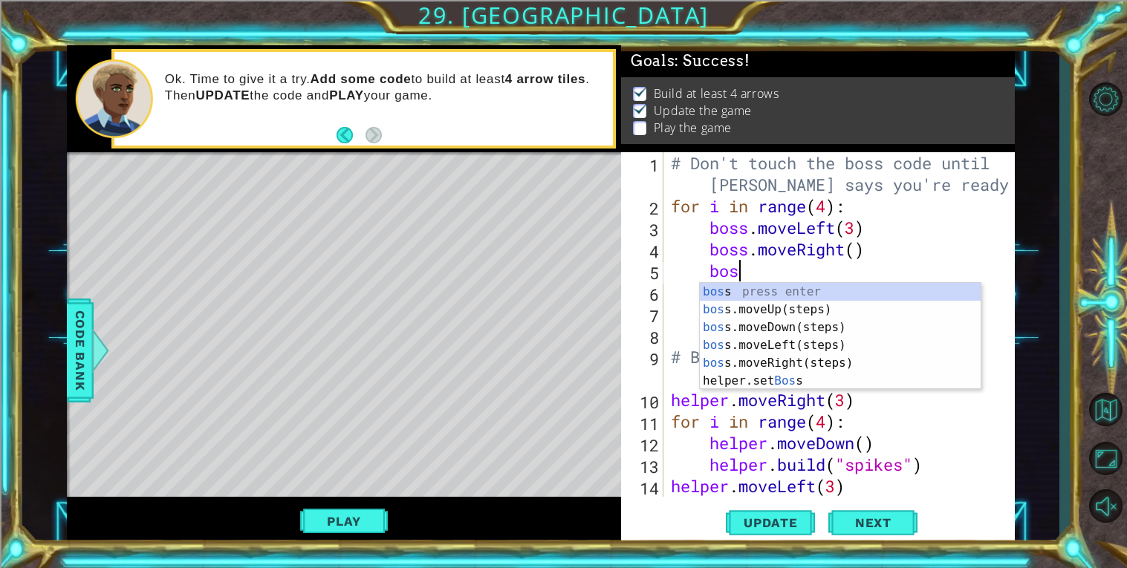
type textarea "boss"
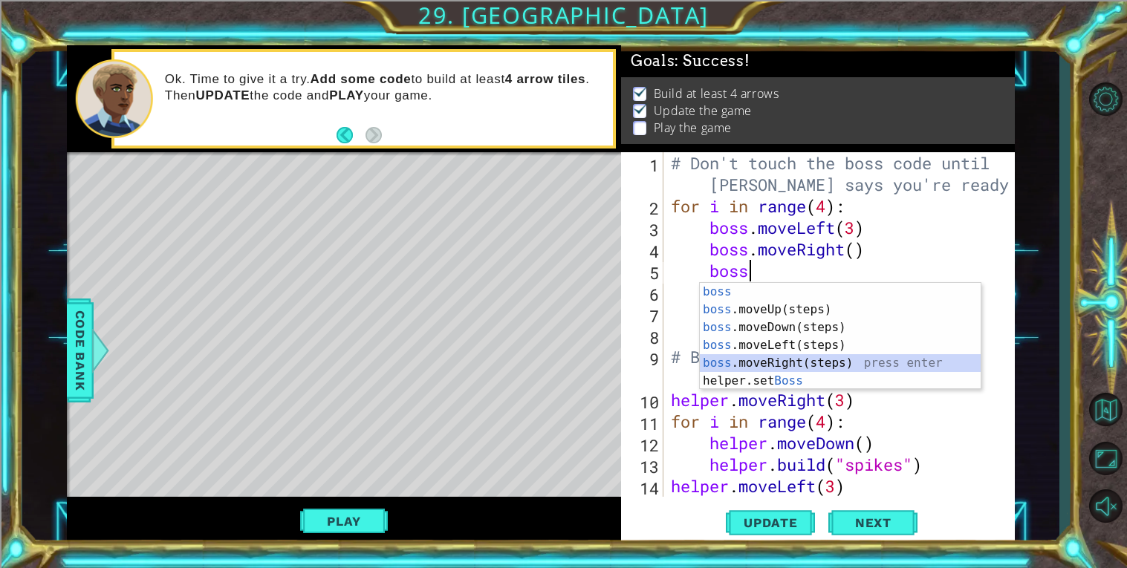
click at [846, 361] on div "boss press enter boss .moveUp(steps) press enter boss .moveDown(steps) press en…" at bounding box center [840, 354] width 281 height 143
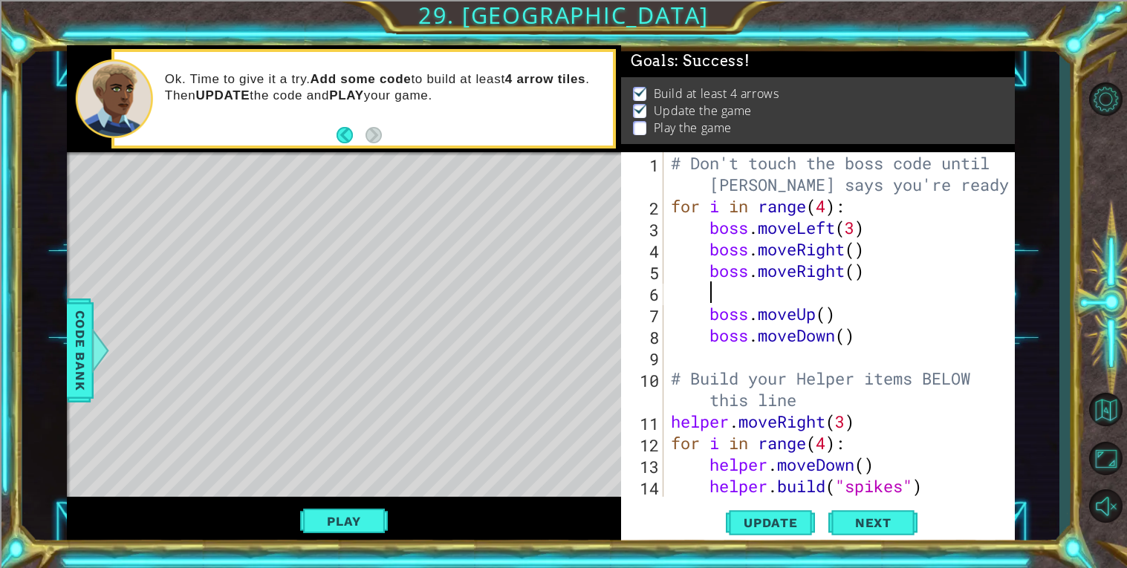
scroll to position [0, 0]
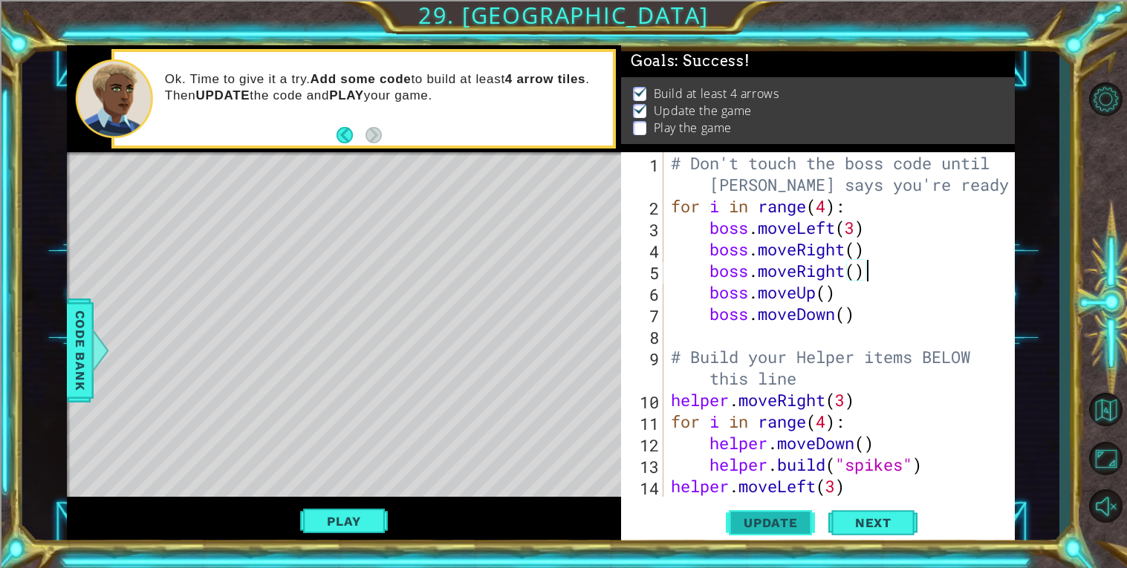
click at [766, 522] on span "Update" at bounding box center [771, 523] width 84 height 15
click at [359, 525] on button "Play" at bounding box center [343, 522] width 87 height 28
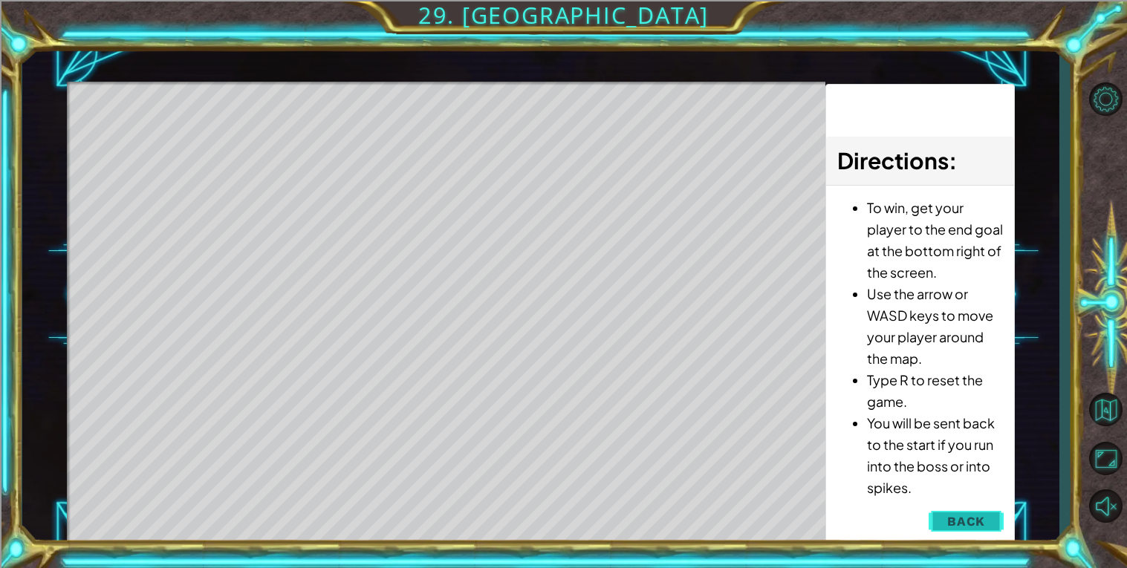
click at [988, 511] on button "Back" at bounding box center [966, 522] width 75 height 30
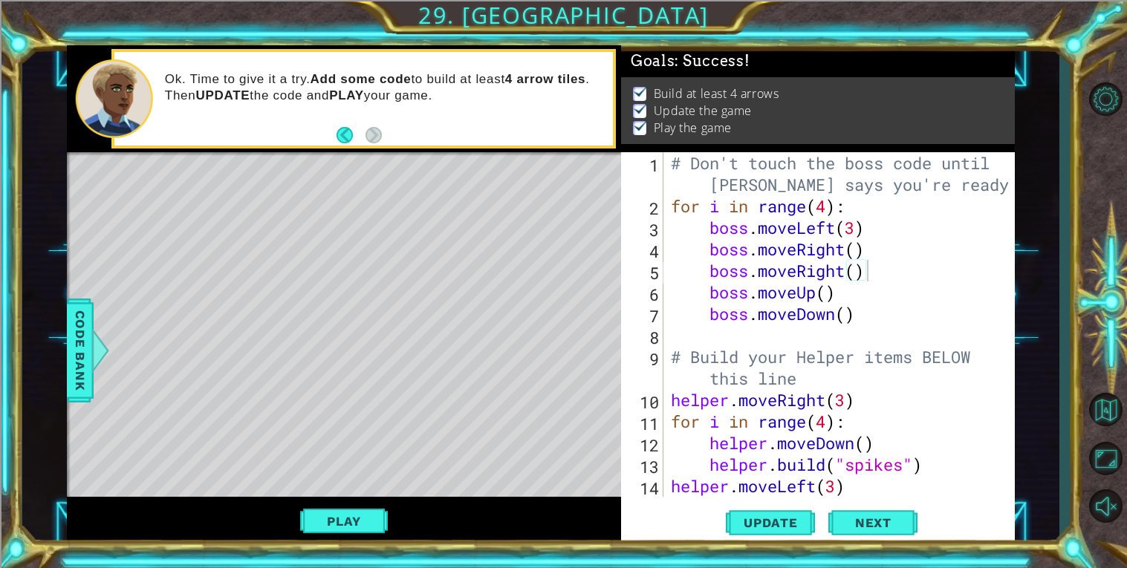
type textarea "boss.moveUp()"
click at [896, 297] on div "# Don't touch the boss code until [PERSON_NAME] says you're ready! for i in ran…" at bounding box center [843, 356] width 351 height 409
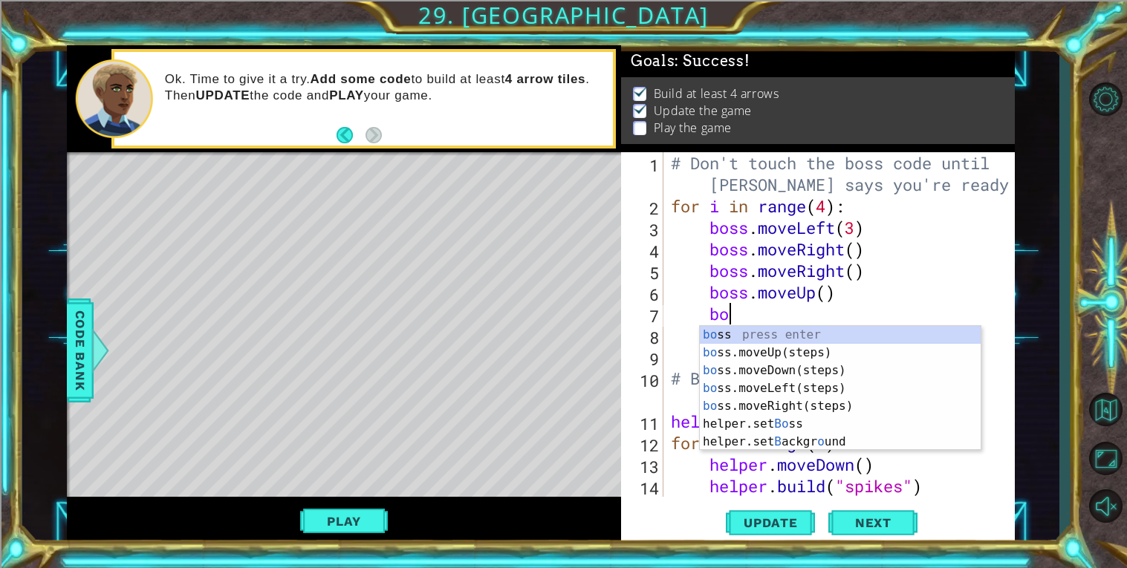
scroll to position [0, 2]
type textarea "boss"
click at [820, 357] on div "boss press enter boss .moveUp(steps) press enter boss .moveDown(steps) press en…" at bounding box center [840, 397] width 281 height 143
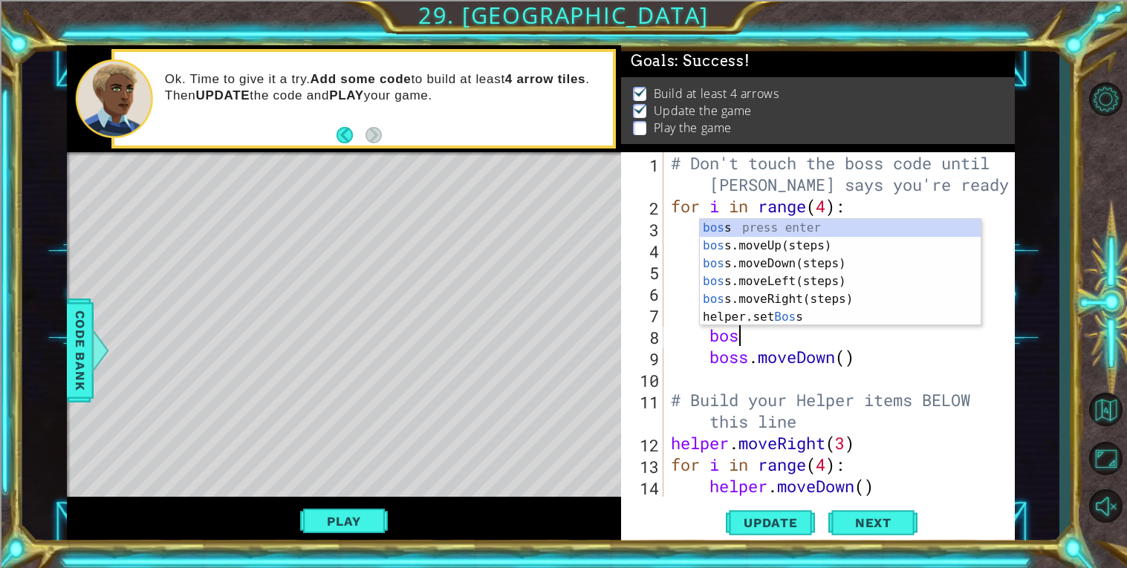
type textarea "boss"
click at [836, 262] on div "boss press enter boss .moveUp(steps) press enter boss .moveDown(steps) press en…" at bounding box center [840, 290] width 281 height 143
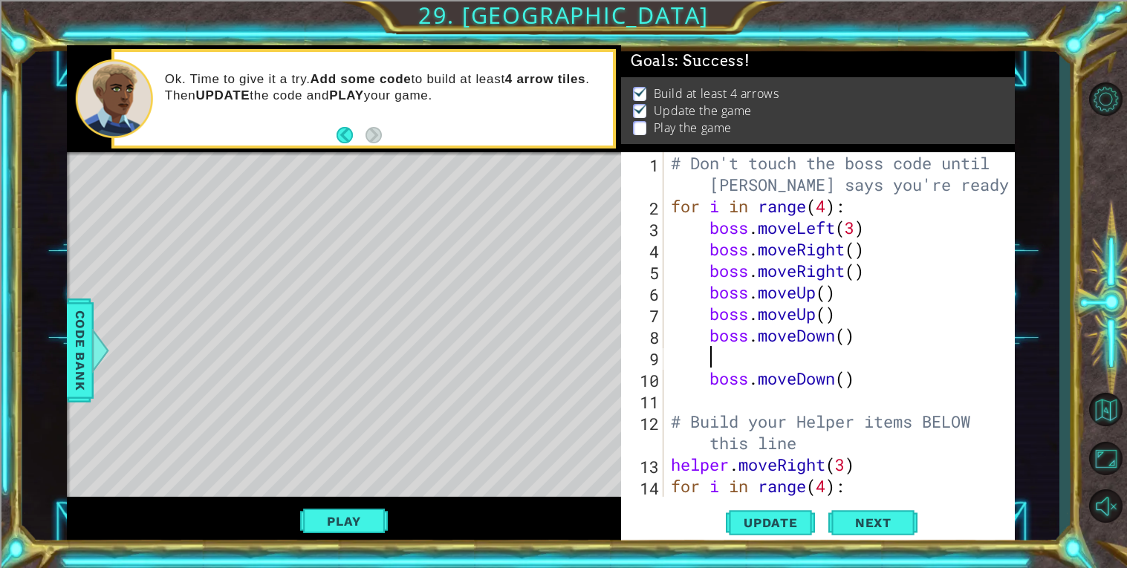
scroll to position [0, 0]
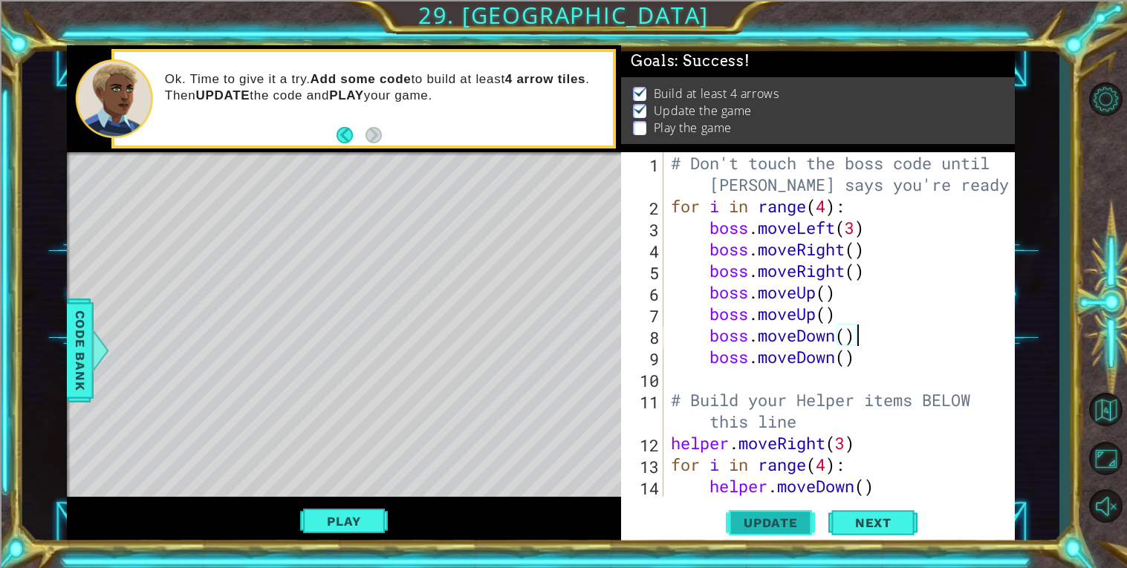
click at [788, 531] on button "Update" at bounding box center [770, 522] width 89 height 39
click at [328, 511] on button "Play" at bounding box center [343, 522] width 87 height 28
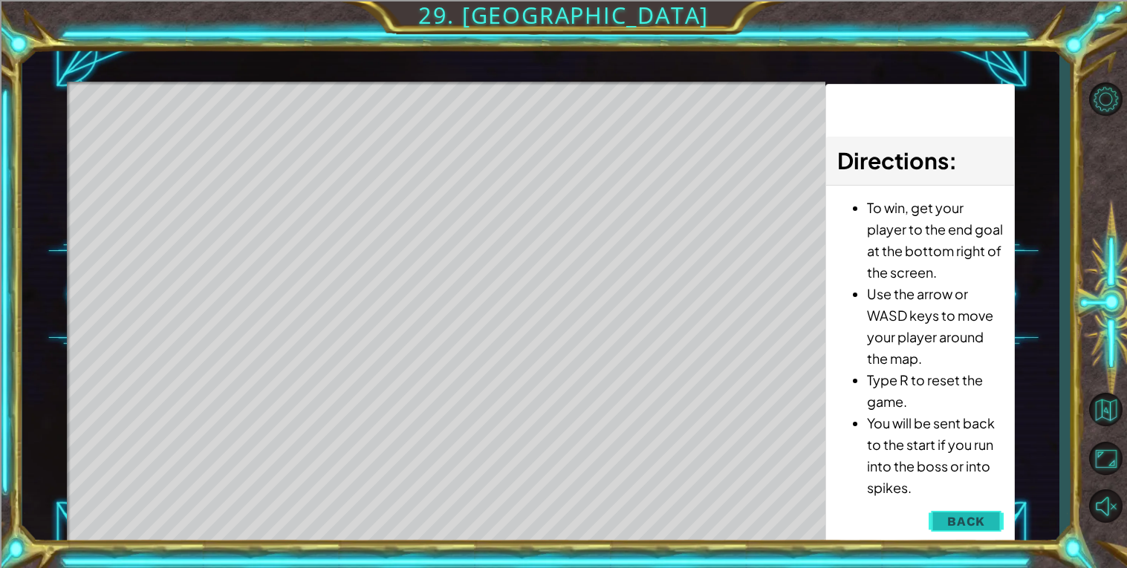
click at [953, 524] on span "Back" at bounding box center [966, 521] width 38 height 15
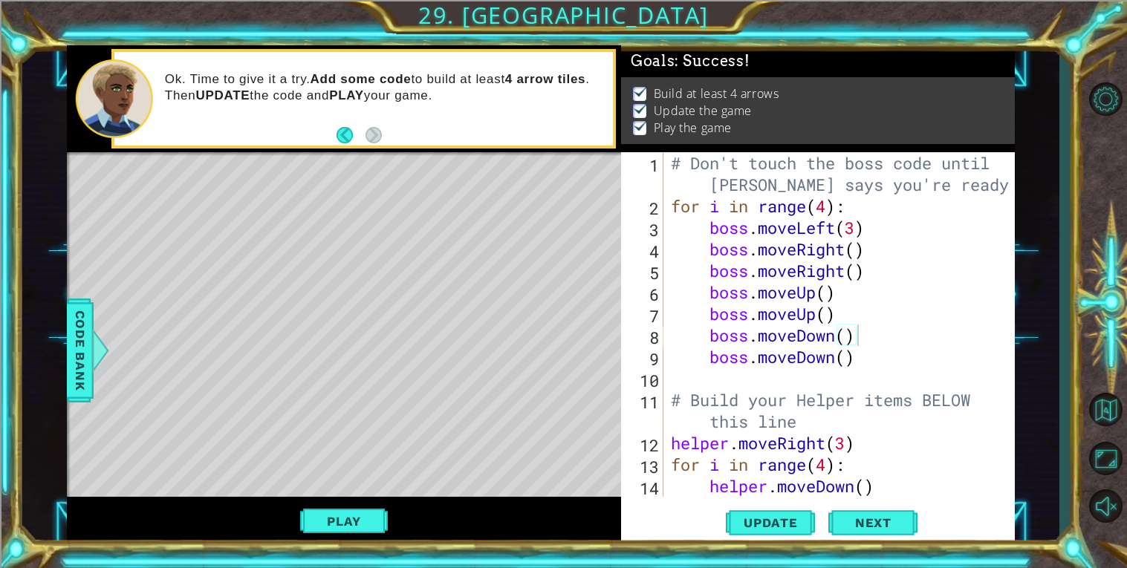
click at [822, 207] on div "# Don't touch the boss code until [PERSON_NAME] says you're ready! for i in ran…" at bounding box center [843, 356] width 351 height 409
click at [829, 210] on div "# Don't touch the boss code until [PERSON_NAME] says you're ready! for i in ran…" at bounding box center [843, 356] width 351 height 409
click at [791, 520] on span "Update" at bounding box center [771, 523] width 84 height 15
click at [733, 526] on span "Update" at bounding box center [771, 523] width 84 height 15
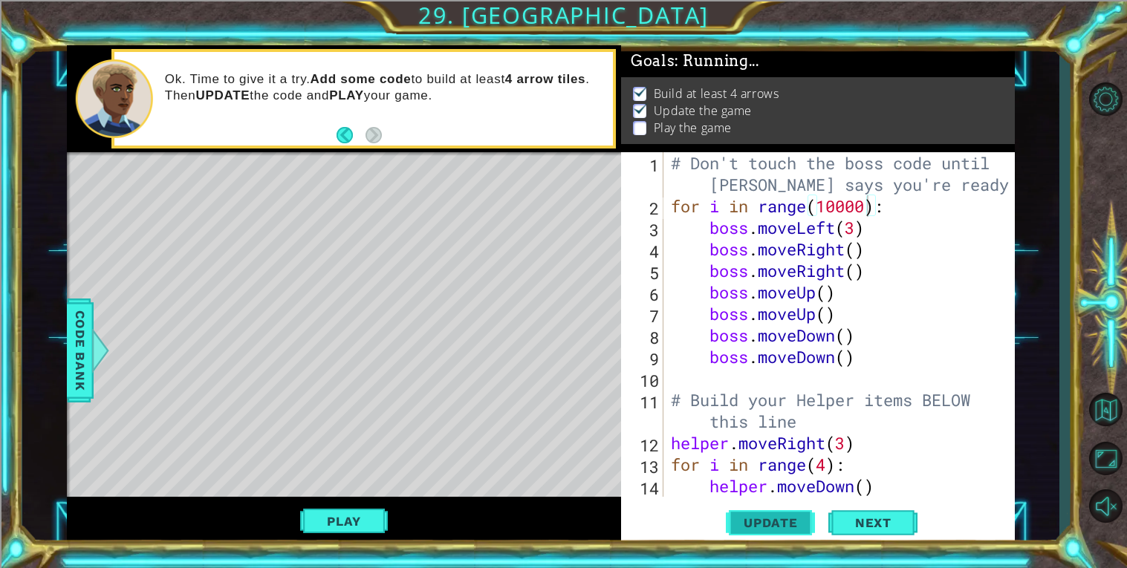
click at [733, 526] on span "Update" at bounding box center [771, 523] width 84 height 15
click at [372, 514] on button "Play" at bounding box center [343, 522] width 87 height 28
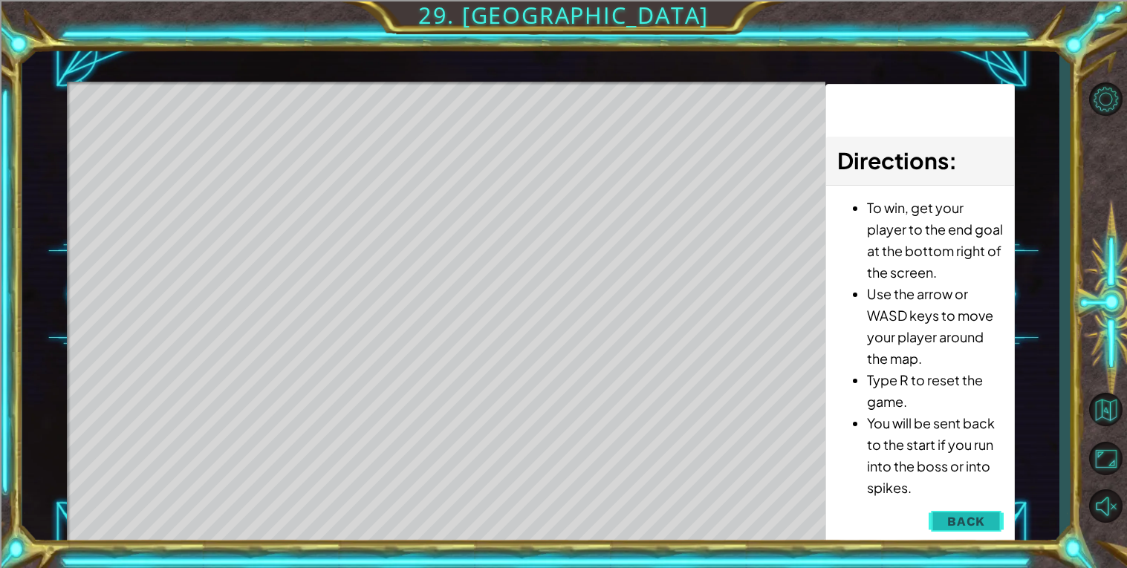
click at [981, 529] on button "Back" at bounding box center [966, 522] width 75 height 30
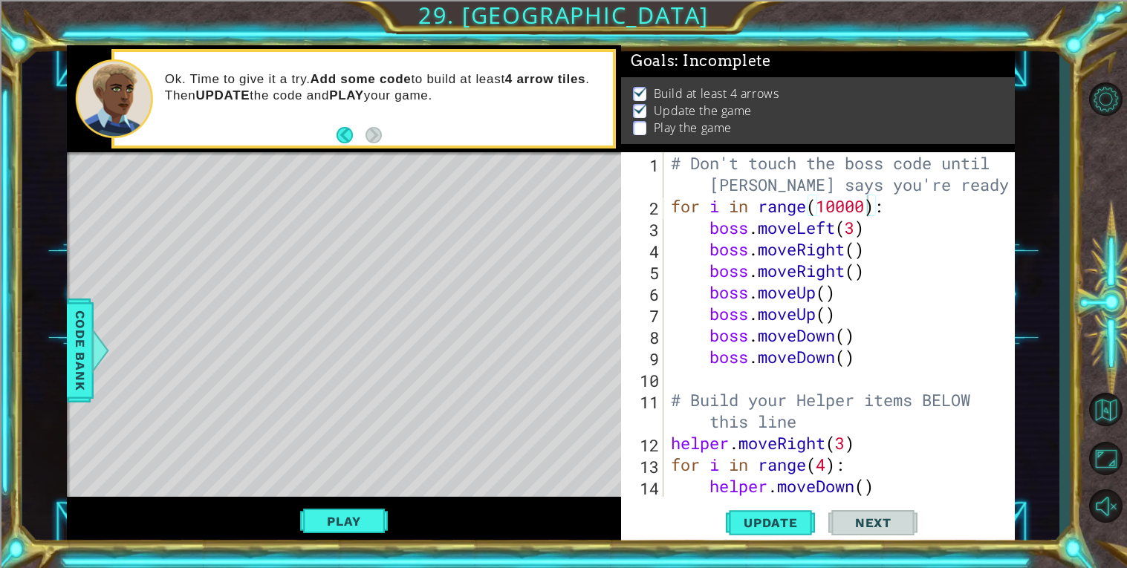
click at [866, 201] on div "# Don't touch the boss code until [PERSON_NAME] says you're ready! for i in ran…" at bounding box center [843, 356] width 351 height 409
click at [787, 522] on span "Update" at bounding box center [771, 523] width 84 height 15
click at [742, 516] on span "Update" at bounding box center [771, 523] width 84 height 15
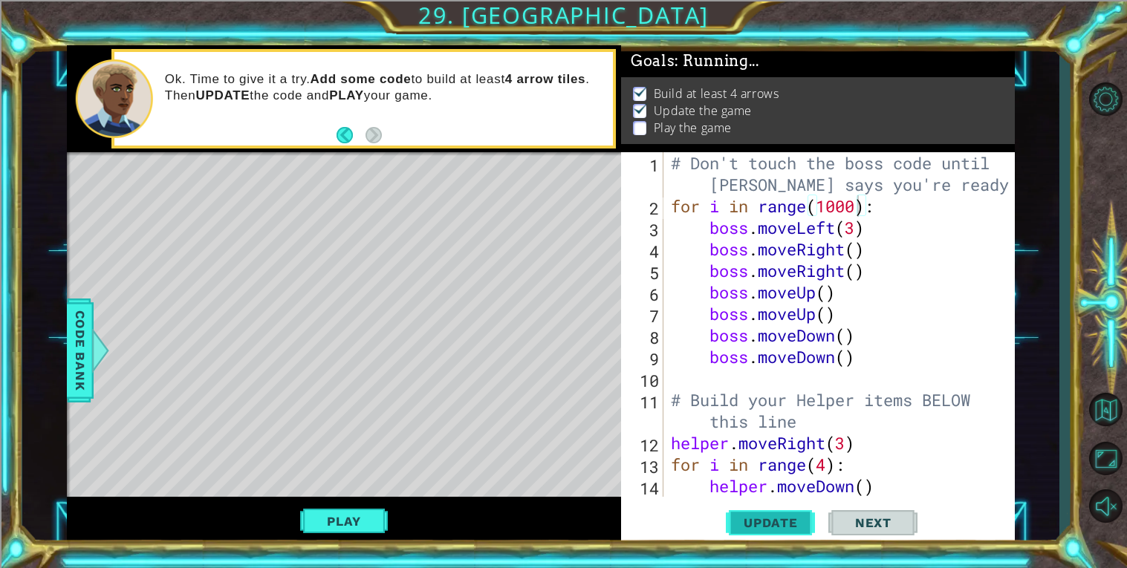
click at [742, 516] on span "Update" at bounding box center [771, 523] width 84 height 15
click at [759, 521] on span "Update" at bounding box center [771, 523] width 84 height 15
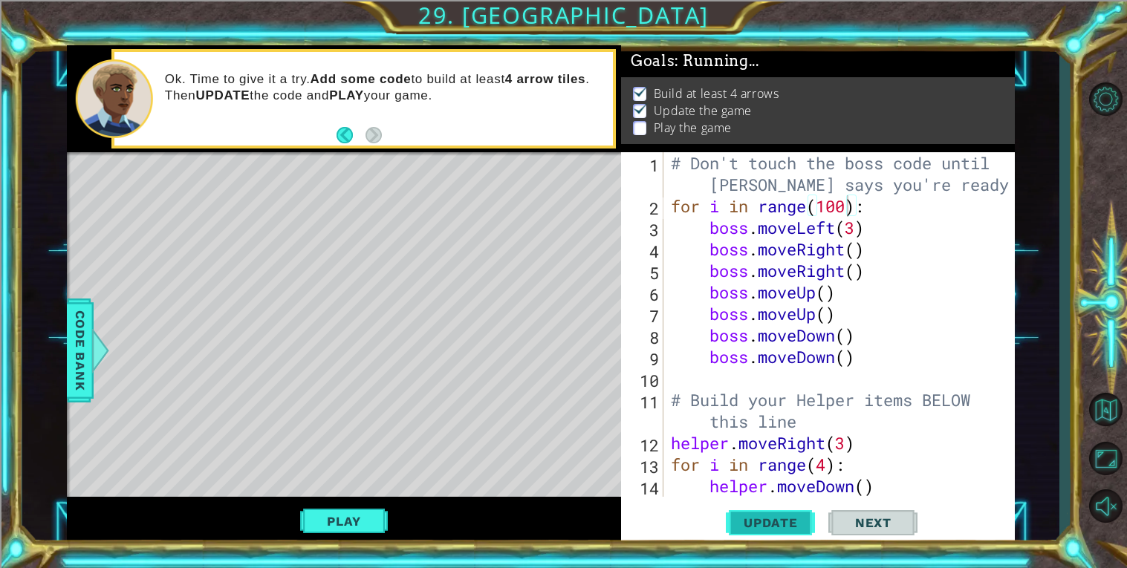
click at [759, 521] on span "Update" at bounding box center [771, 523] width 84 height 15
click at [782, 525] on span "Update" at bounding box center [771, 523] width 84 height 15
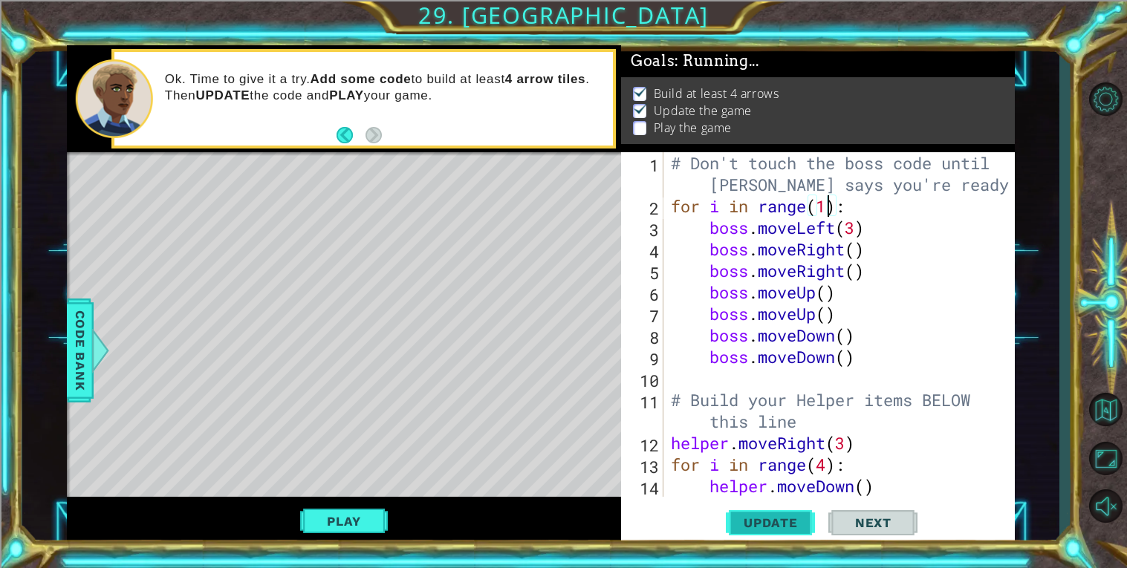
click at [781, 528] on span "Update" at bounding box center [771, 523] width 84 height 15
drag, startPoint x: 864, startPoint y: 314, endPoint x: 707, endPoint y: 311, distance: 156.8
click at [707, 311] on div "# Don't touch the boss code until [PERSON_NAME] says you're ready! for i in ran…" at bounding box center [843, 356] width 351 height 409
type textarea "boss.moveUp()"
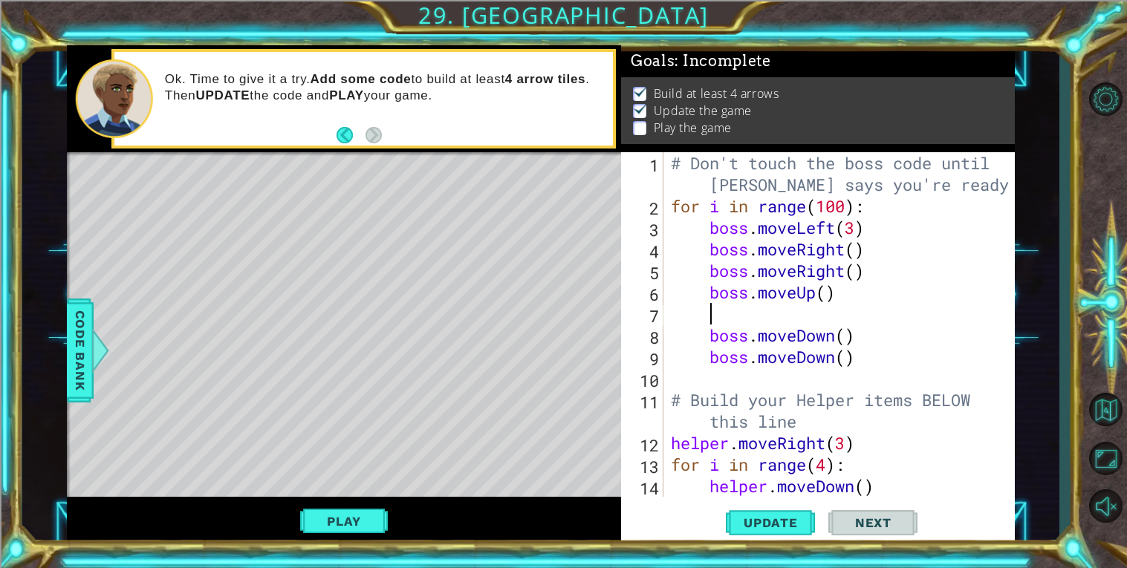
scroll to position [0, 0]
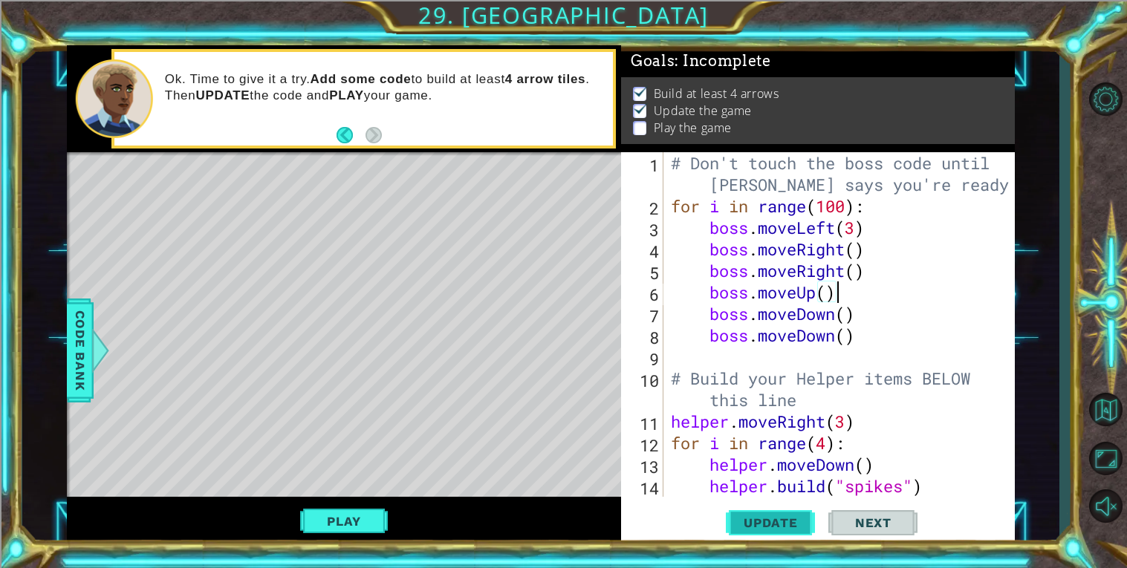
type textarea "boss.moveUp()"
click at [747, 531] on button "Update" at bounding box center [770, 522] width 89 height 39
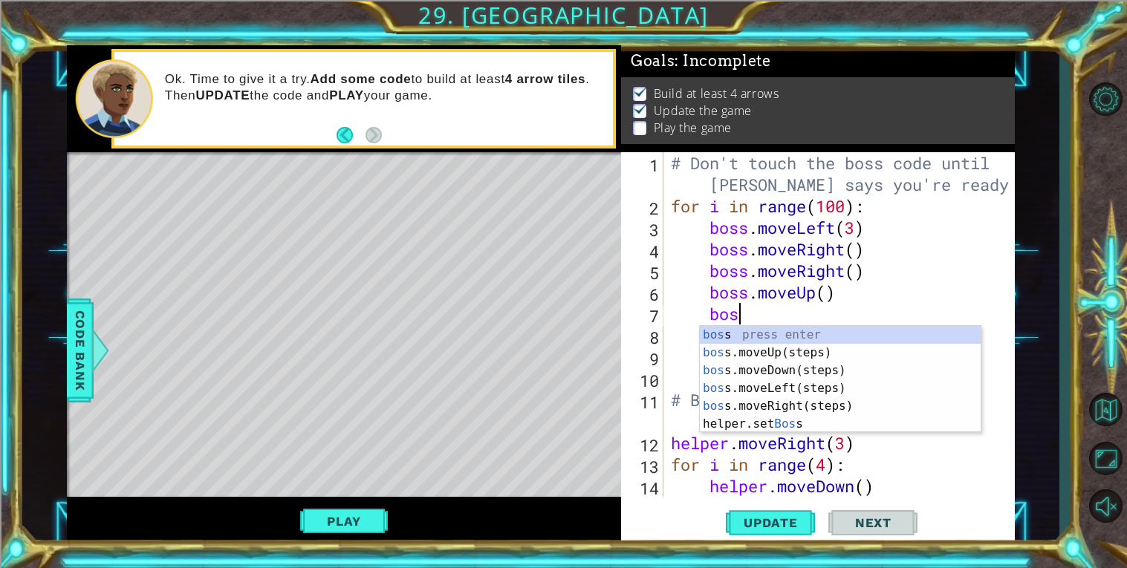
scroll to position [0, 2]
type textarea "boss"
click at [843, 347] on div "boss press enter boss .moveUp(steps) press enter boss .moveDown(steps) press en…" at bounding box center [840, 397] width 281 height 143
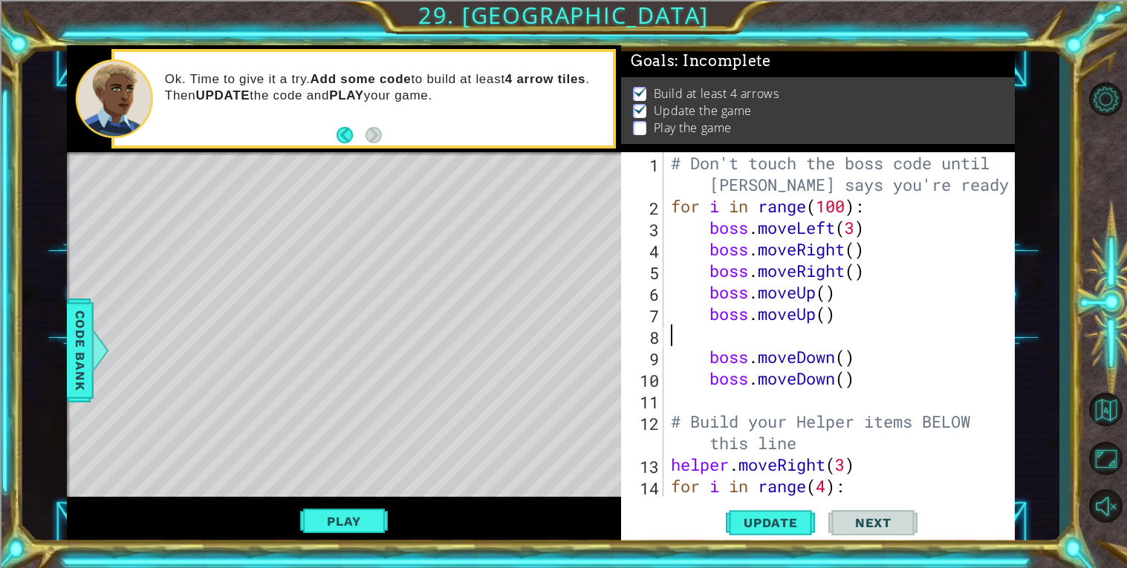
scroll to position [0, 0]
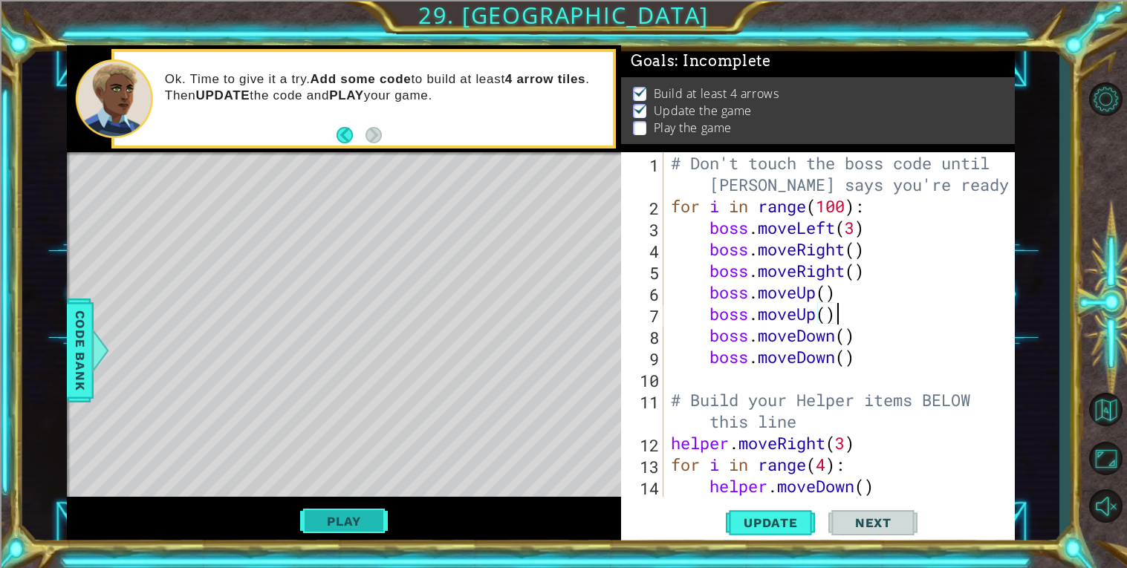
type textarea "boss.moveUp()"
click at [320, 508] on button "Play" at bounding box center [343, 522] width 87 height 28
click at [314, 513] on button "Play" at bounding box center [343, 522] width 87 height 28
click at [888, 524] on span "Next" at bounding box center [873, 523] width 66 height 15
click at [888, 524] on body "1 ההההההההההההההההההההההההההההההההההההההההההההההההההההההההההההההההההההההההההההה…" at bounding box center [563, 284] width 1127 height 568
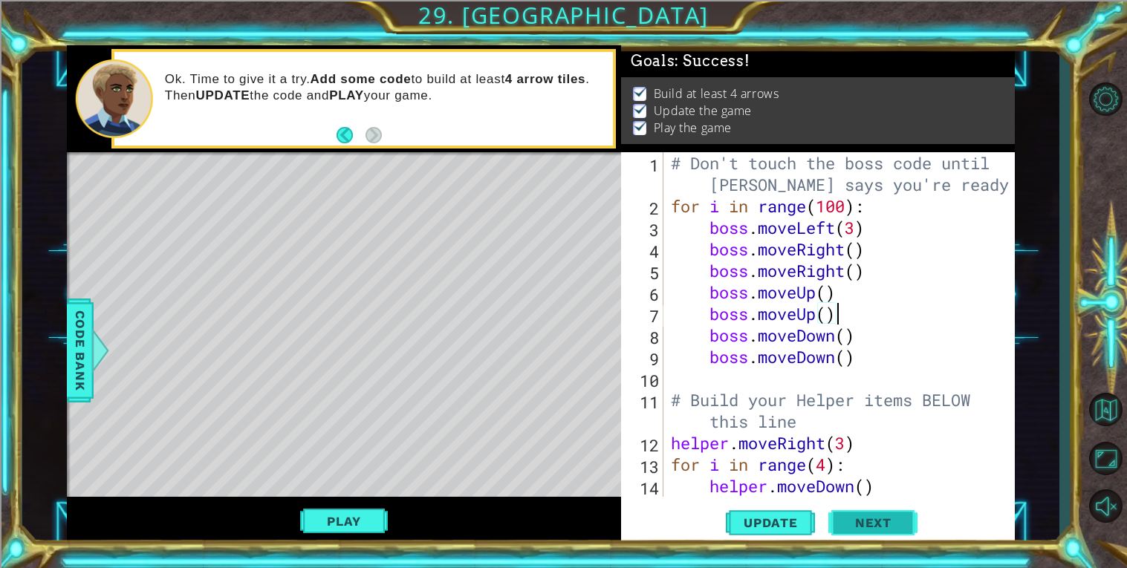
click at [888, 524] on body "1 ההההההההההההההההההההההההההההההההההההההההההההההההההההההההההההההההההההההההההההה…" at bounding box center [563, 284] width 1127 height 568
click at [872, 525] on body "1 ההההההההההההההההההההההההההההההההההההההההההההההההההההההההההההההההההההההההההההה…" at bounding box center [563, 284] width 1127 height 568
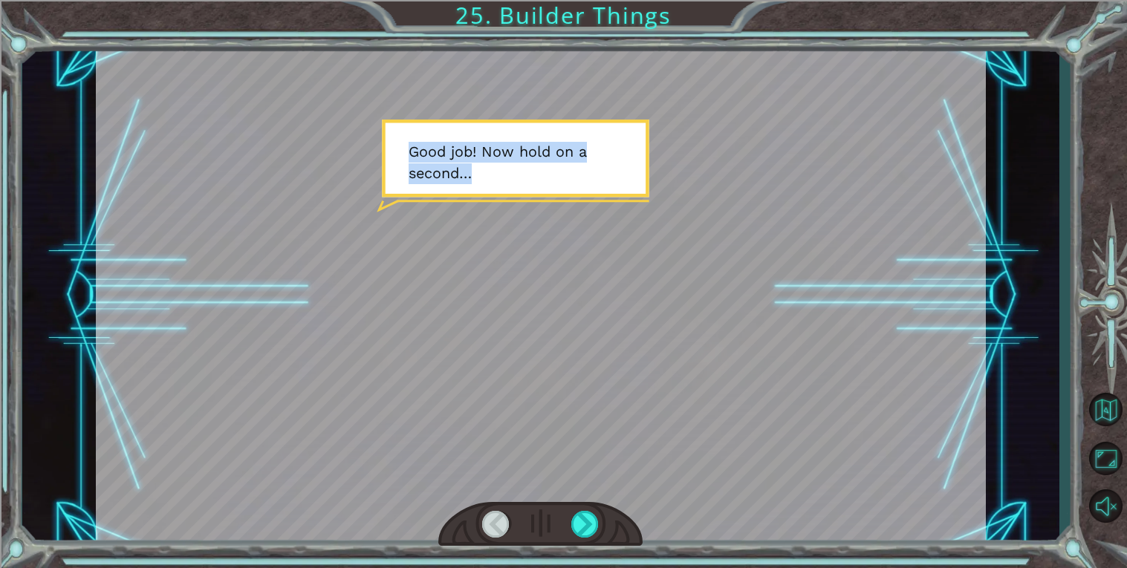
click at [872, 525] on div at bounding box center [541, 295] width 890 height 500
click at [577, 528] on div at bounding box center [585, 524] width 28 height 27
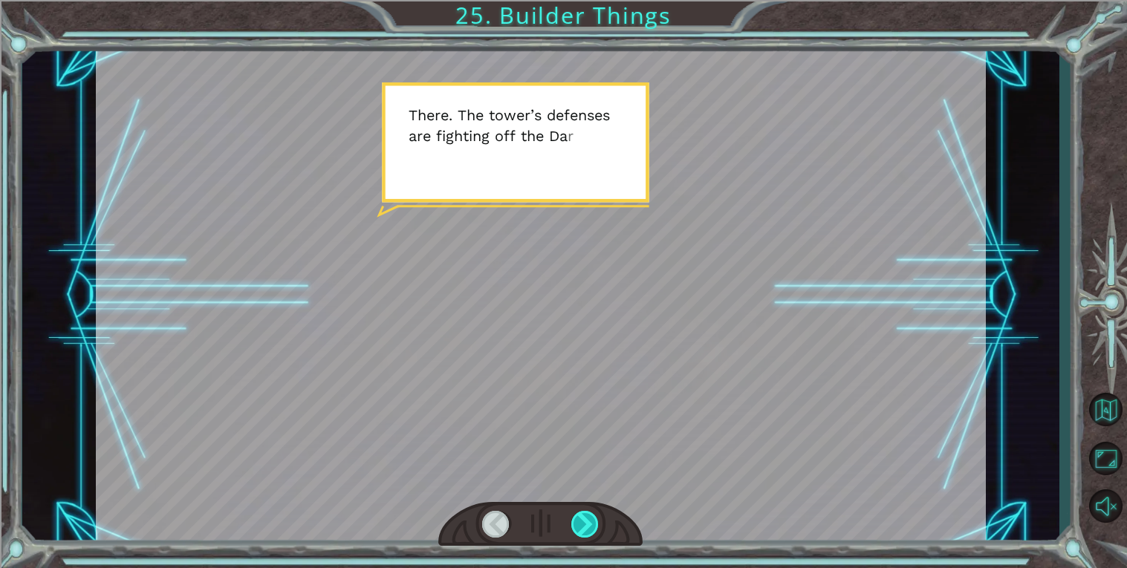
click at [577, 528] on div at bounding box center [585, 524] width 28 height 27
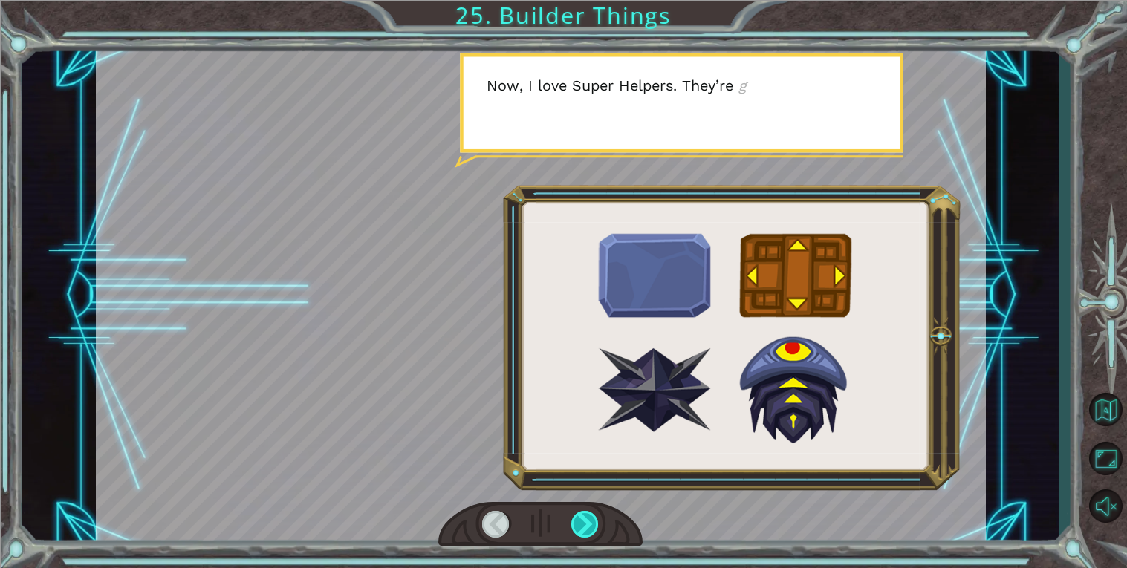
click at [577, 528] on div at bounding box center [585, 524] width 28 height 27
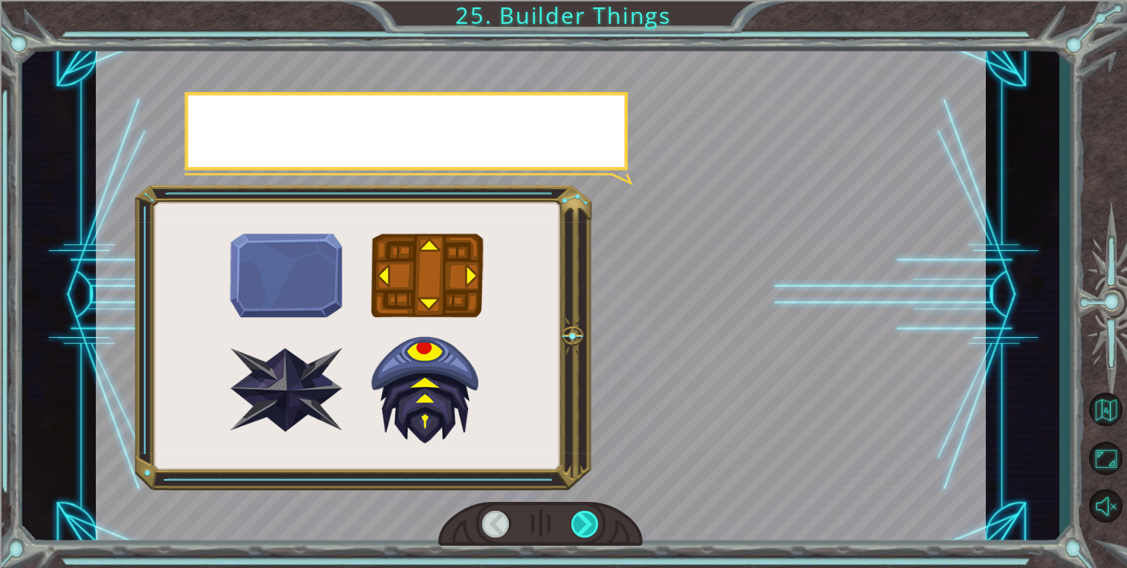
click at [577, 528] on div at bounding box center [585, 524] width 28 height 27
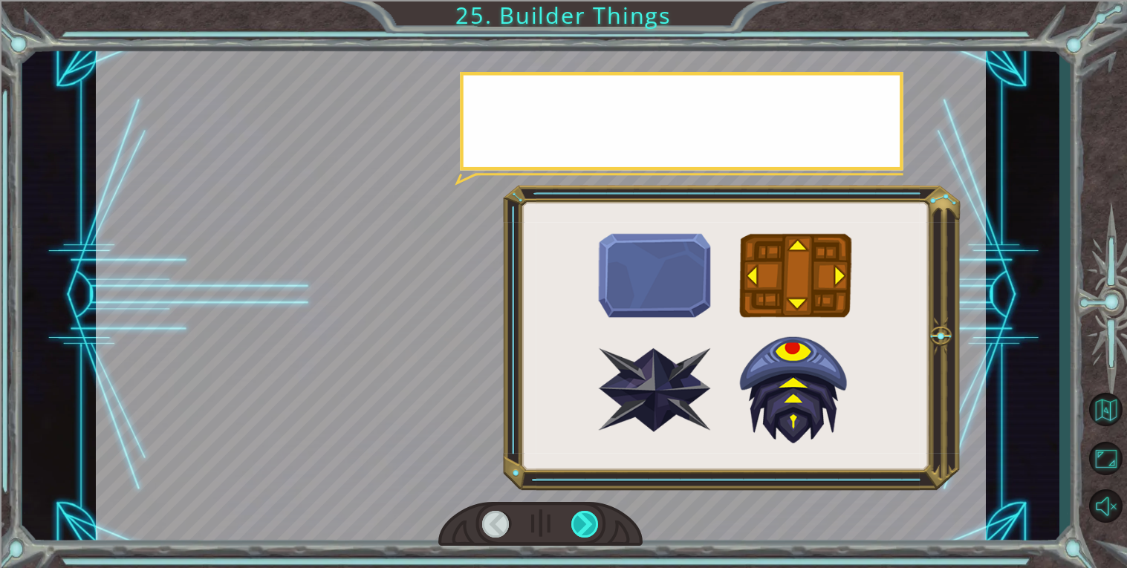
click at [577, 528] on div at bounding box center [585, 524] width 28 height 27
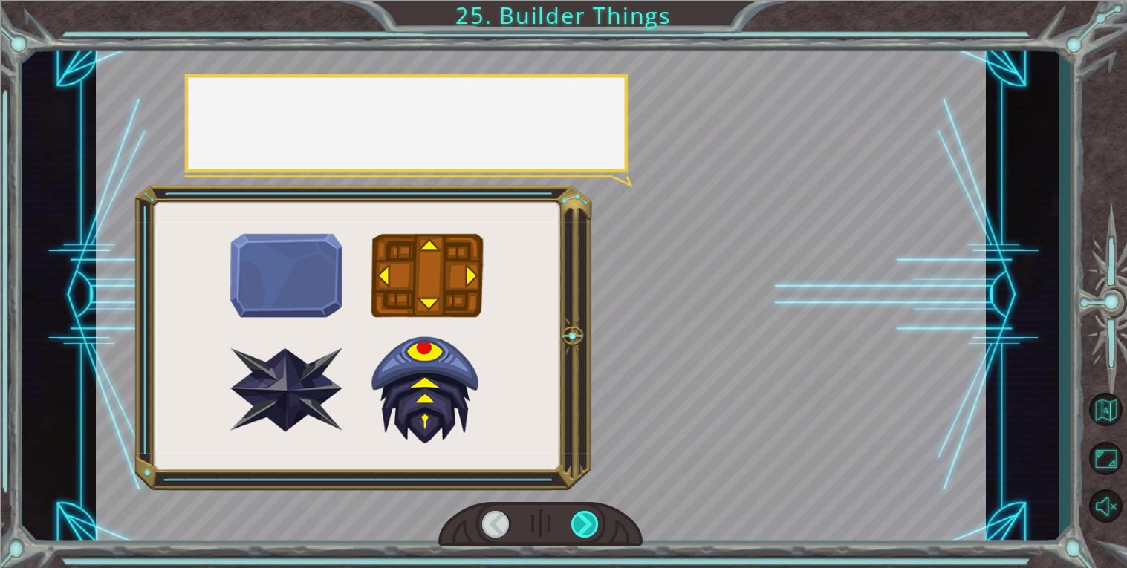
click at [577, 528] on div at bounding box center [585, 524] width 28 height 27
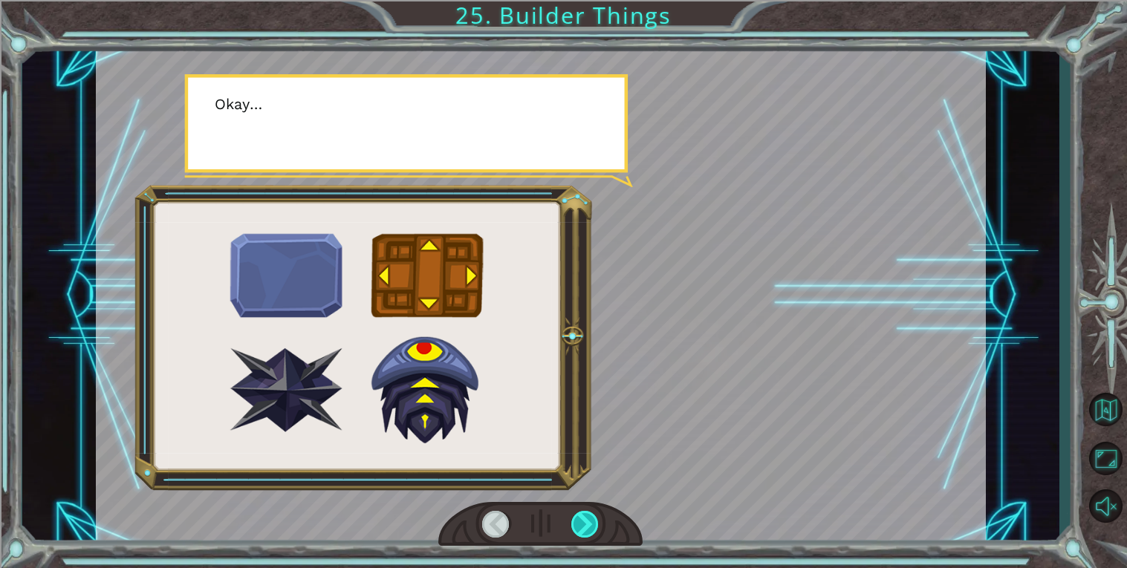
click at [577, 528] on div at bounding box center [585, 524] width 28 height 27
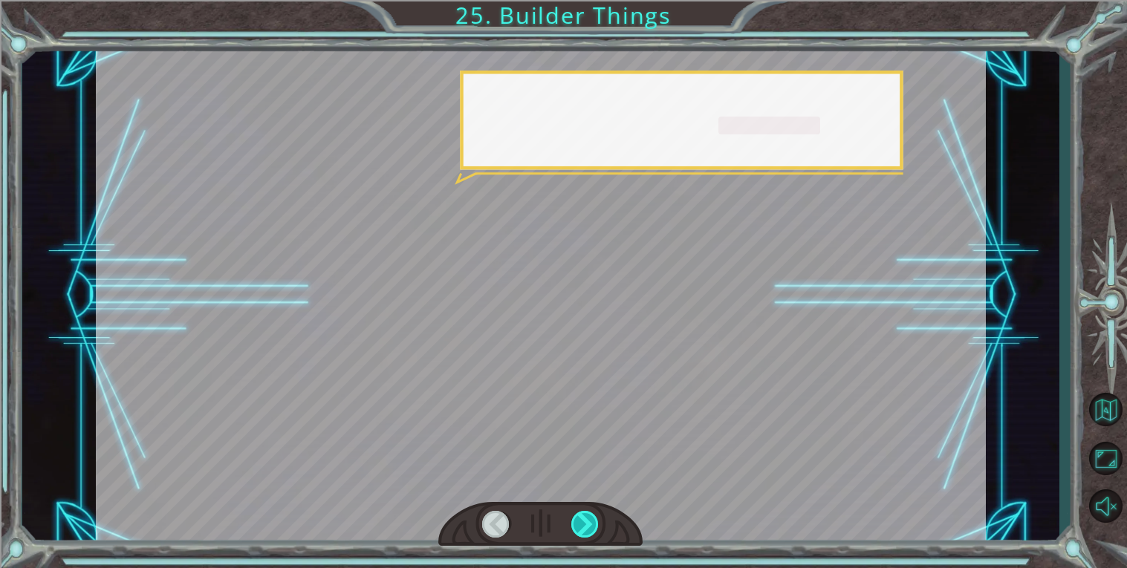
click at [577, 528] on div at bounding box center [585, 524] width 28 height 27
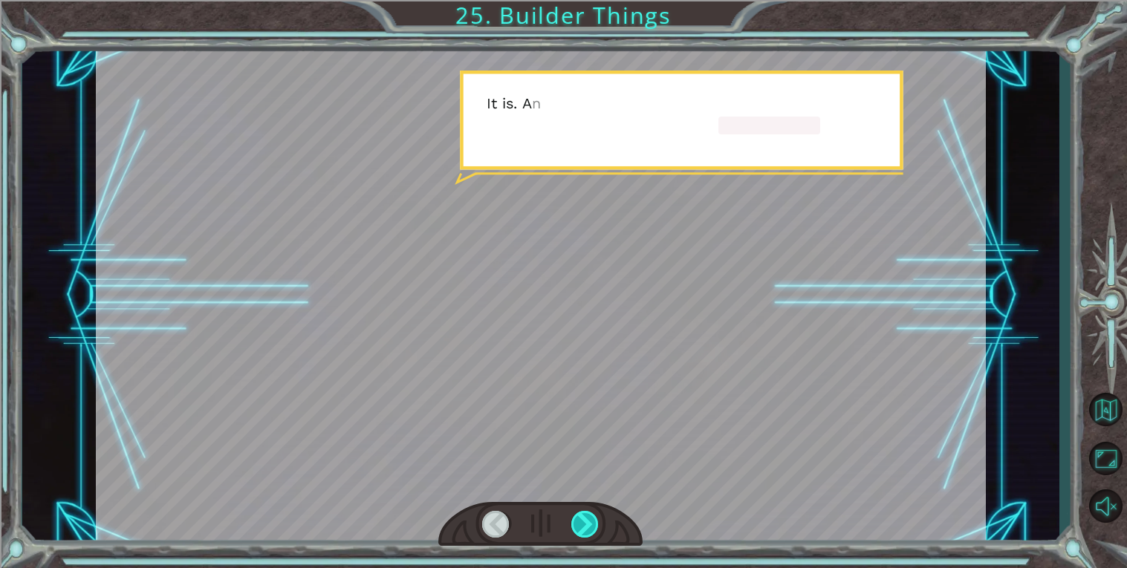
click at [577, 528] on div at bounding box center [585, 524] width 28 height 27
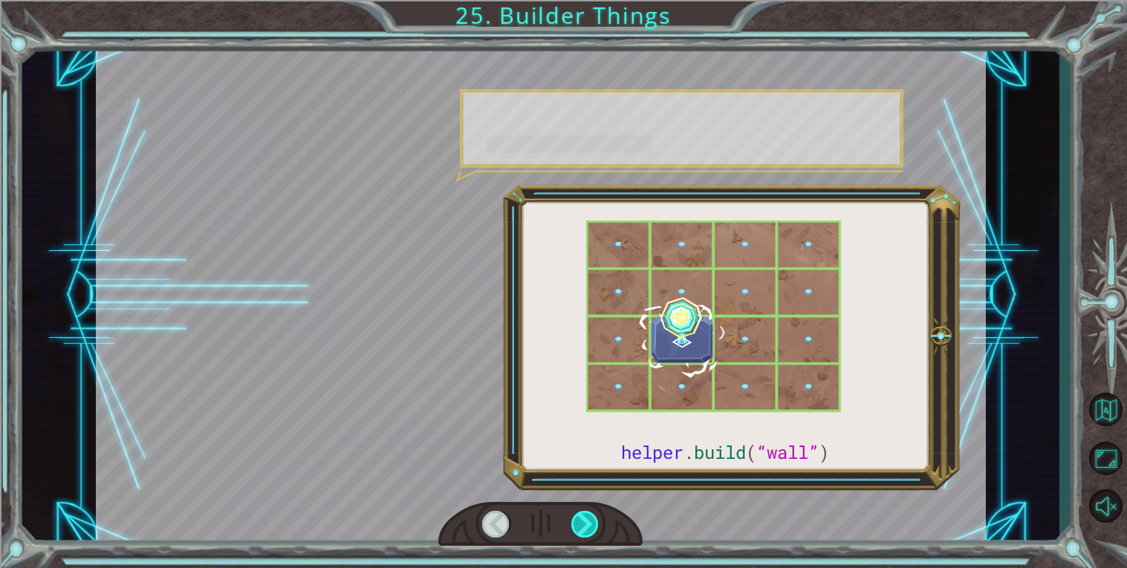
click at [577, 528] on div at bounding box center [585, 524] width 28 height 27
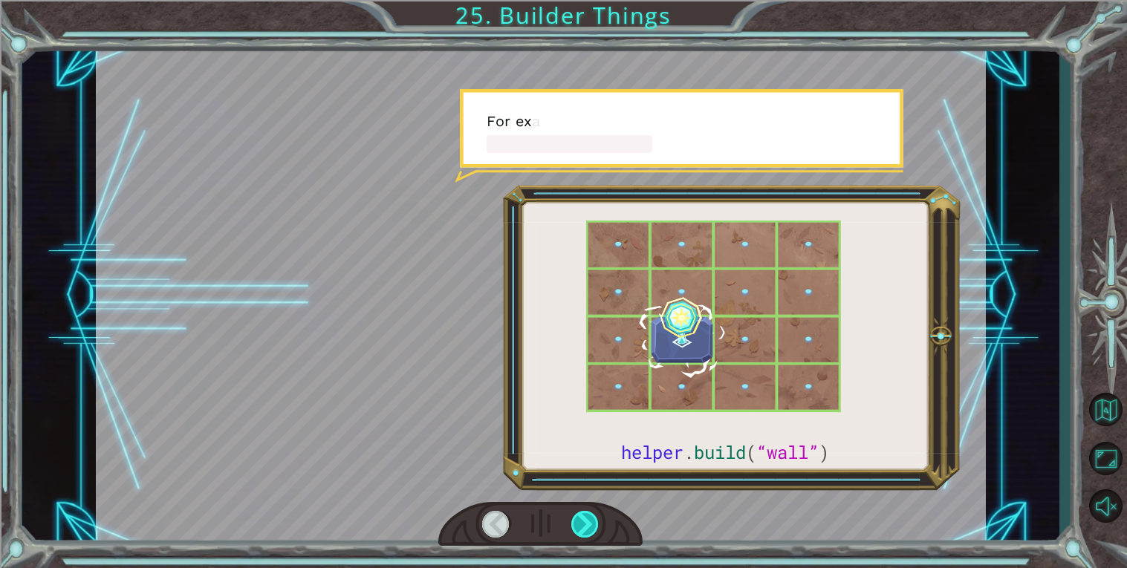
click at [577, 528] on div at bounding box center [585, 524] width 28 height 27
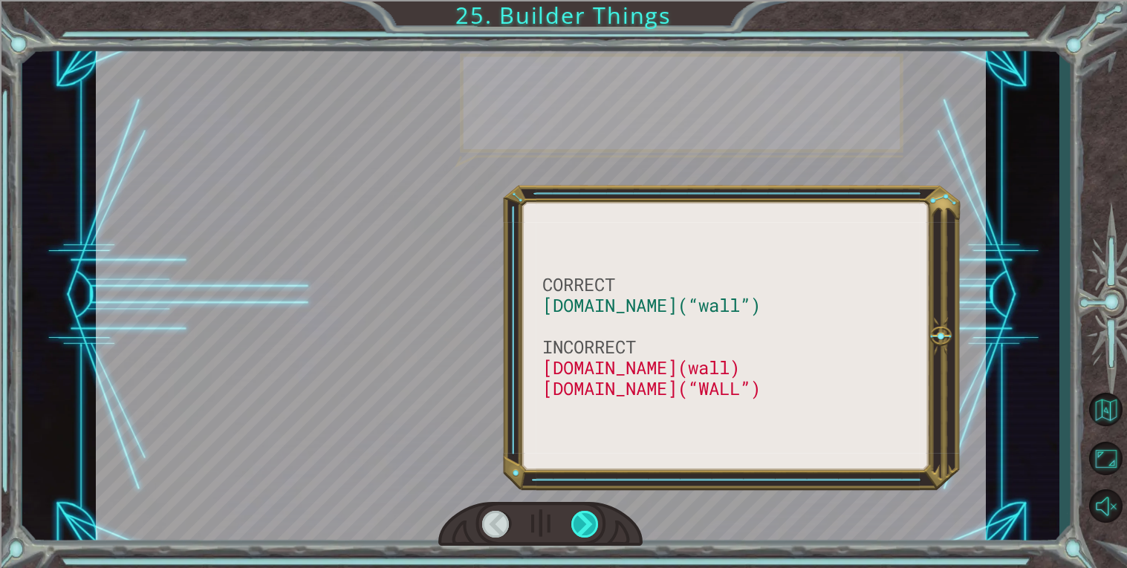
click at [577, 528] on div at bounding box center [585, 524] width 28 height 27
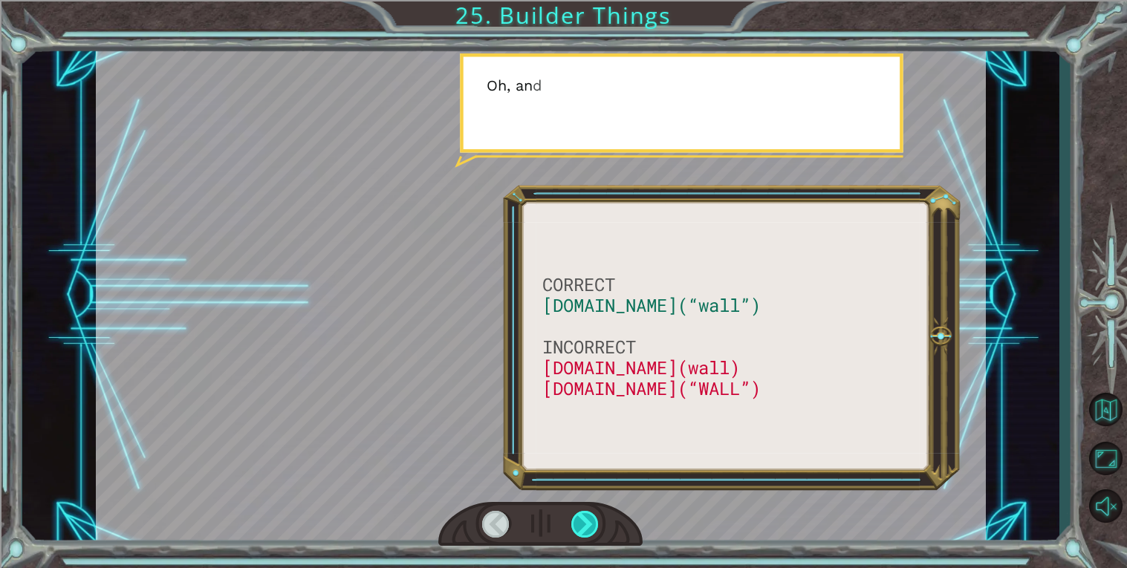
click at [577, 528] on div at bounding box center [585, 524] width 28 height 27
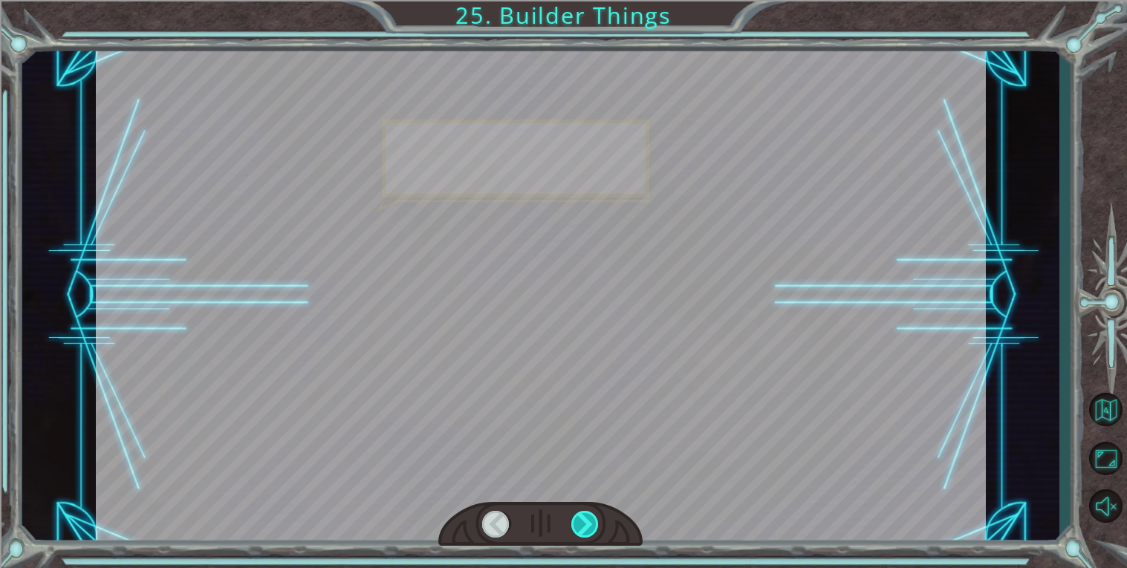
click at [577, 528] on div at bounding box center [585, 524] width 28 height 27
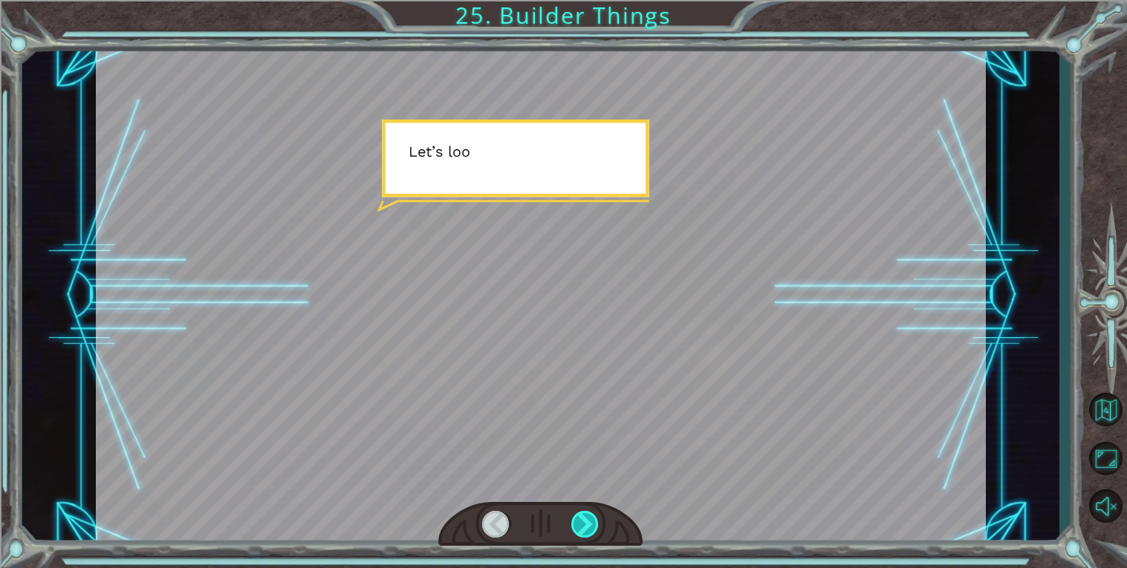
click at [577, 528] on div at bounding box center [585, 524] width 28 height 27
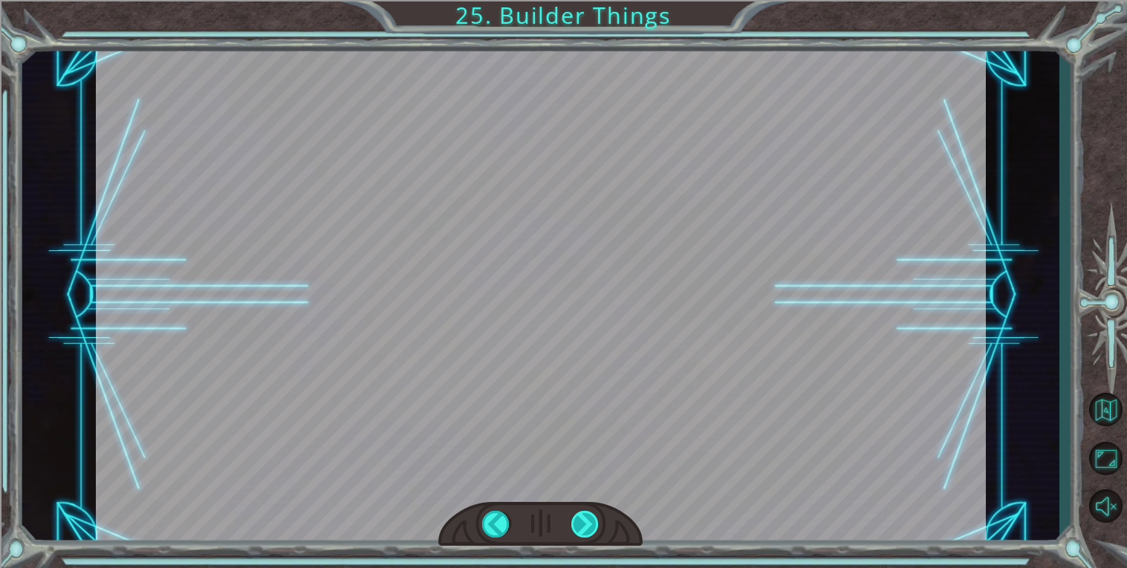
click at [577, 0] on div "CORRECT [DOMAIN_NAME](“wall”) INCORRECT [DOMAIN_NAME](wall) [DOMAIN_NAME](“WALL…" at bounding box center [563, 0] width 1127 height 0
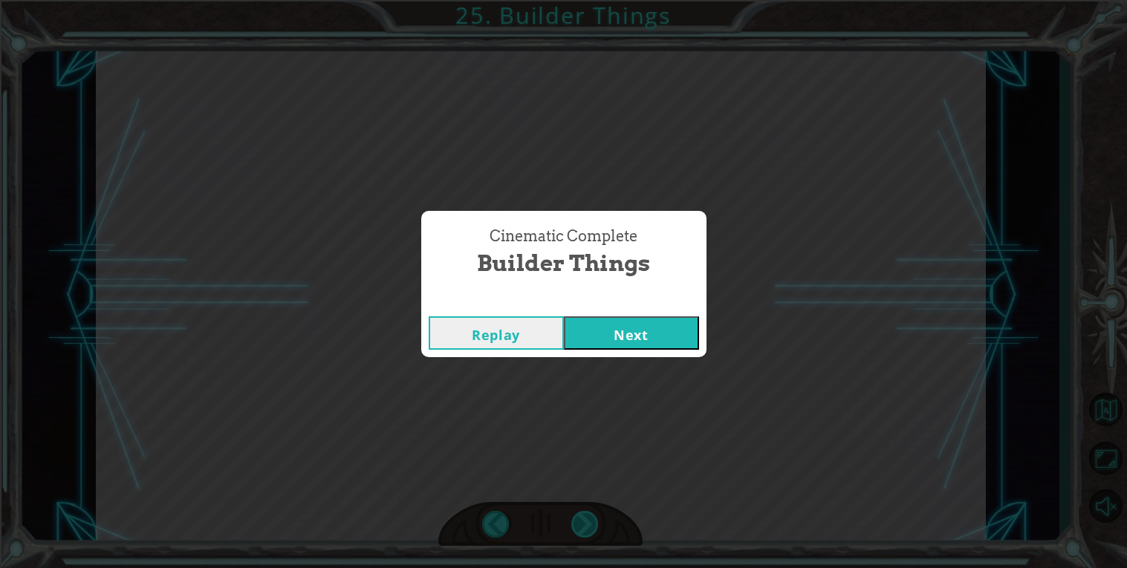
click at [577, 528] on div "Cinematic Complete Builder Things Replay Next" at bounding box center [563, 284] width 1127 height 568
click at [653, 325] on button "Next" at bounding box center [631, 333] width 135 height 33
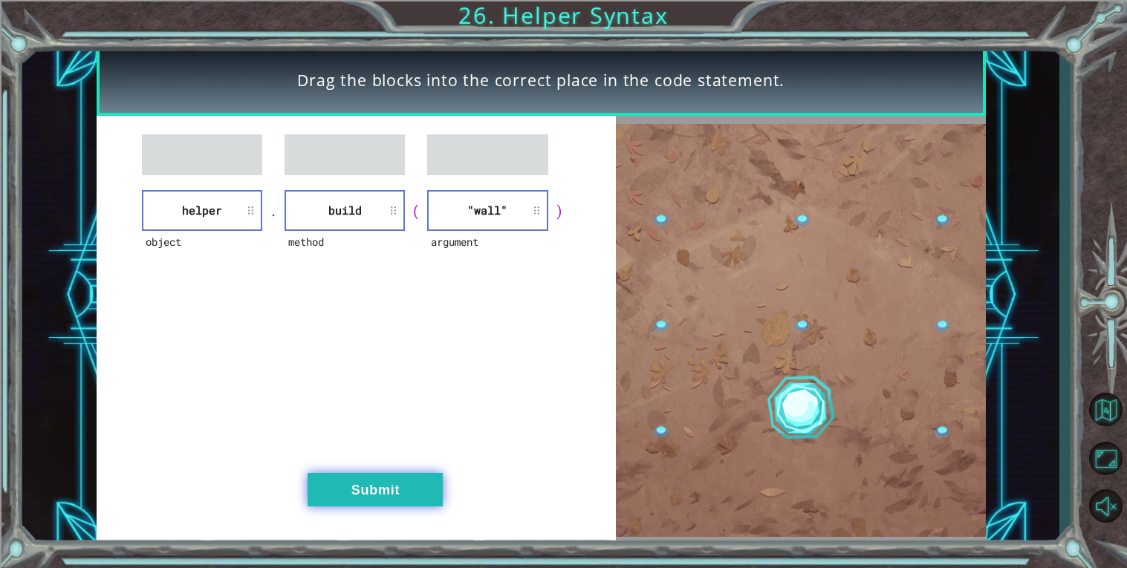
click at [403, 482] on button "Submit" at bounding box center [375, 489] width 135 height 33
